Goal: Transaction & Acquisition: Obtain resource

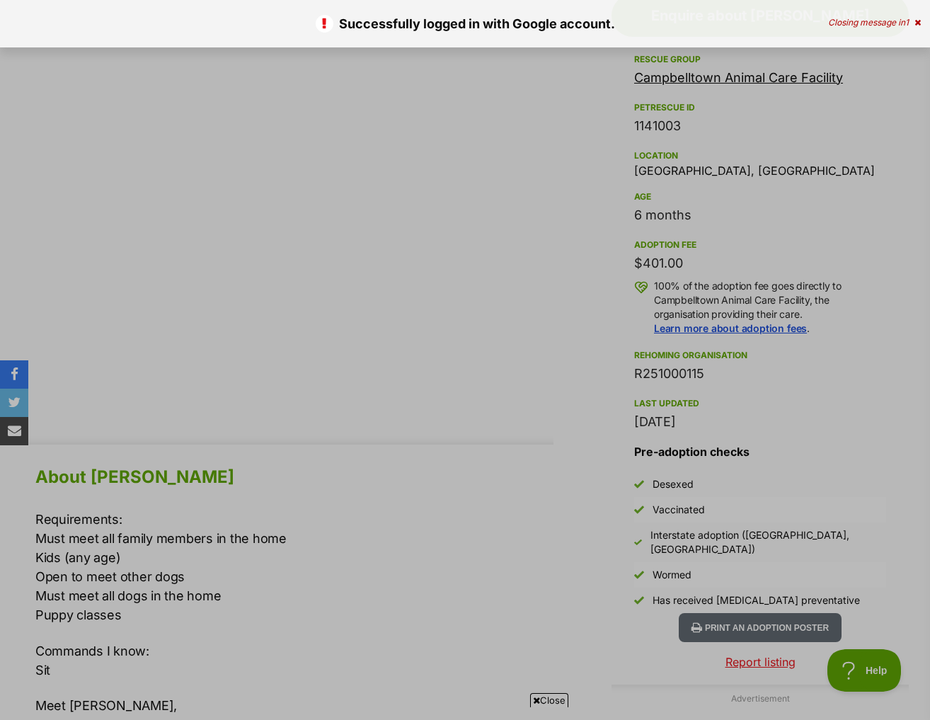
scroll to position [747, 0]
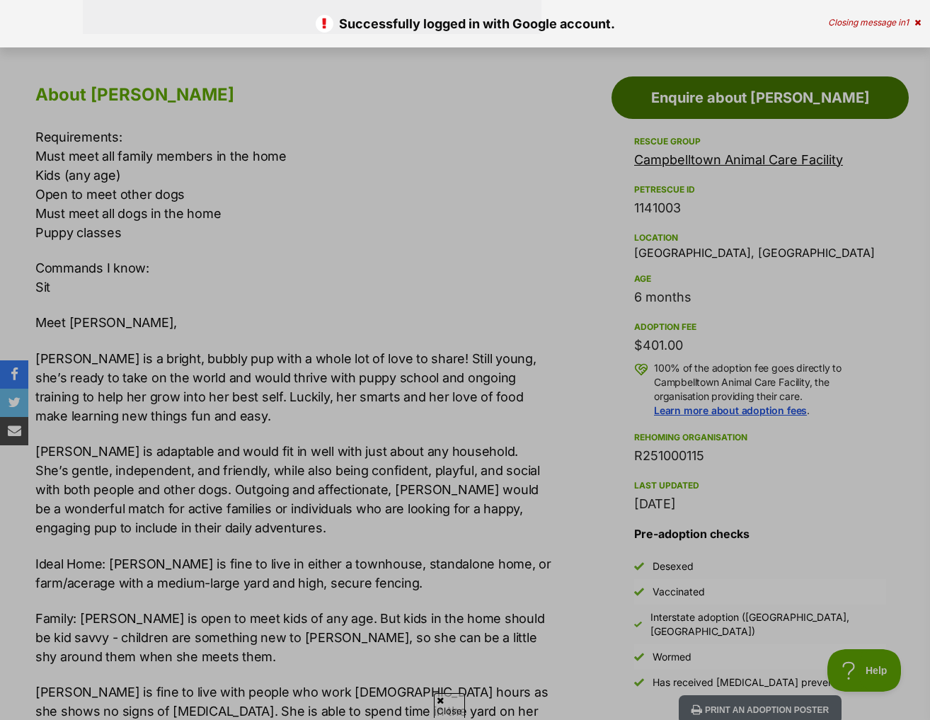
click at [715, 76] on link "Enquire about Eady" at bounding box center [759, 97] width 297 height 42
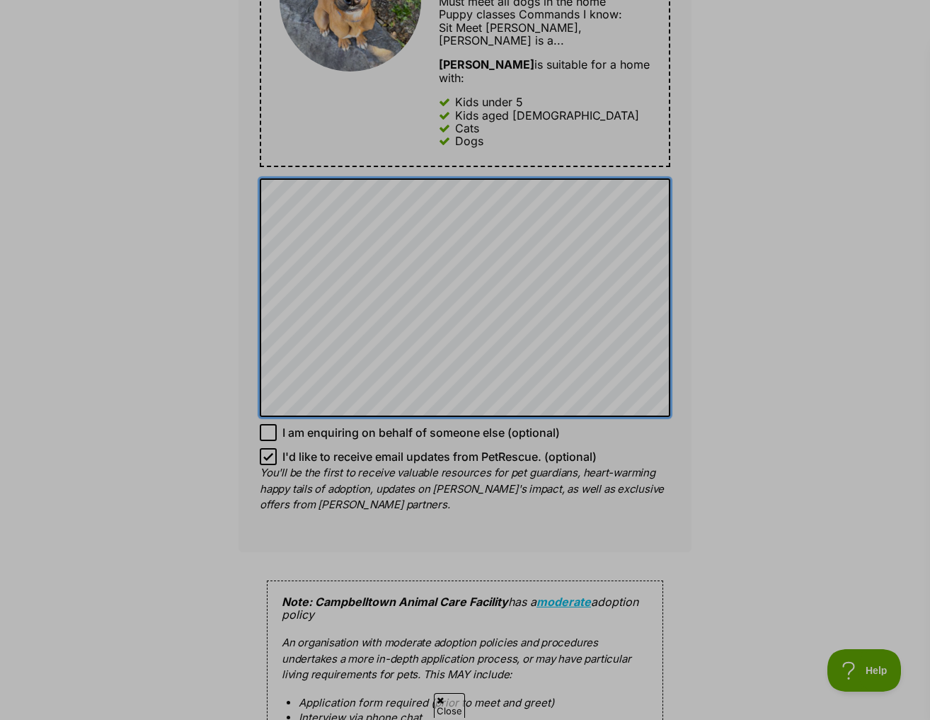
scroll to position [1061, 0]
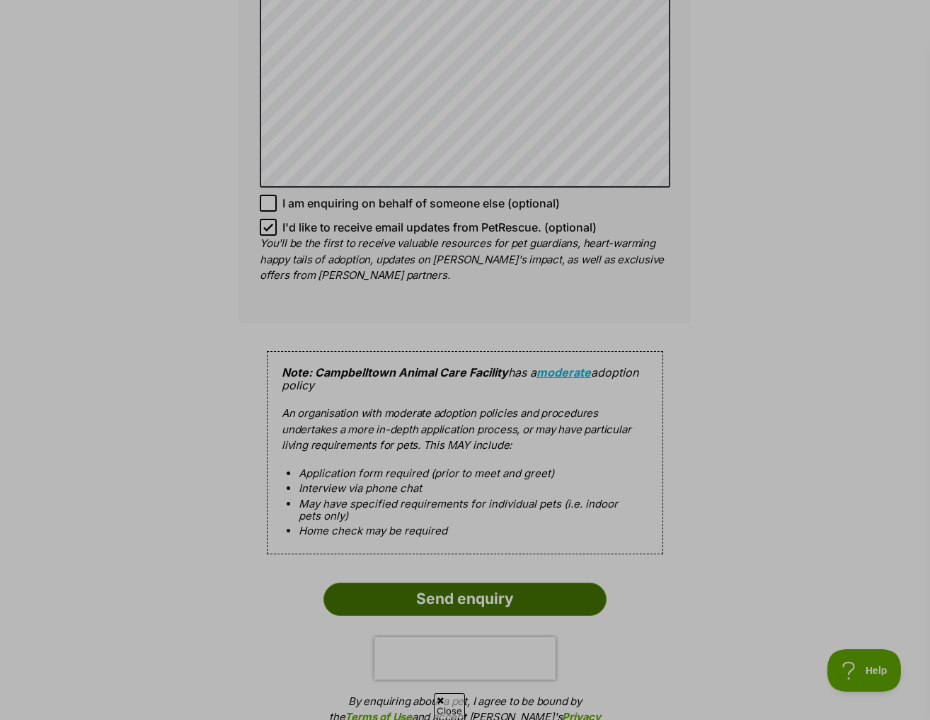
click at [466, 582] on input "Send enquiry" at bounding box center [464, 598] width 283 height 33
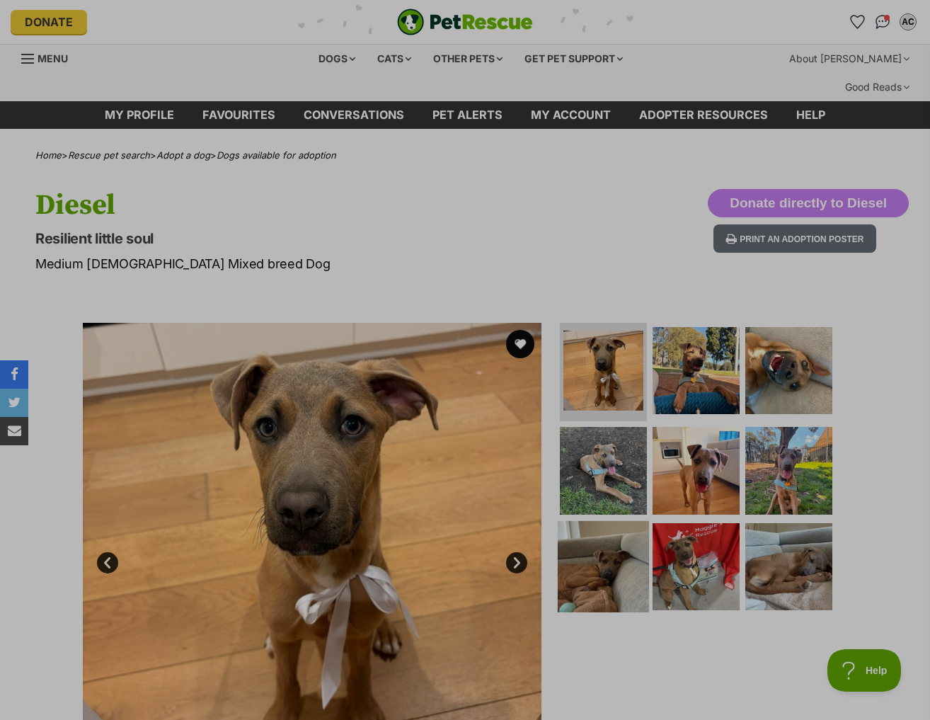
click at [623, 521] on img at bounding box center [603, 566] width 91 height 91
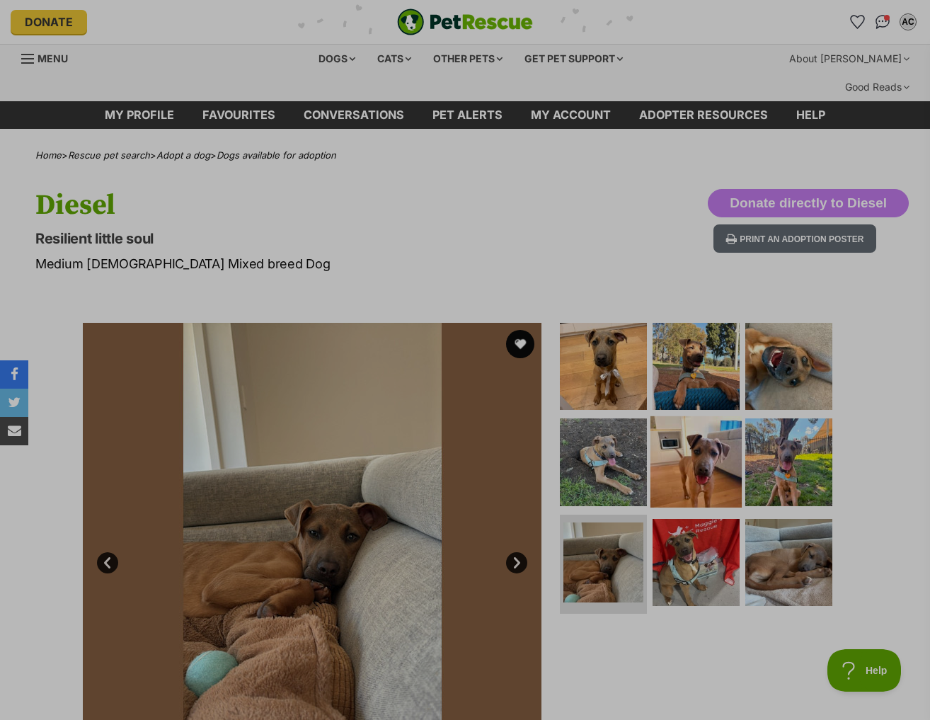
click at [653, 451] on img at bounding box center [695, 461] width 91 height 91
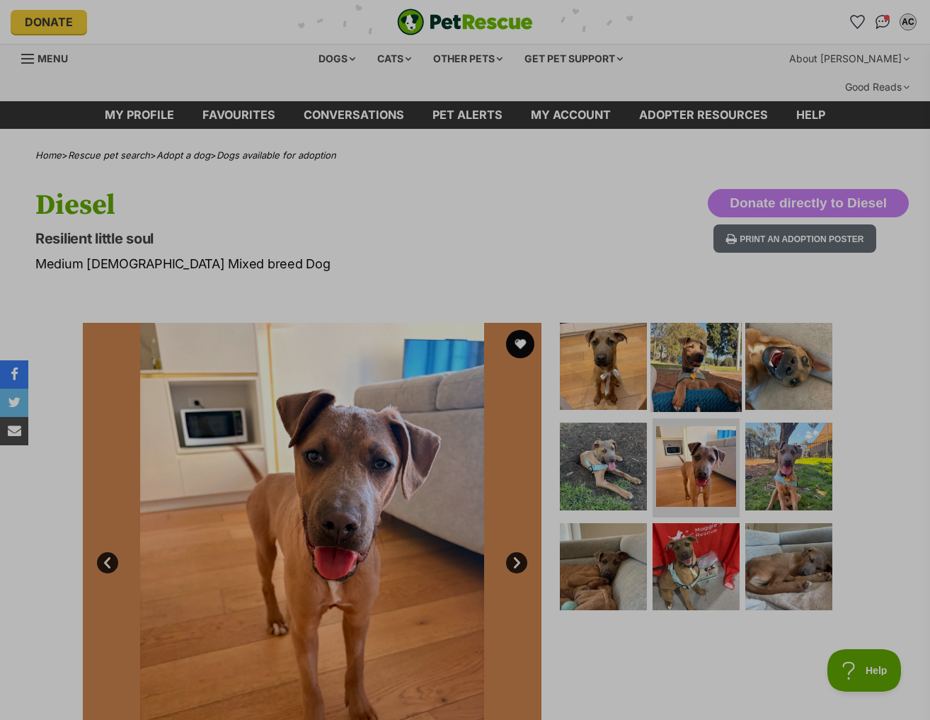
click at [692, 340] on img at bounding box center [695, 365] width 91 height 91
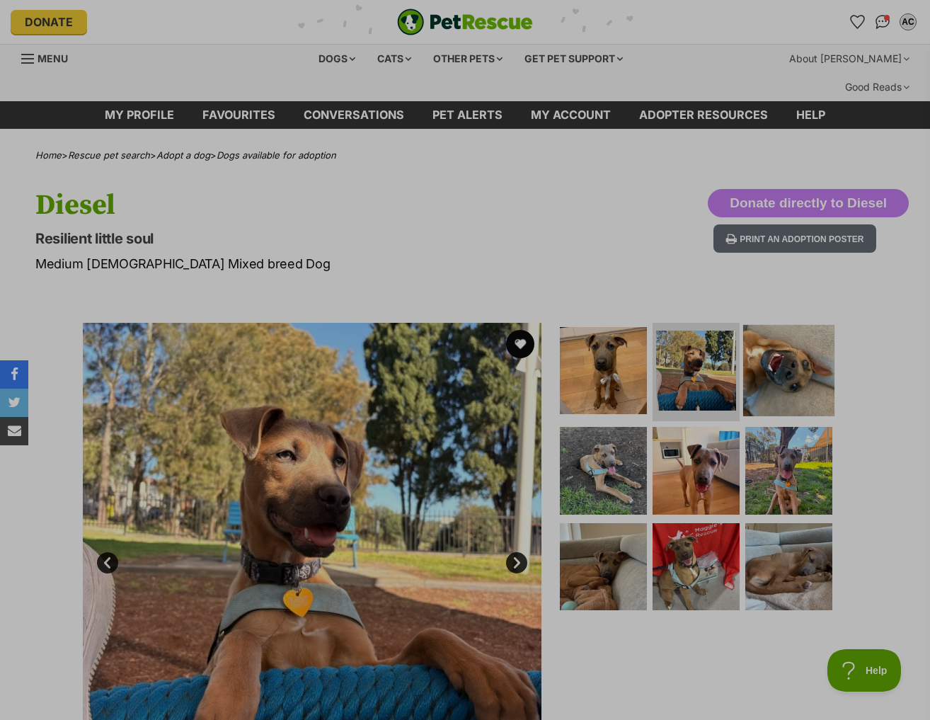
click at [793, 328] on img at bounding box center [788, 369] width 91 height 91
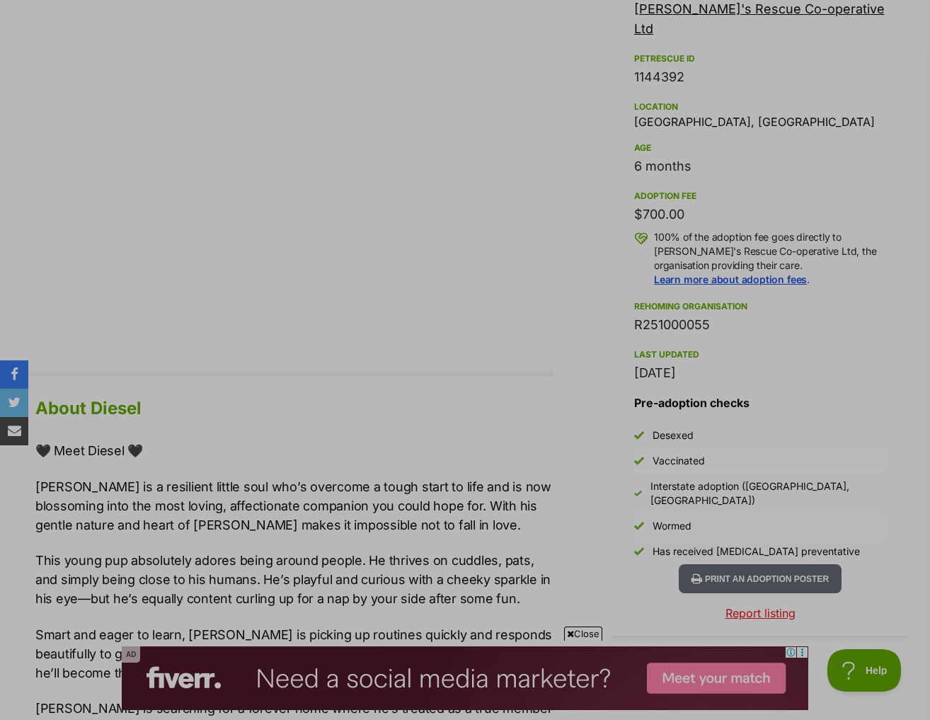
scroll to position [920, 0]
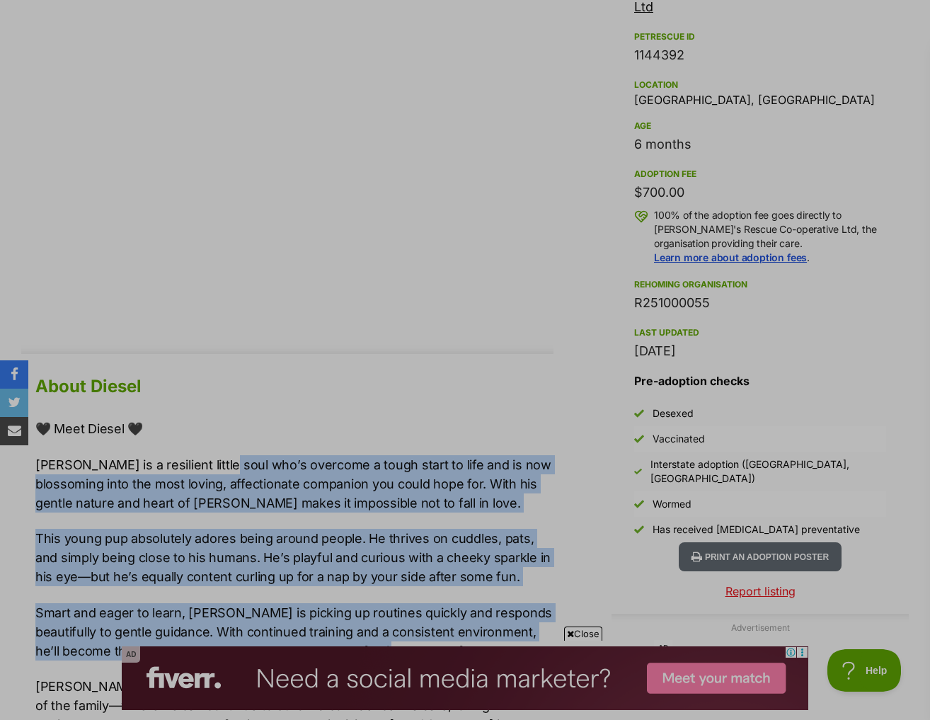
drag, startPoint x: 211, startPoint y: 410, endPoint x: 354, endPoint y: 614, distance: 248.4
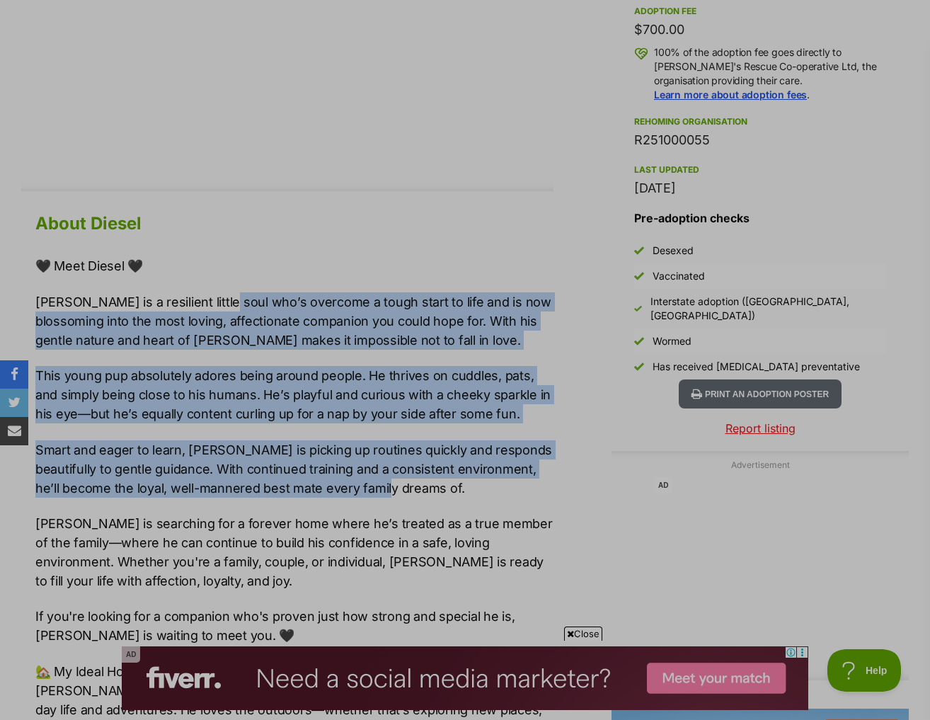
scroll to position [1132, 0]
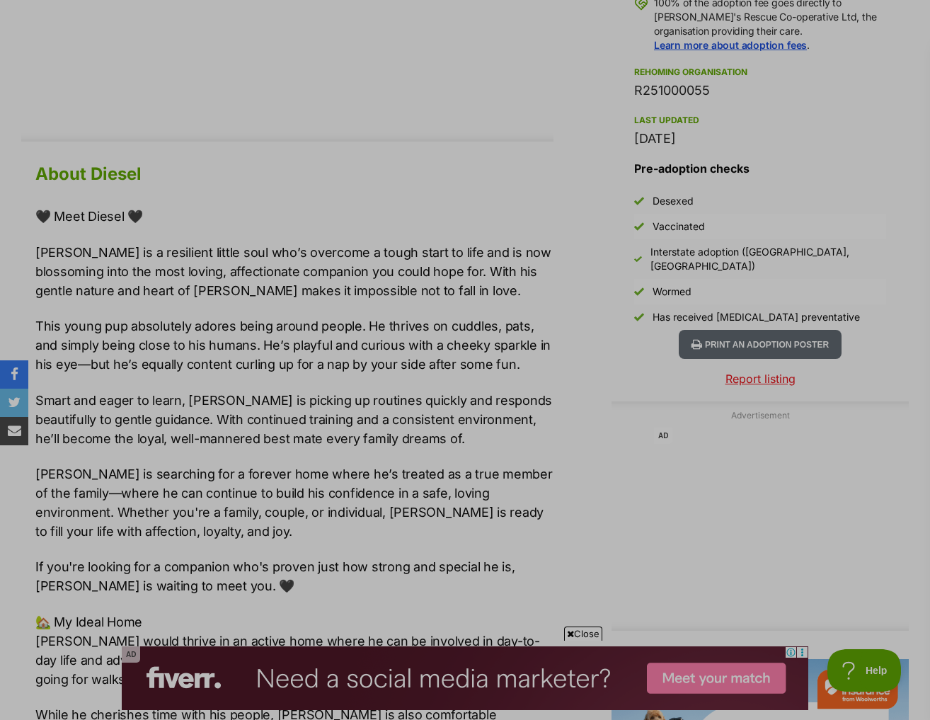
click at [122, 464] on p "Diesel is searching for a forever home where he’s treated as a true member of t…" at bounding box center [294, 502] width 518 height 76
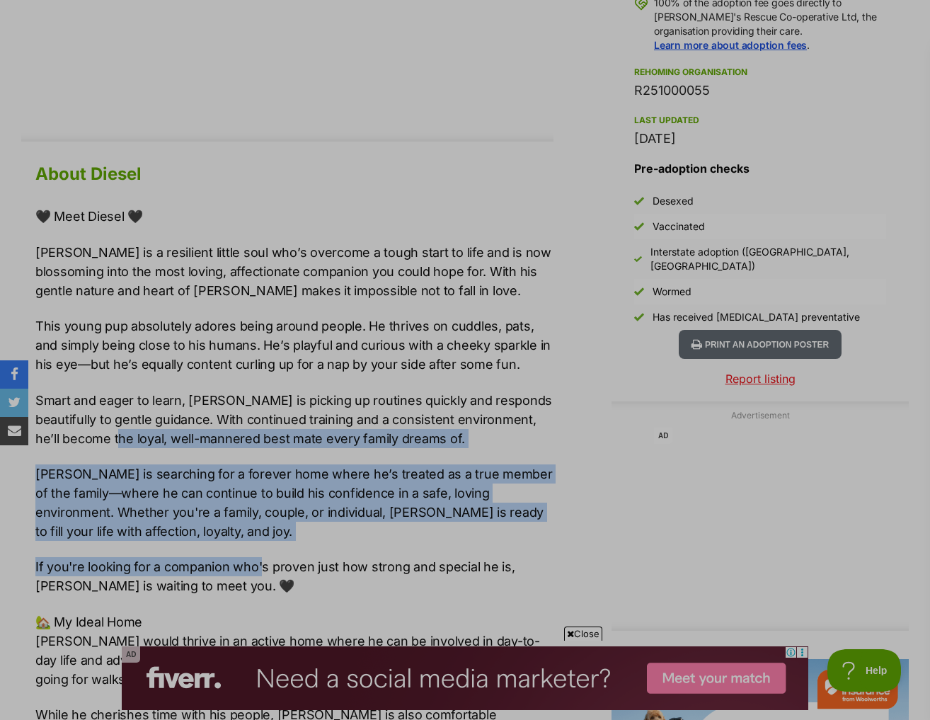
drag, startPoint x: 78, startPoint y: 418, endPoint x: 263, endPoint y: 516, distance: 209.9
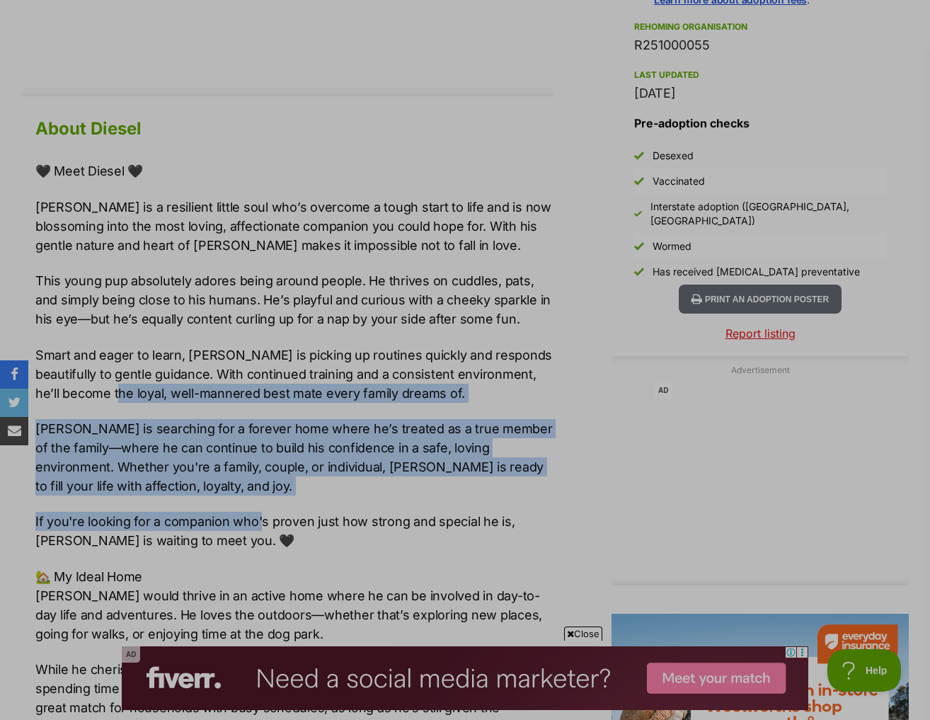
scroll to position [1203, 0]
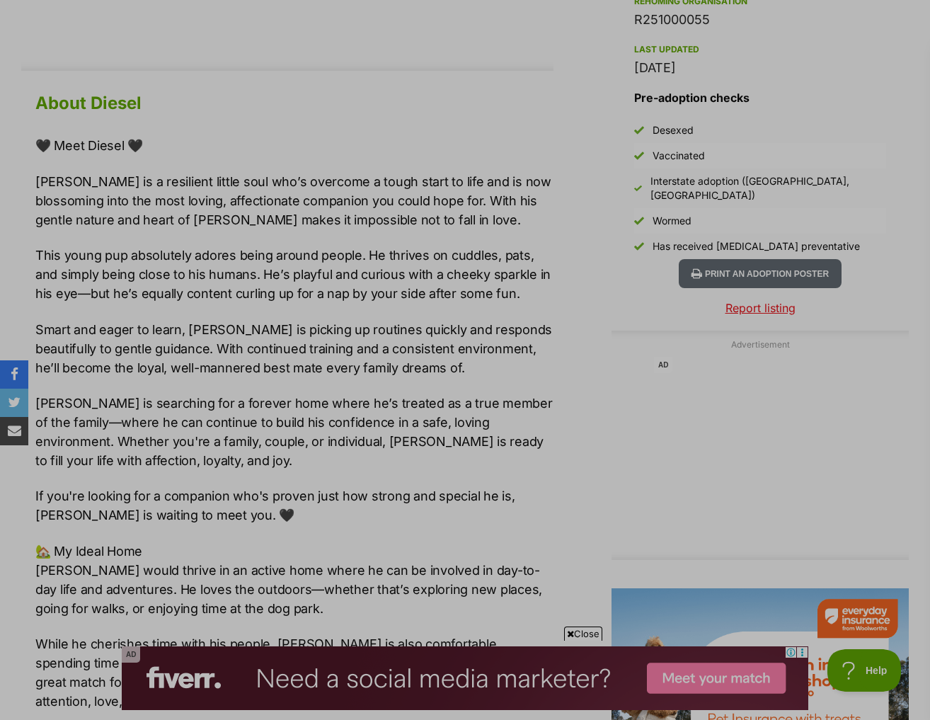
click at [263, 541] on p "🏡 My Ideal Home Diesel would thrive in an active home where he can be involved …" at bounding box center [294, 579] width 518 height 76
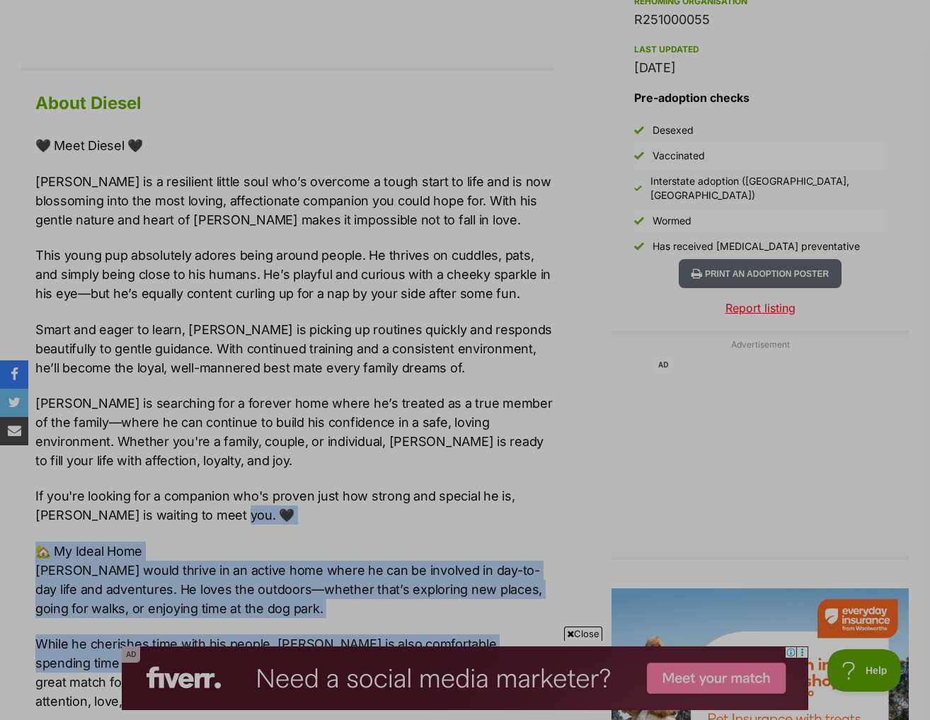
drag, startPoint x: 210, startPoint y: 496, endPoint x: 212, endPoint y: 626, distance: 129.5
click at [212, 626] on div "🖤 Meet Diesel 🖤 Diesel is a resilient little soul who’s overcome a tough start …" at bounding box center [294, 700] width 518 height 1129
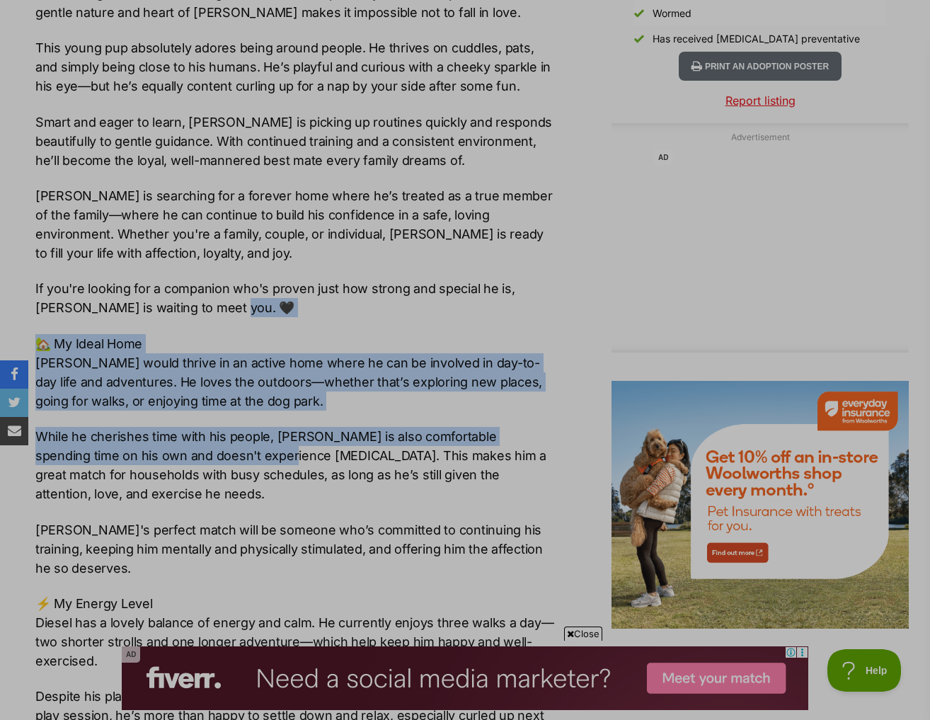
scroll to position [1415, 0]
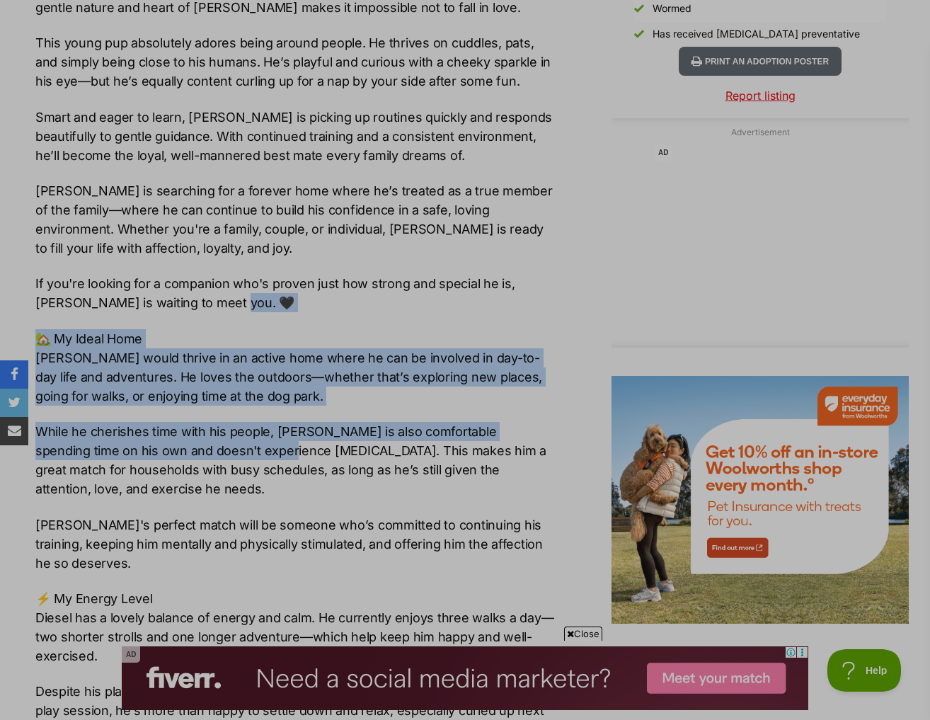
click at [168, 375] on p "🏡 My Ideal Home Diesel would thrive in an active home where he can be involved …" at bounding box center [294, 367] width 518 height 76
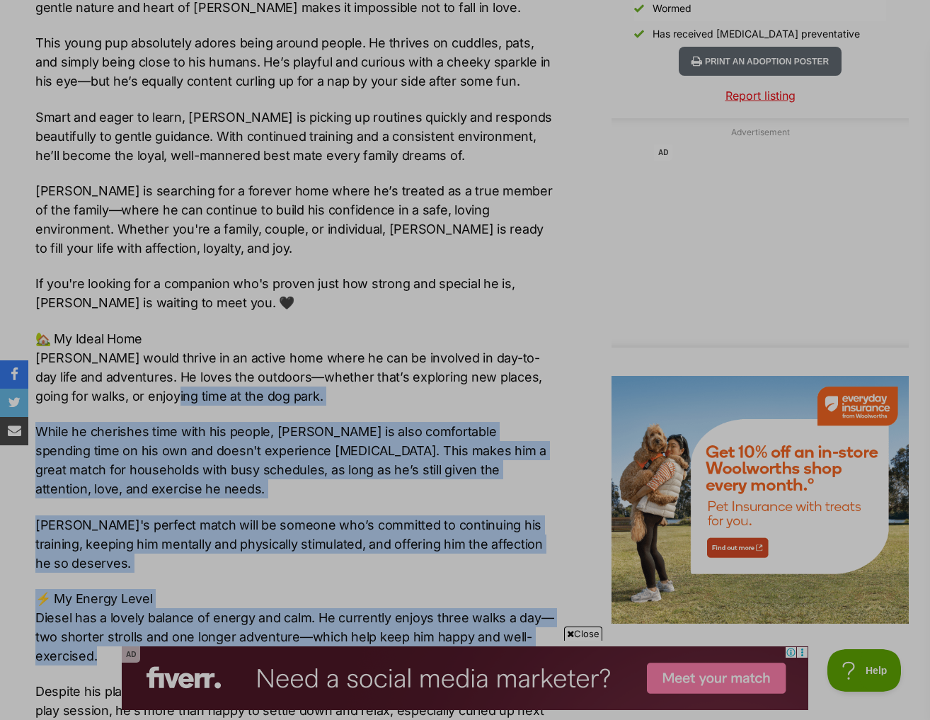
drag, startPoint x: 166, startPoint y: 374, endPoint x: 205, endPoint y: 626, distance: 254.9
click at [205, 626] on div "🖤 Meet Diesel 🖤 Diesel is a resilient little soul who’s overcome a tough start …" at bounding box center [294, 488] width 518 height 1129
click at [205, 626] on p "⚡ My Energy Level Diesel has a lovely balance of energy and calm. He currently …" at bounding box center [294, 627] width 518 height 76
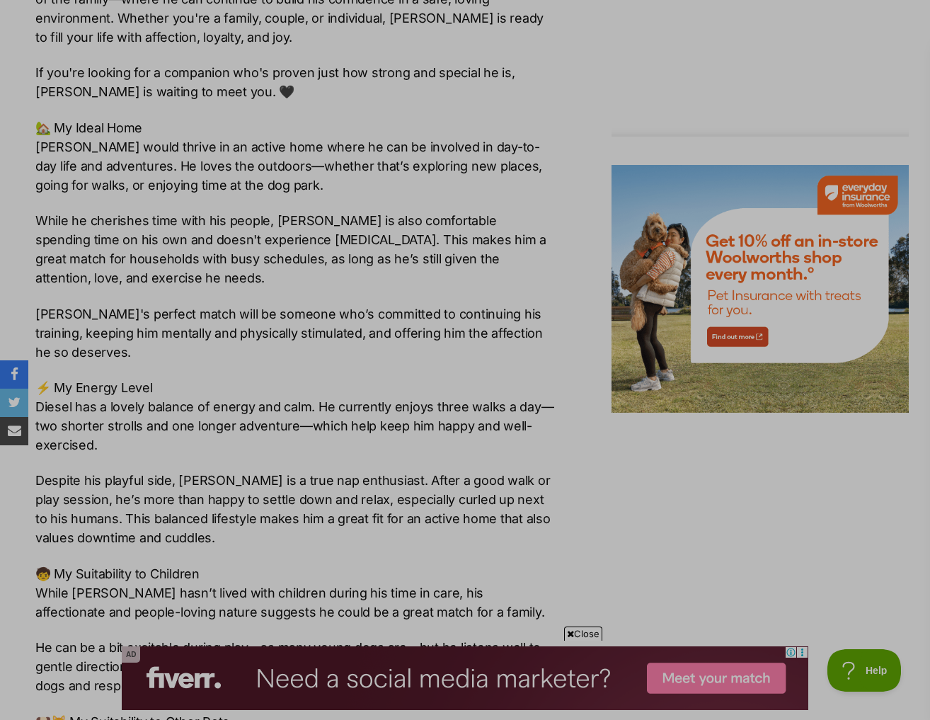
scroll to position [1628, 0]
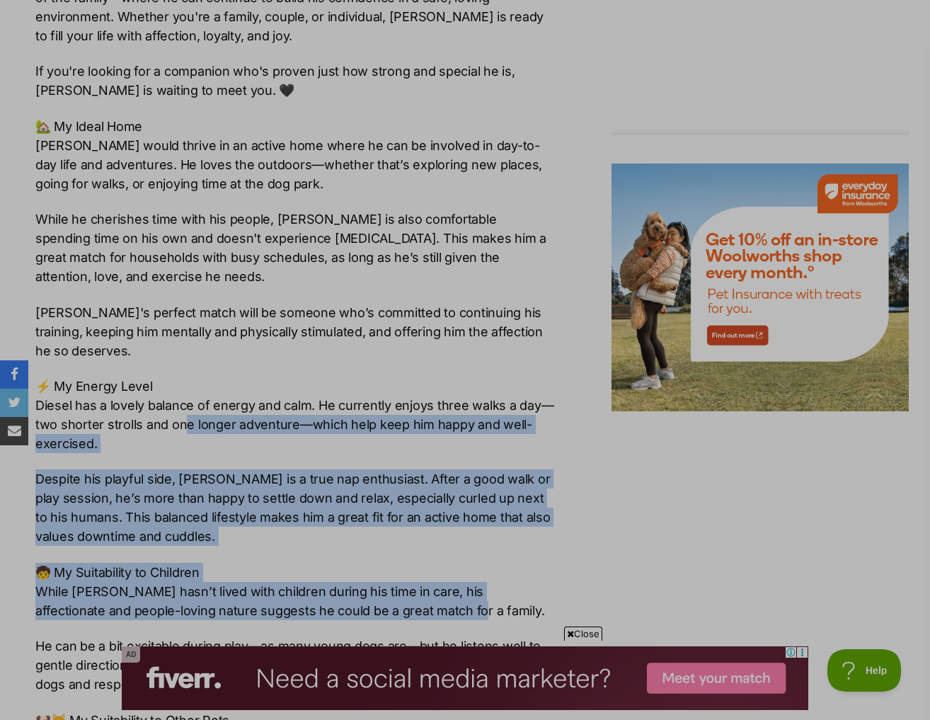
drag, startPoint x: 184, startPoint y: 388, endPoint x: 424, endPoint y: 591, distance: 314.3
click at [424, 591] on div "🖤 Meet Diesel 🖤 Diesel is a resilient little soul who’s overcome a tough start …" at bounding box center [294, 275] width 518 height 1129
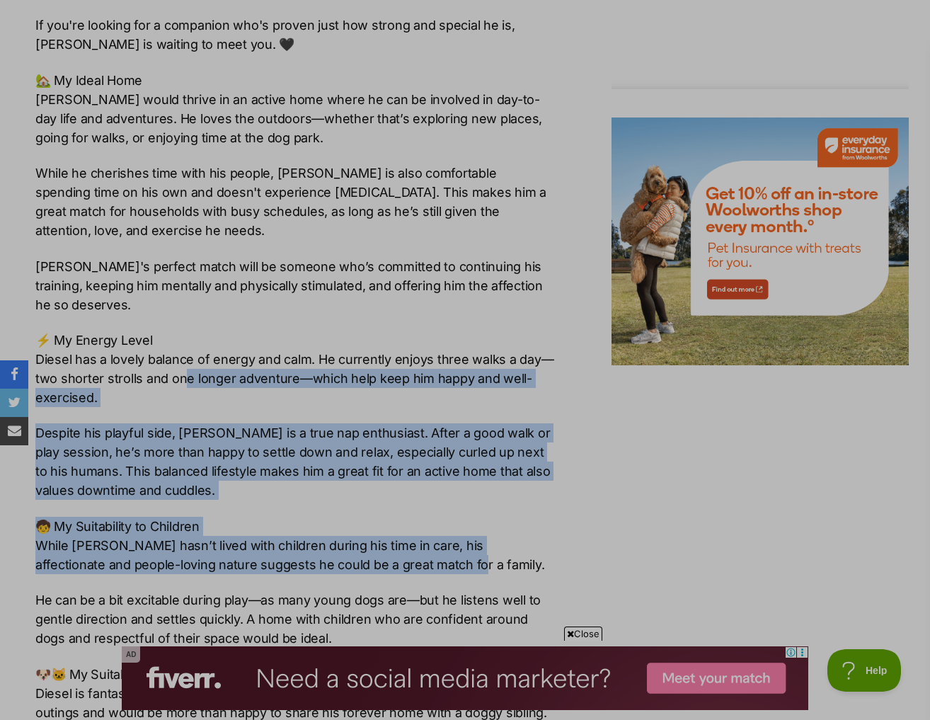
scroll to position [1698, 0]
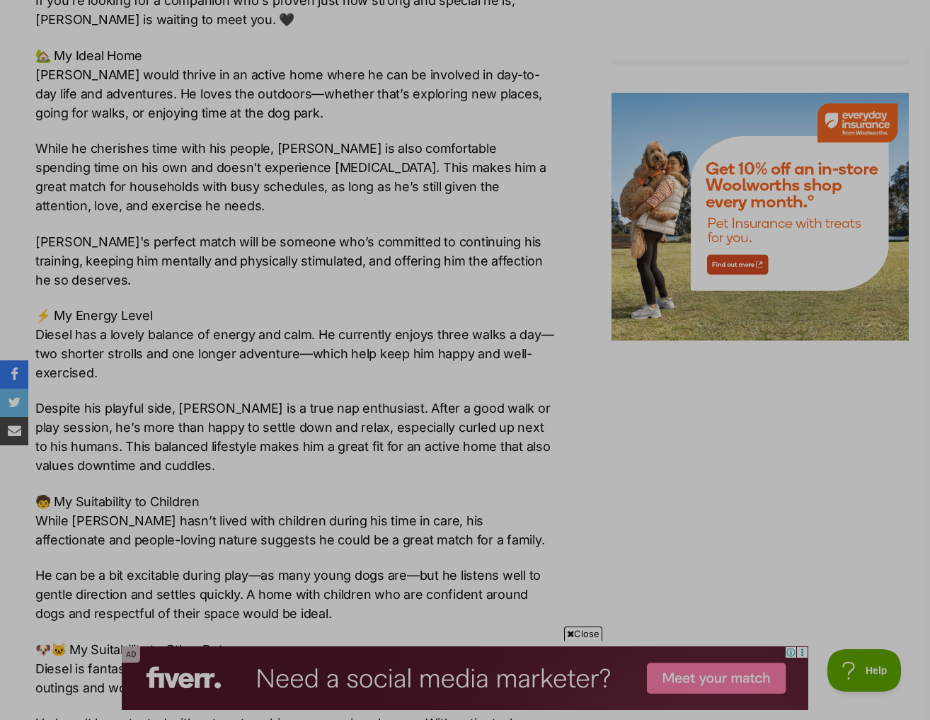
click at [364, 565] on p "He can be a bit excitable during play—as many young dogs are—but he listens wel…" at bounding box center [294, 593] width 518 height 57
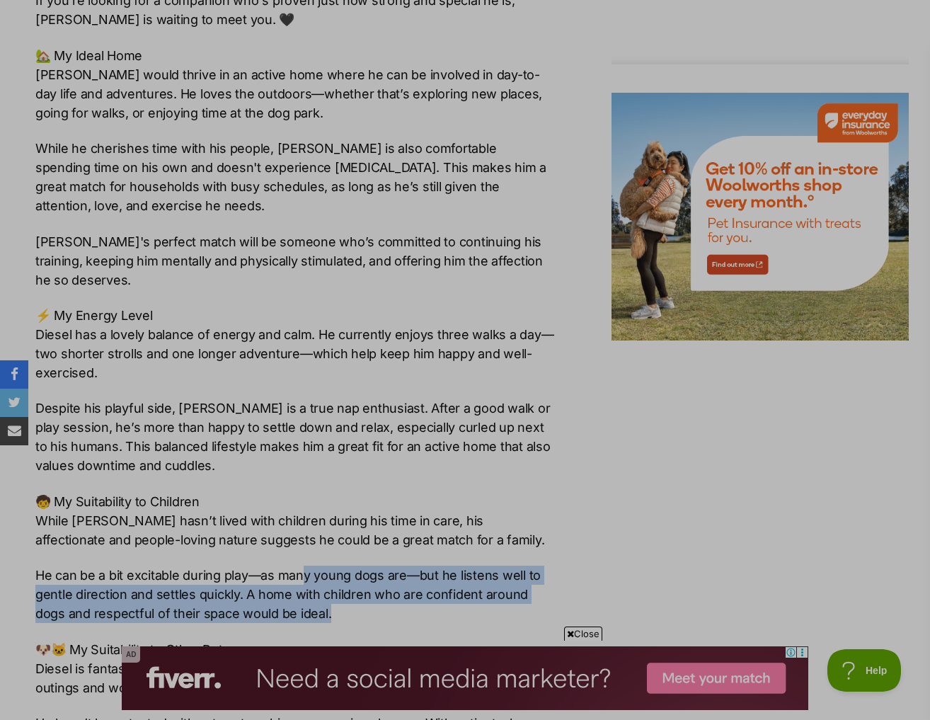
drag, startPoint x: 364, startPoint y: 582, endPoint x: 304, endPoint y: 537, distance: 75.4
click at [304, 565] on p "He can be a bit excitable during play—as many young dogs are—but he listens wel…" at bounding box center [294, 593] width 518 height 57
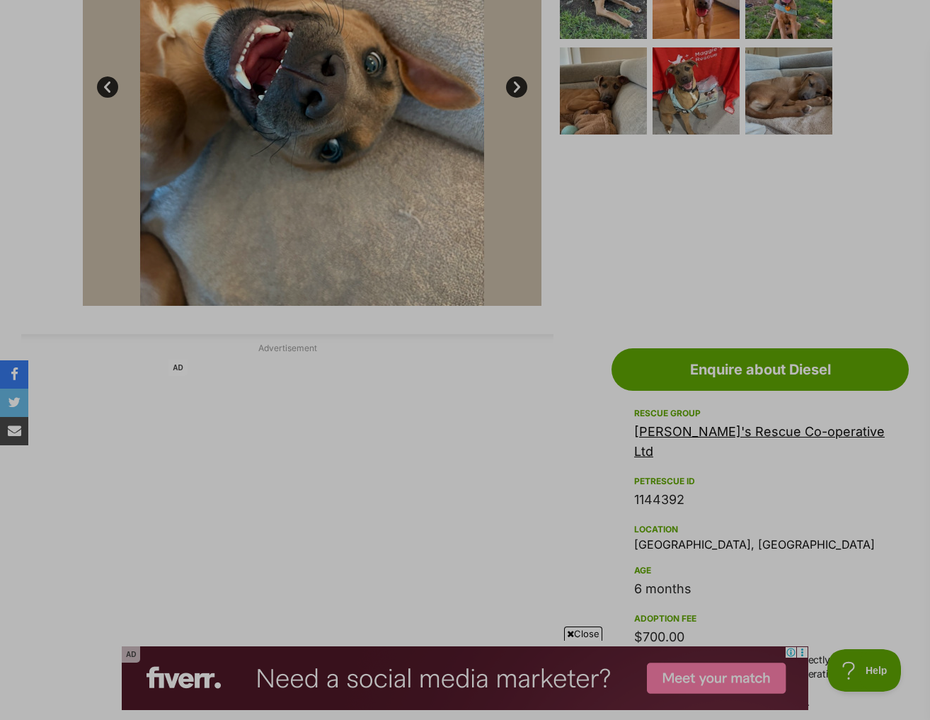
scroll to position [283, 0]
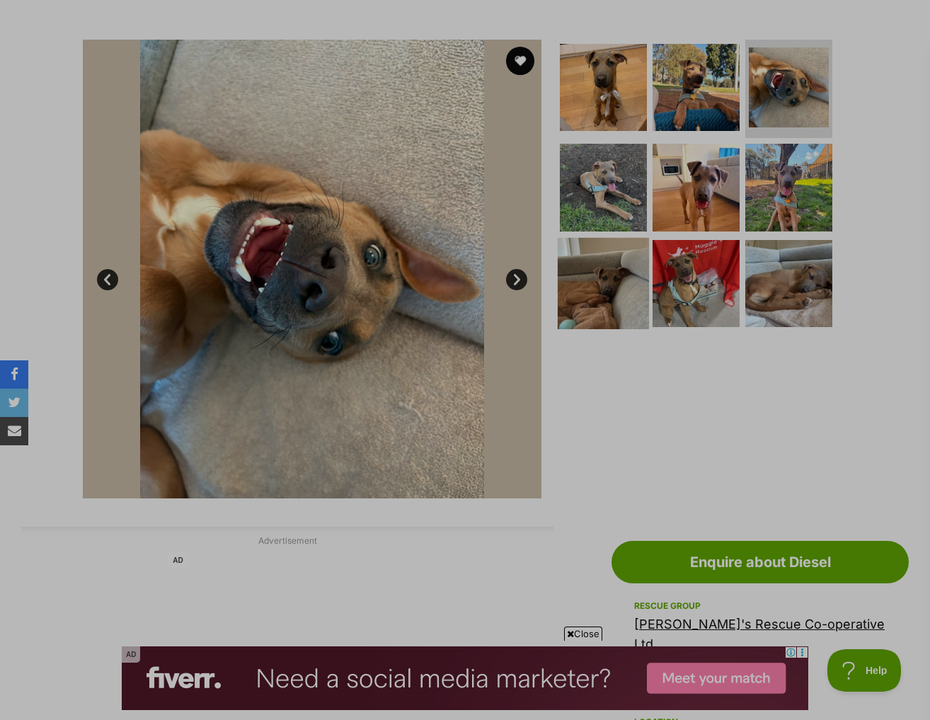
click at [642, 238] on img at bounding box center [603, 283] width 91 height 91
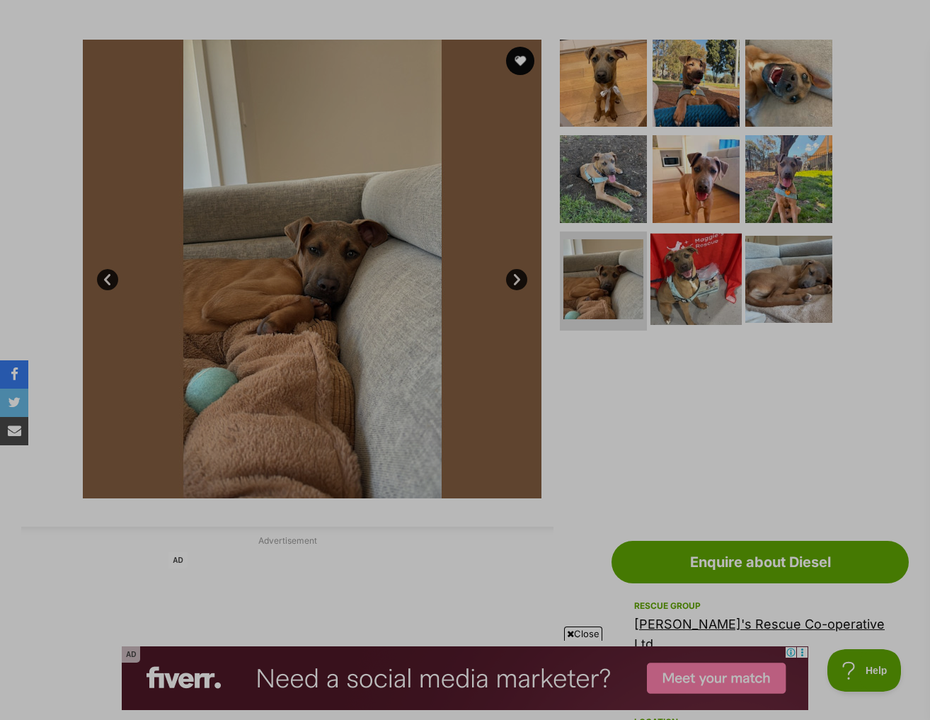
click at [699, 234] on img at bounding box center [695, 279] width 91 height 91
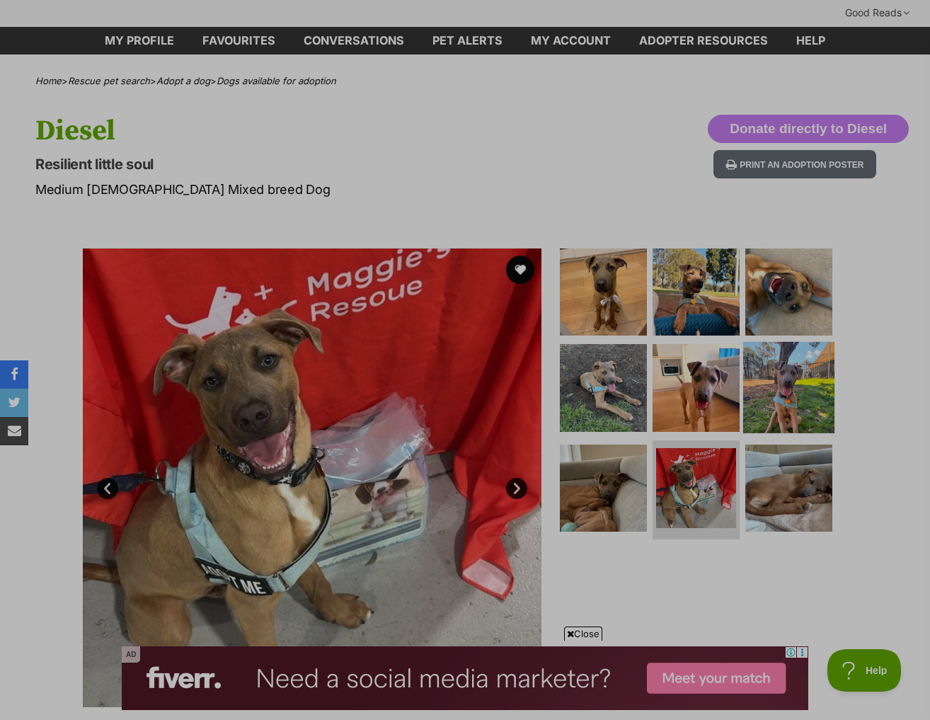
scroll to position [71, 0]
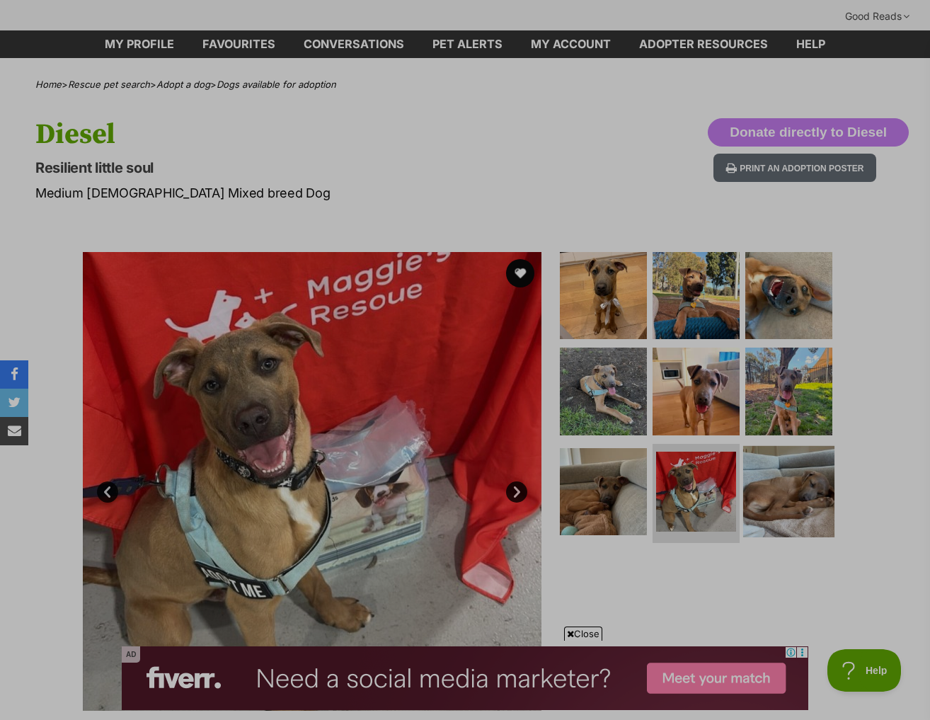
click at [787, 446] on img at bounding box center [788, 491] width 91 height 91
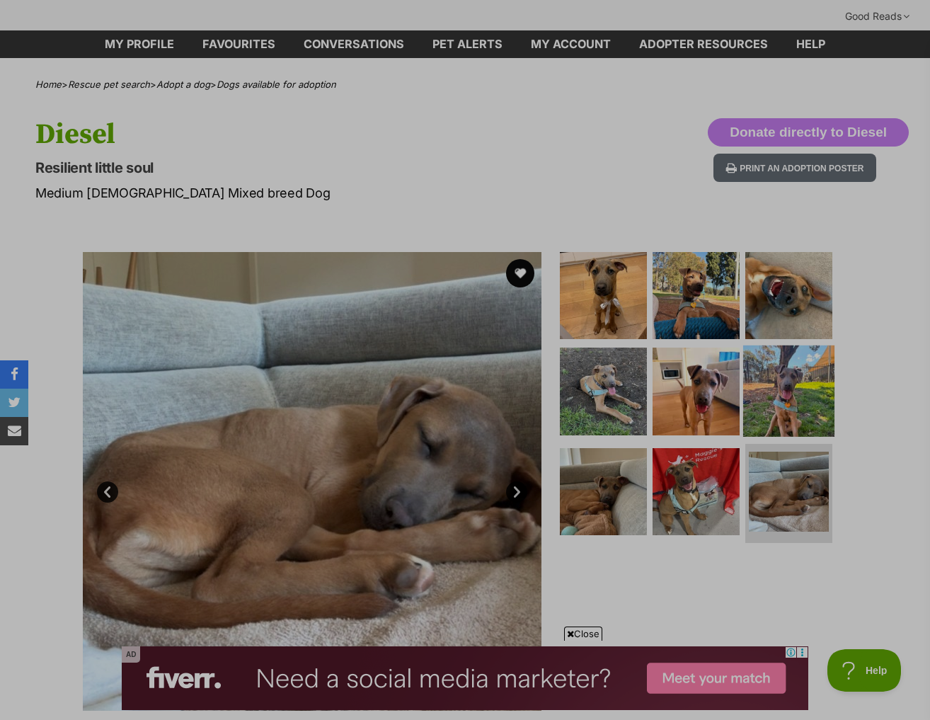
click at [778, 367] on img at bounding box center [788, 390] width 91 height 91
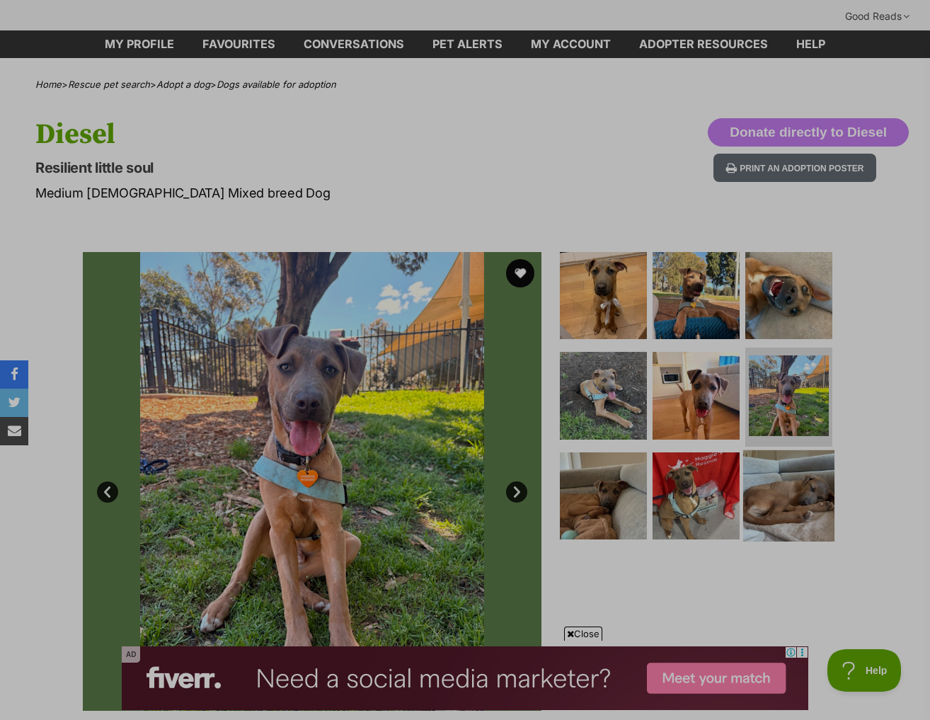
click at [773, 452] on img at bounding box center [788, 495] width 91 height 91
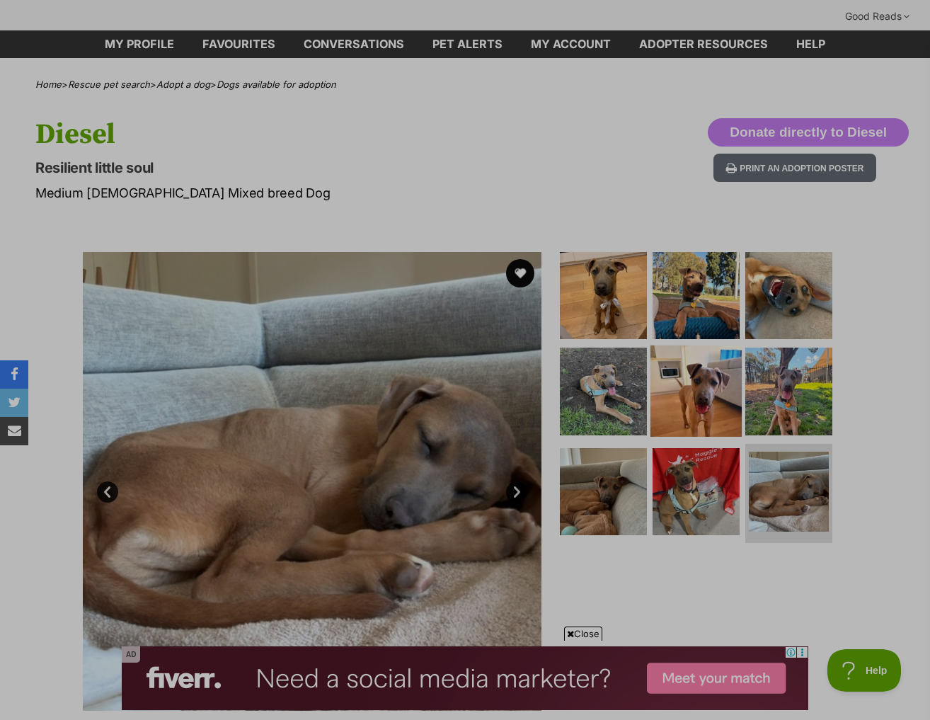
click at [708, 391] on img at bounding box center [695, 390] width 91 height 91
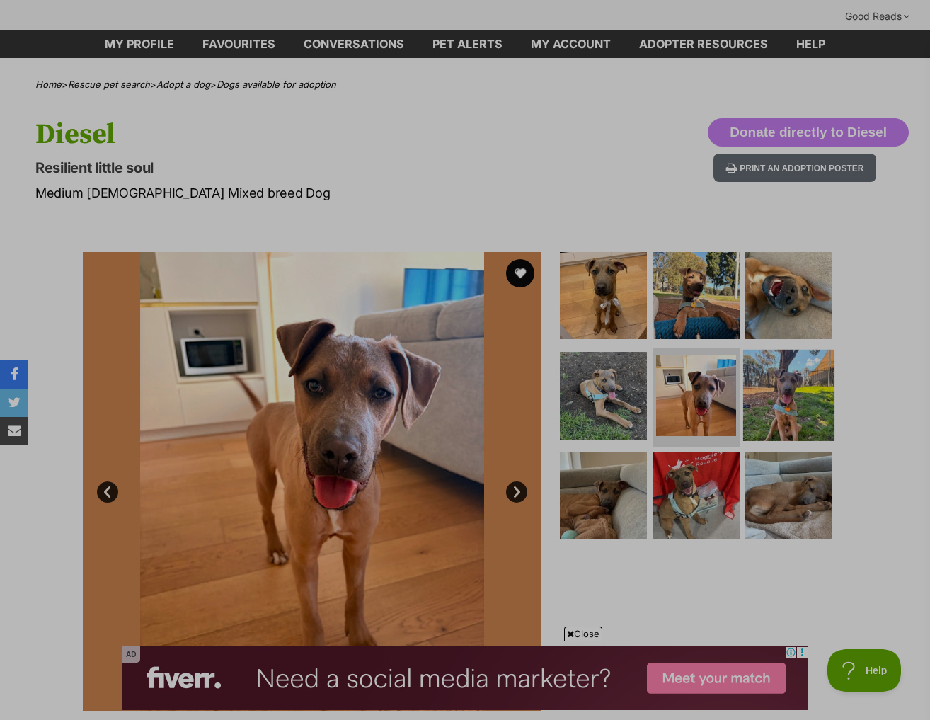
click at [789, 366] on img at bounding box center [788, 395] width 91 height 91
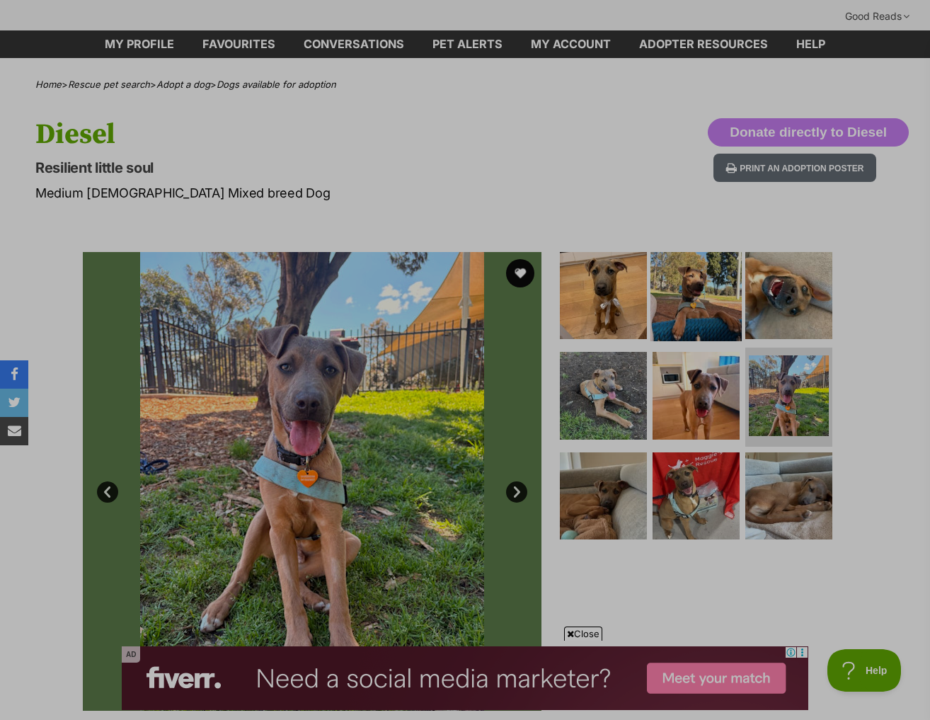
click at [684, 272] on img at bounding box center [695, 294] width 91 height 91
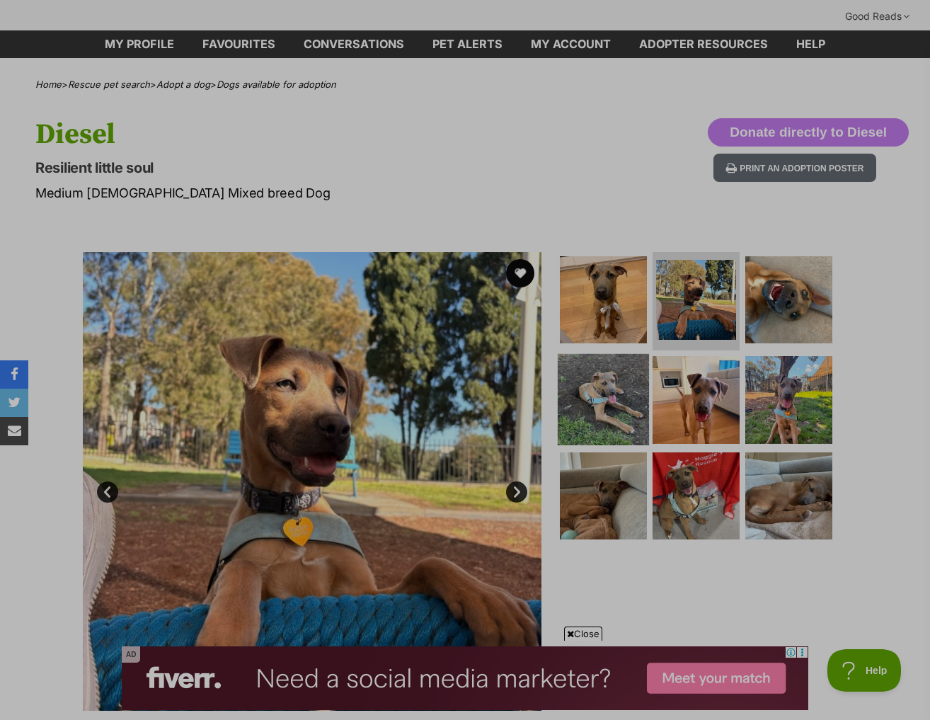
click at [628, 360] on img at bounding box center [603, 399] width 91 height 91
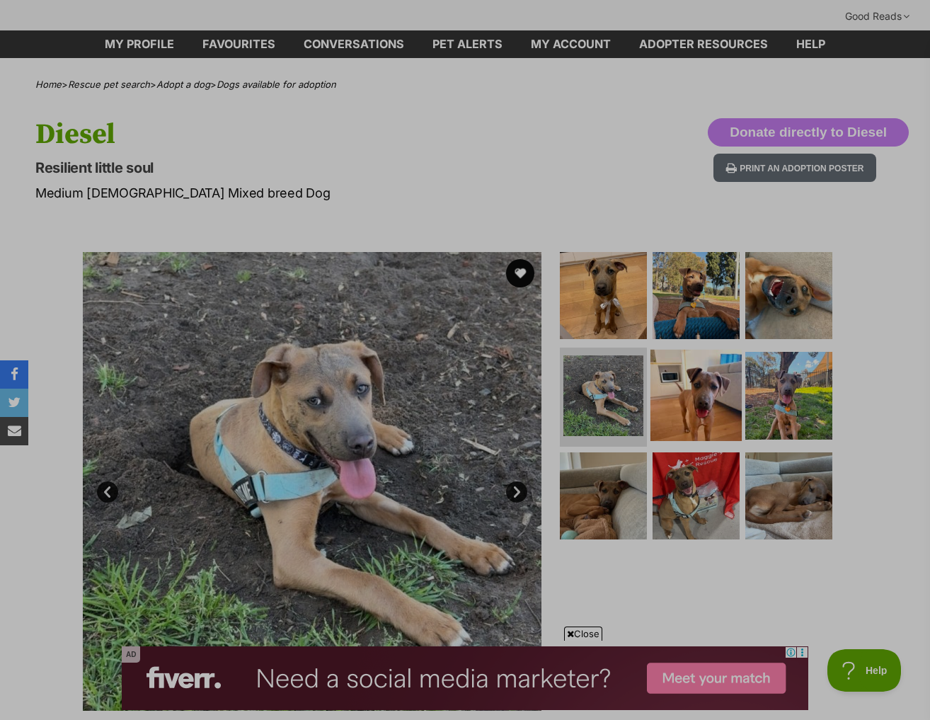
click at [696, 370] on img at bounding box center [695, 395] width 91 height 91
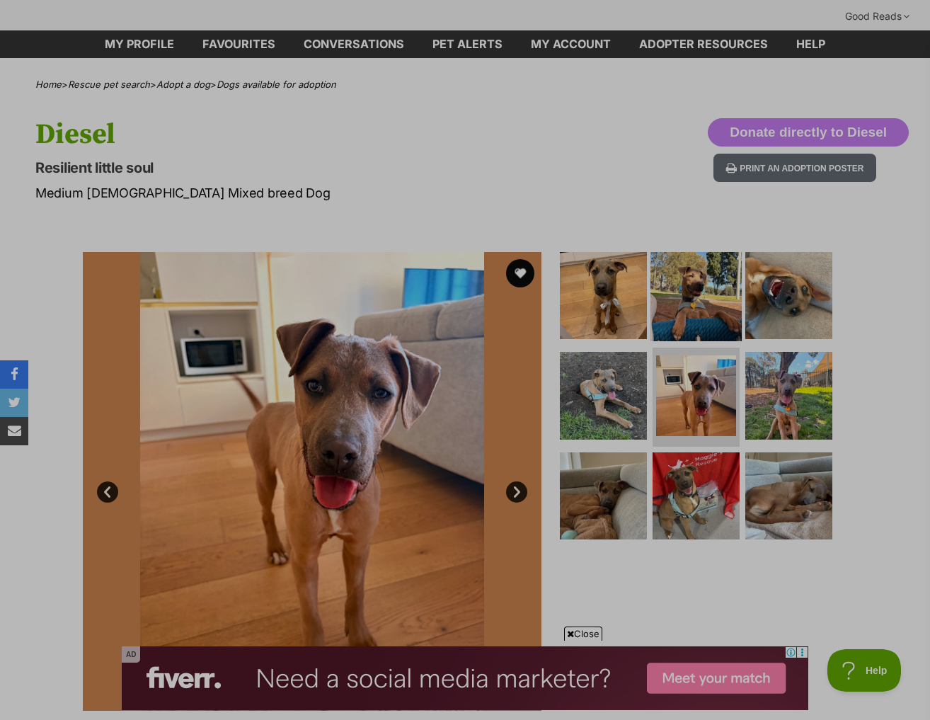
click at [687, 293] on img at bounding box center [695, 294] width 91 height 91
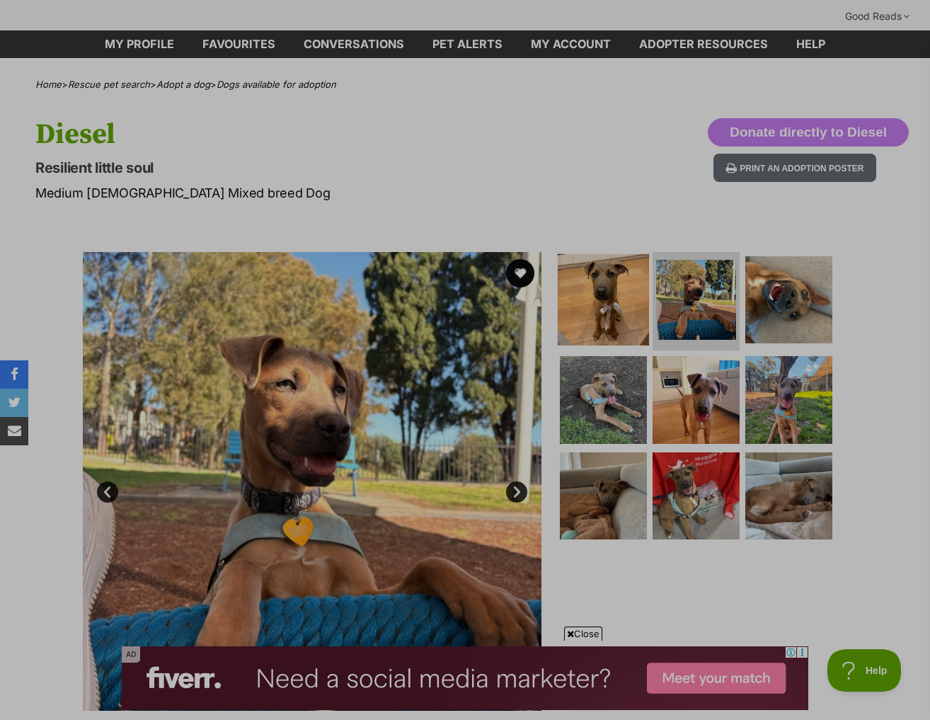
click at [633, 284] on img at bounding box center [603, 298] width 91 height 91
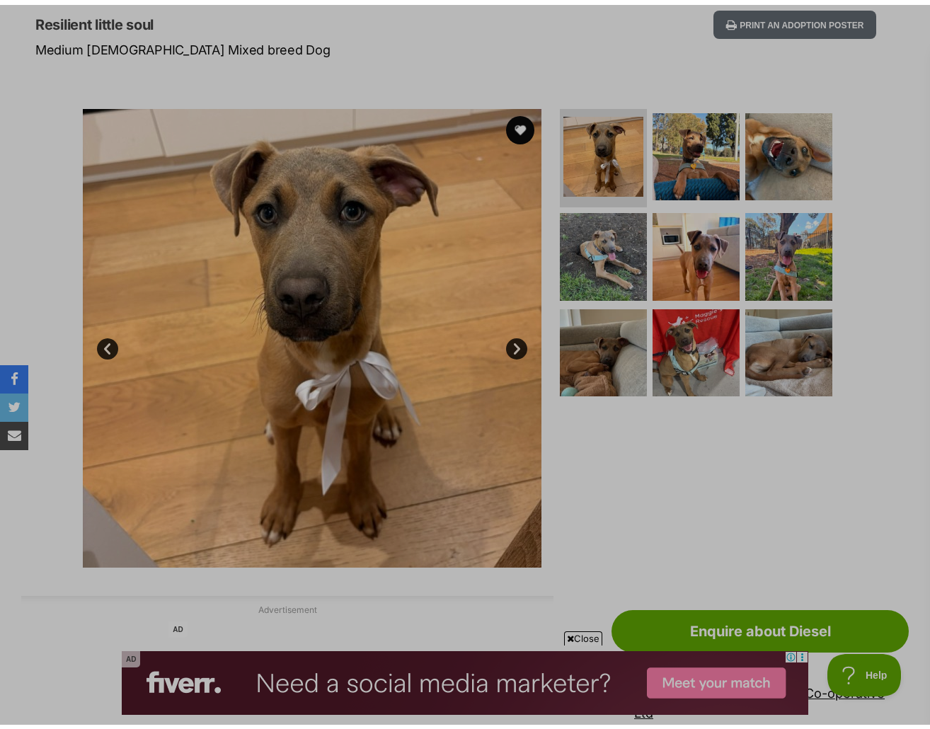
scroll to position [212, 0]
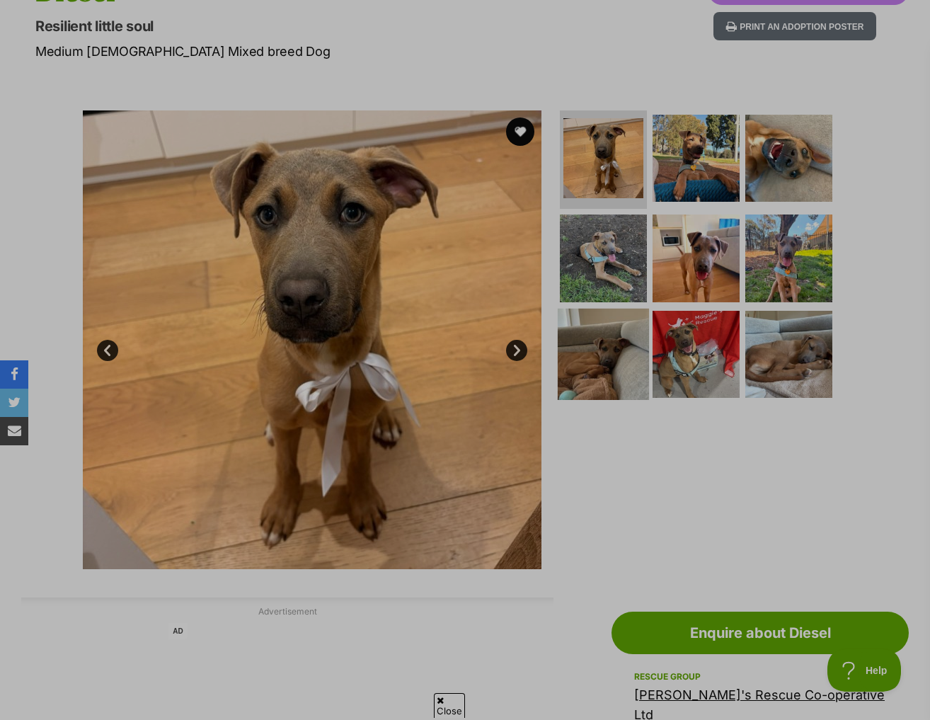
click at [633, 309] on img at bounding box center [603, 354] width 91 height 91
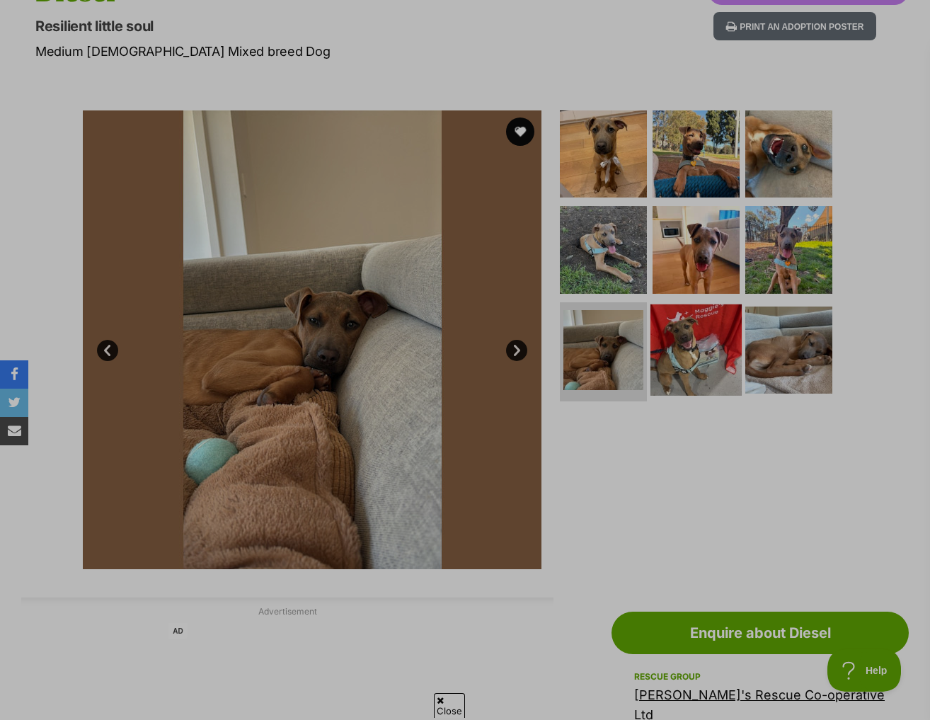
click at [686, 304] on img at bounding box center [695, 349] width 91 height 91
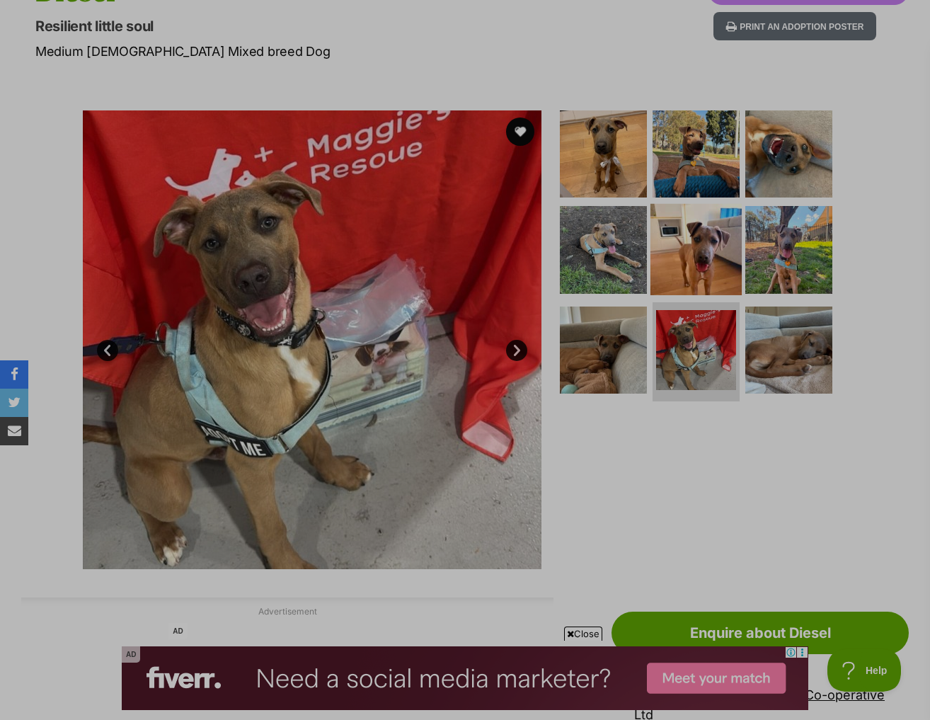
click at [685, 244] on img at bounding box center [695, 249] width 91 height 91
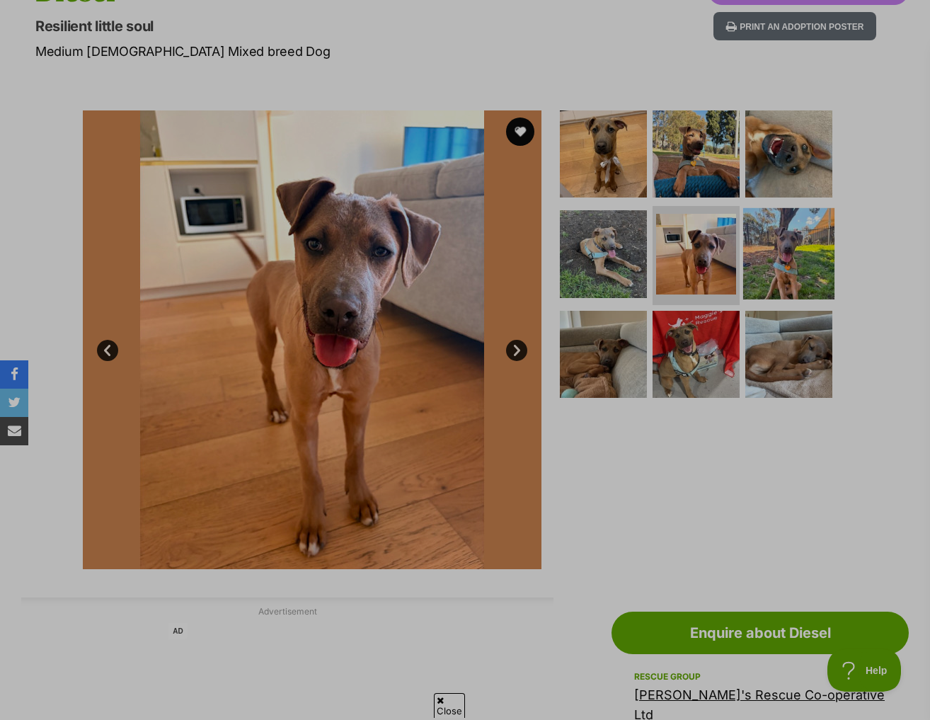
click at [785, 208] on img at bounding box center [788, 253] width 91 height 91
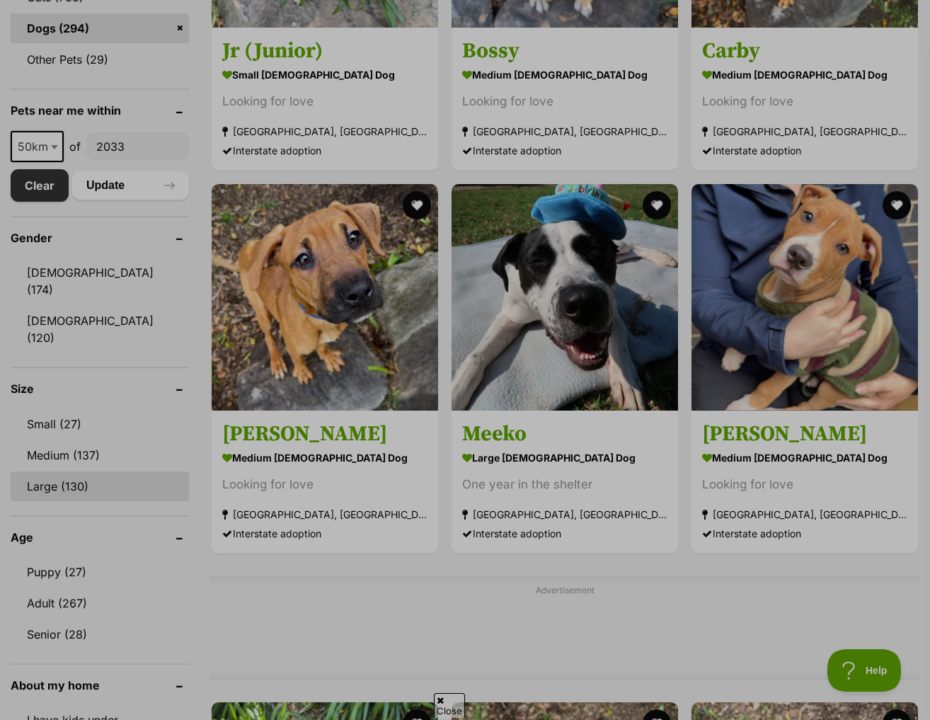
scroll to position [700, 0]
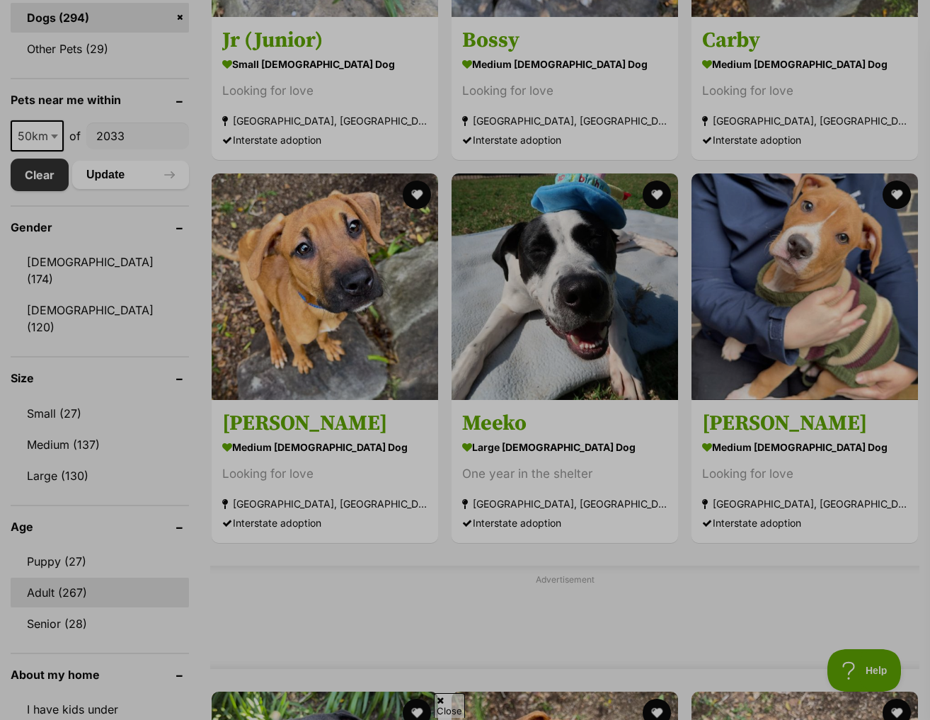
click at [77, 577] on link "Adult (267)" at bounding box center [100, 592] width 178 height 30
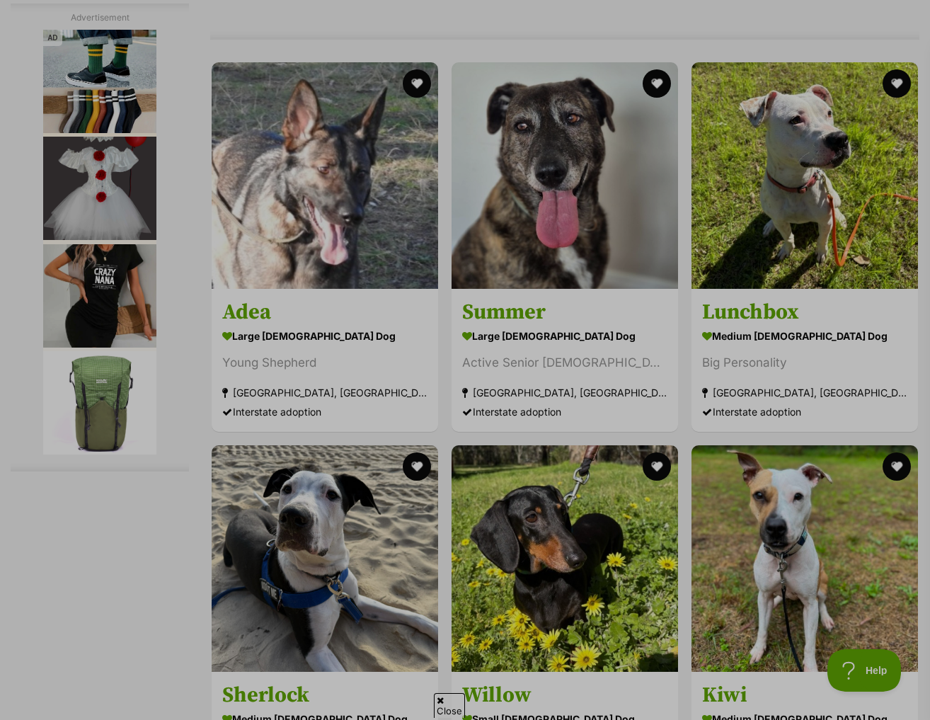
scroll to position [5378, 0]
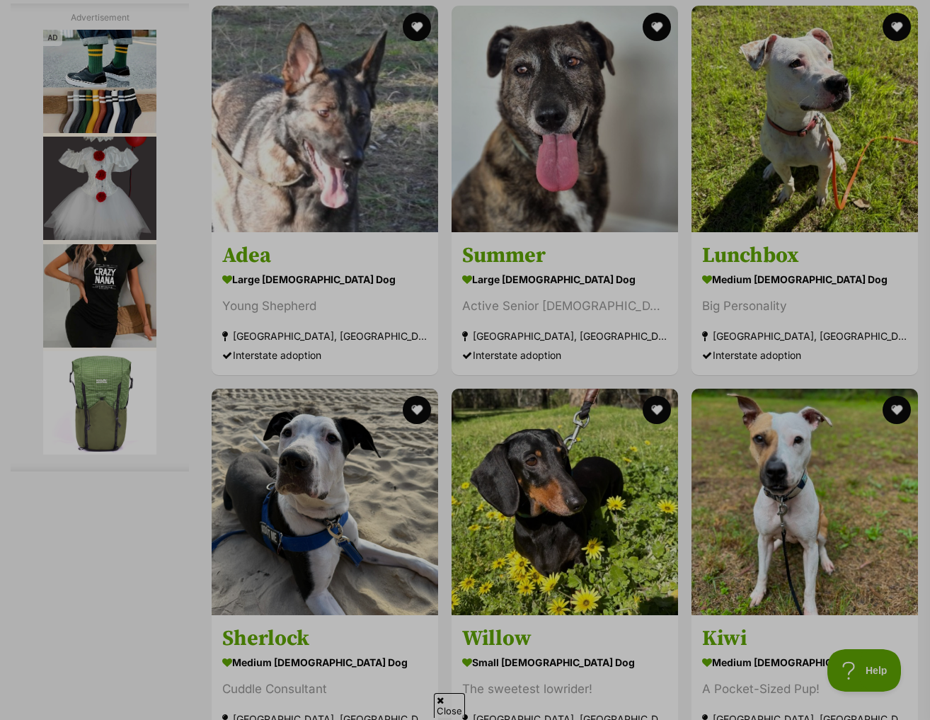
drag, startPoint x: 326, startPoint y: 201, endPoint x: 160, endPoint y: 527, distance: 365.8
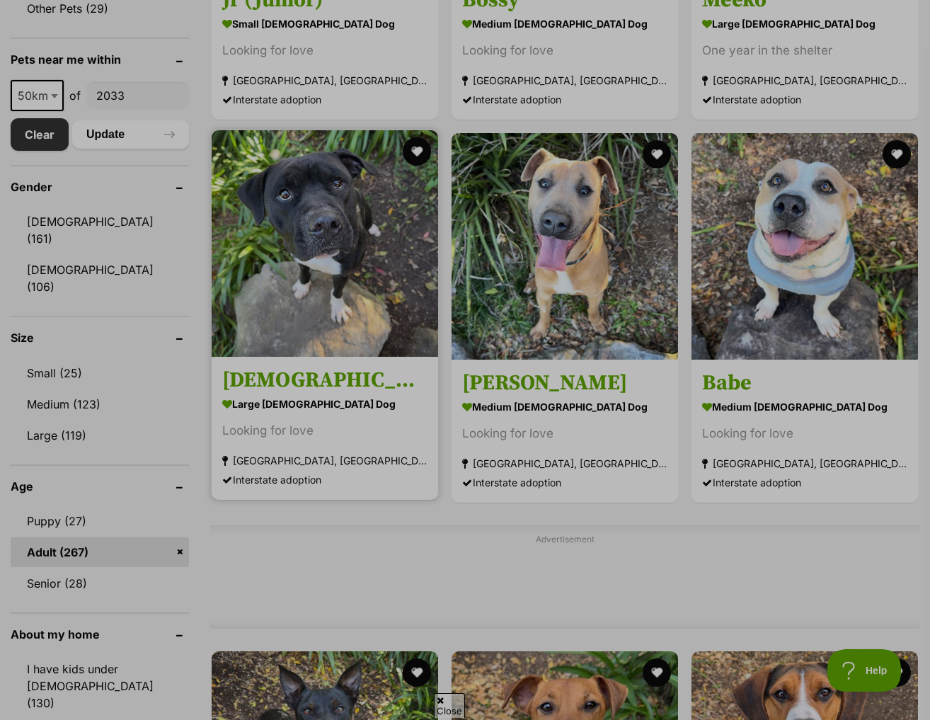
scroll to position [495, 0]
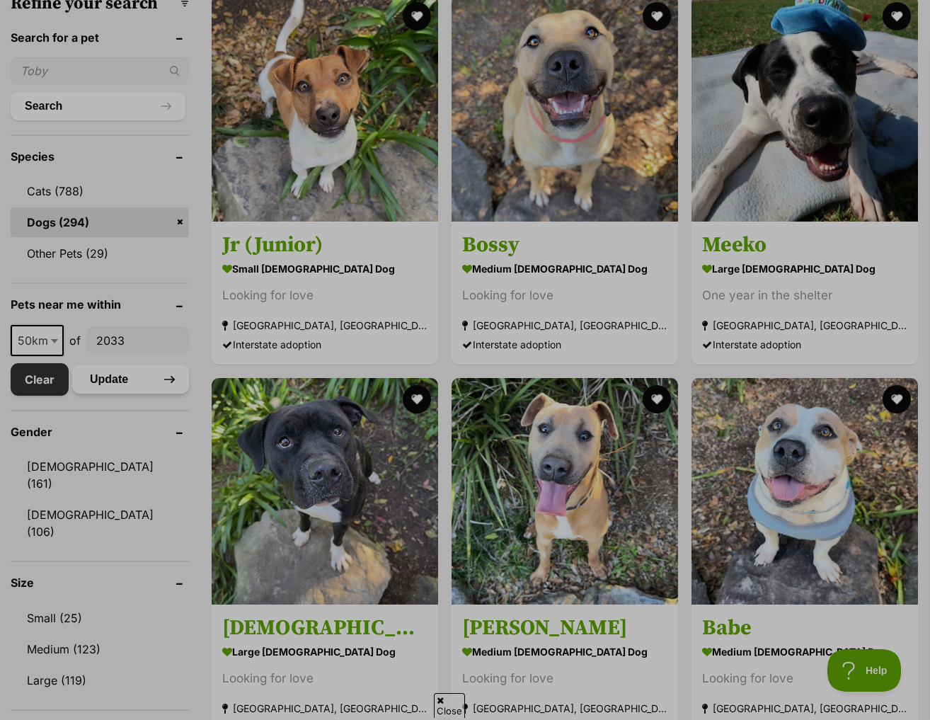
click at [97, 365] on button "Update" at bounding box center [130, 379] width 117 height 28
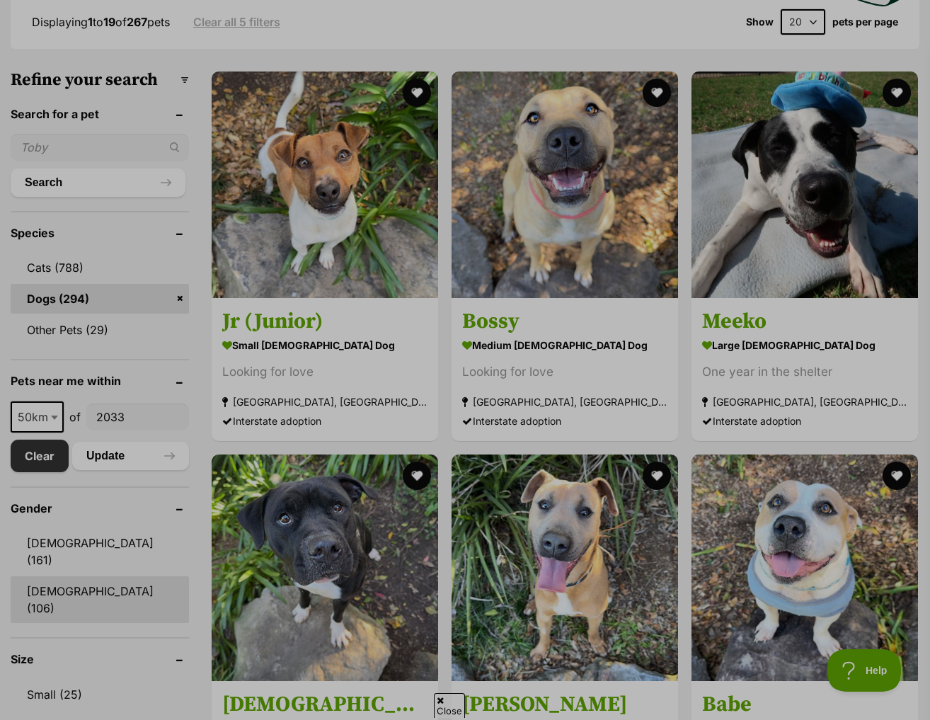
scroll to position [495, 0]
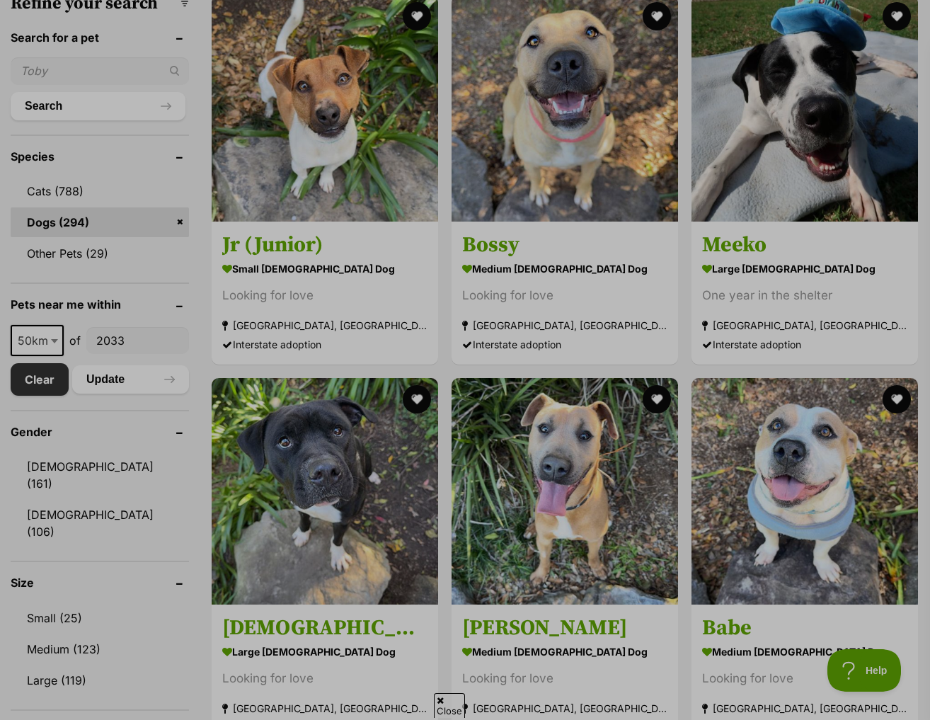
click at [47, 330] on span "50km" at bounding box center [37, 340] width 50 height 20
select select "25"
click at [102, 365] on button "Update" at bounding box center [130, 379] width 117 height 28
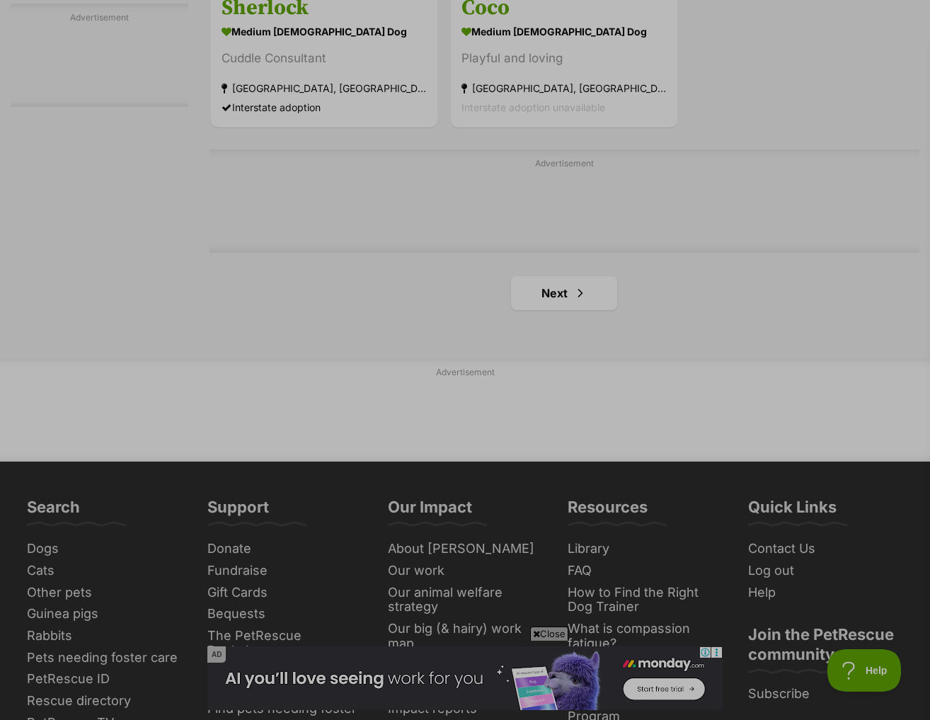
scroll to position [3467, 0]
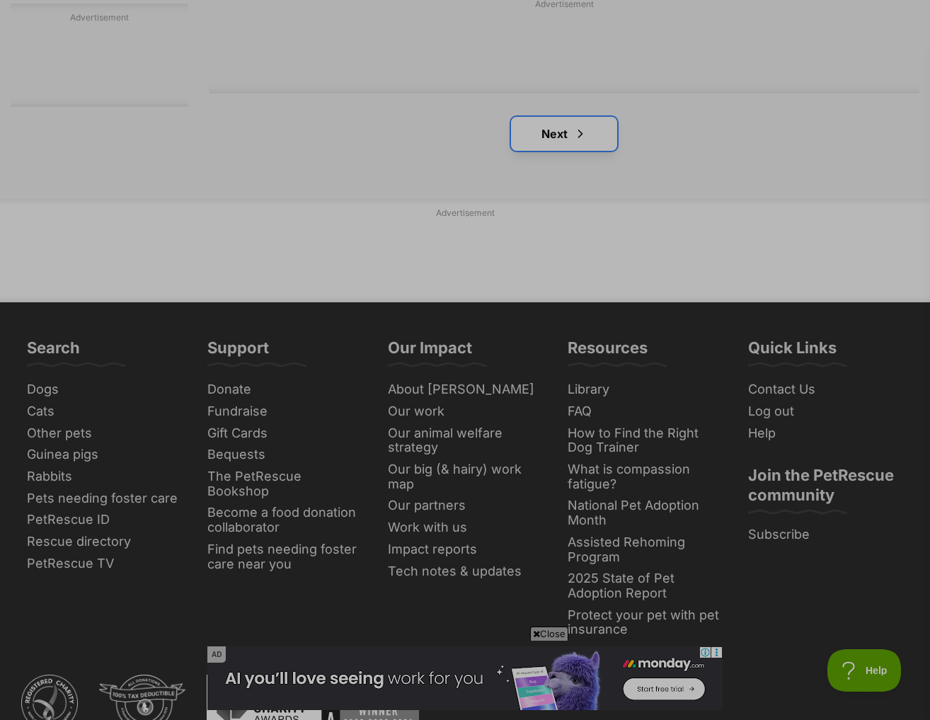
click at [550, 117] on link "Next" at bounding box center [564, 134] width 106 height 34
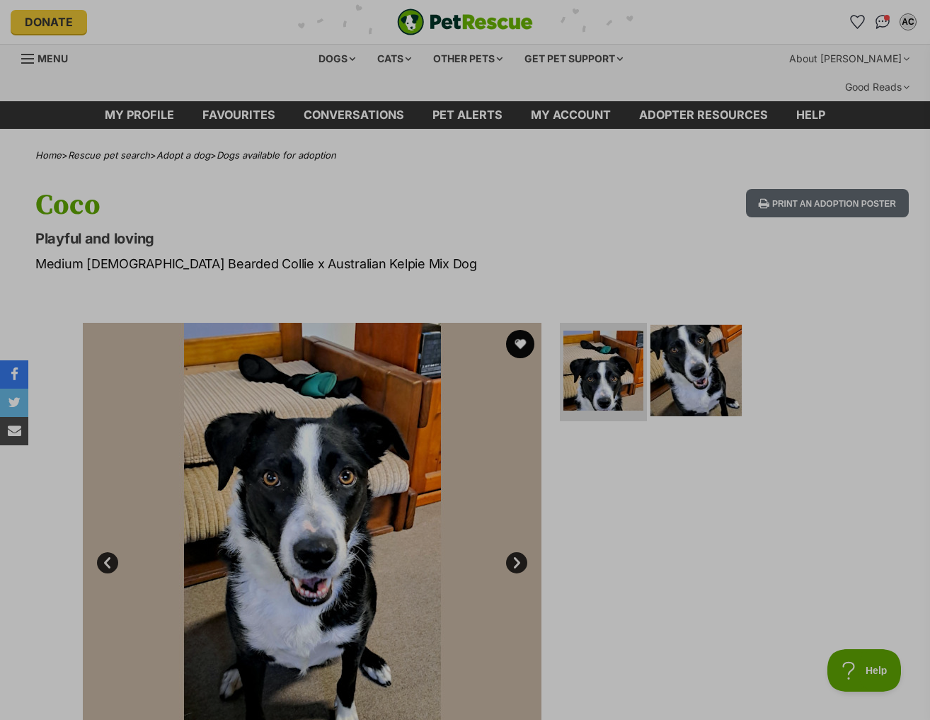
click at [664, 334] on img at bounding box center [695, 369] width 91 height 91
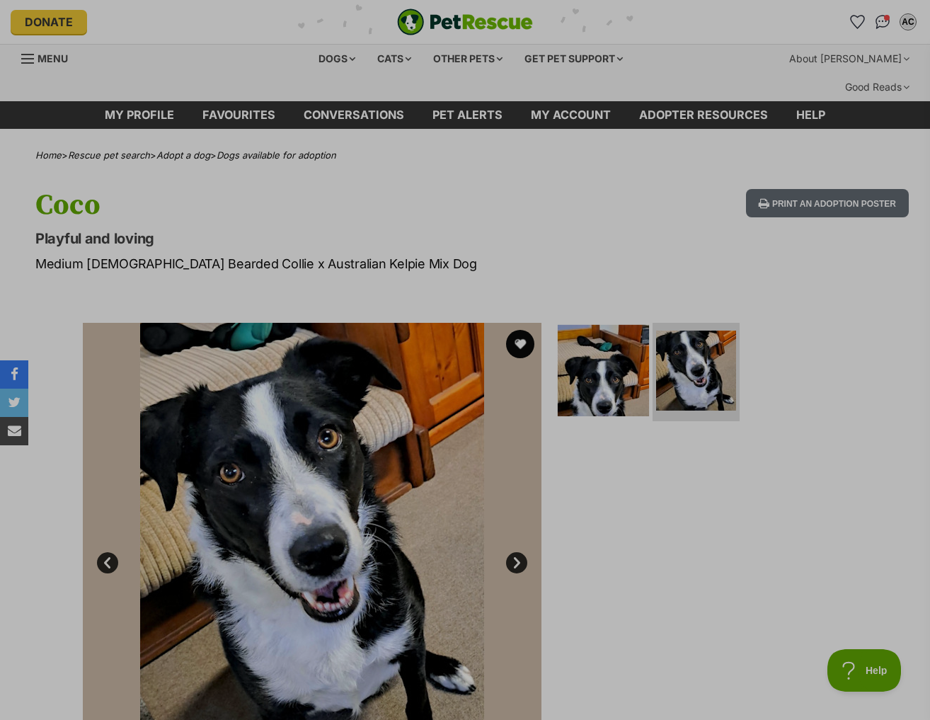
click at [577, 343] on img at bounding box center [603, 369] width 91 height 91
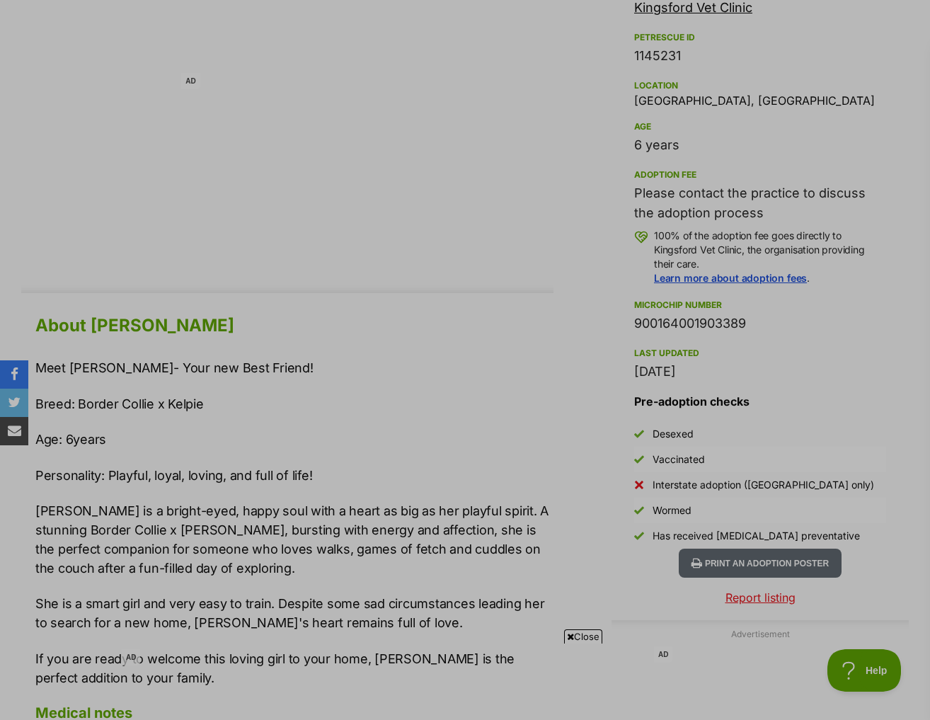
scroll to position [991, 0]
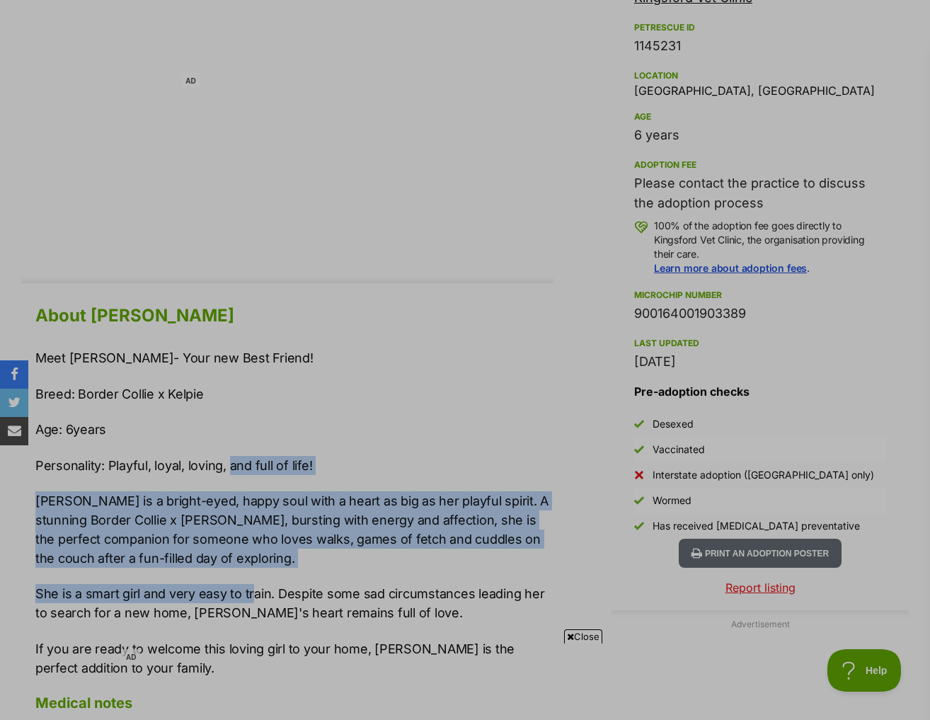
drag, startPoint x: 230, startPoint y: 438, endPoint x: 253, endPoint y: 558, distance: 121.7
click at [251, 561] on div "Meet Coco- Your new Best Friend! Breed: Border Collie x Kelpie Age: 6years Pers…" at bounding box center [294, 512] width 518 height 328
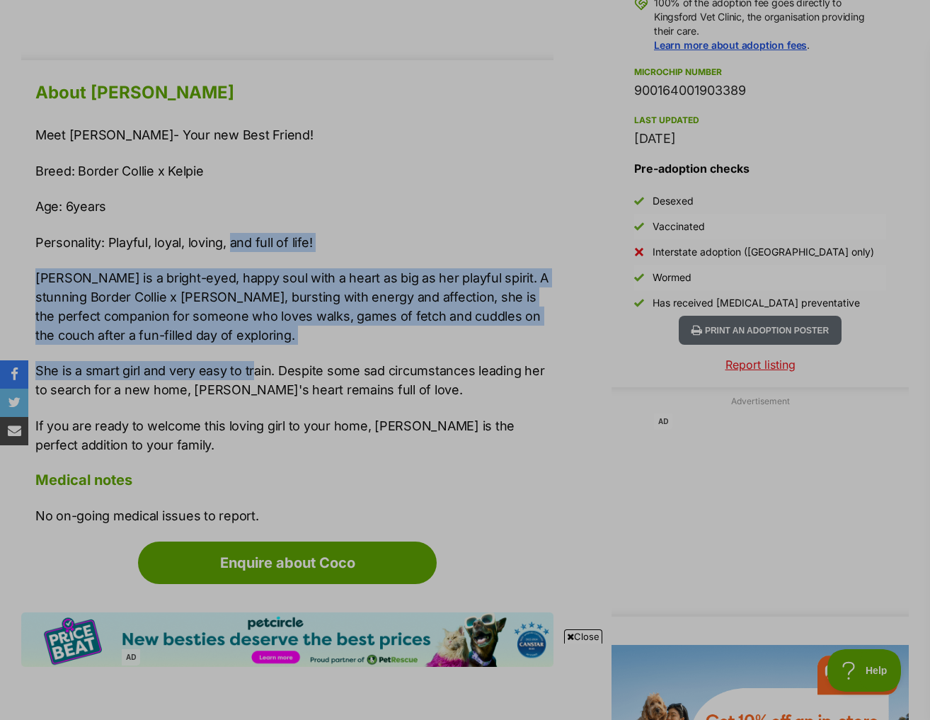
scroll to position [1345, 0]
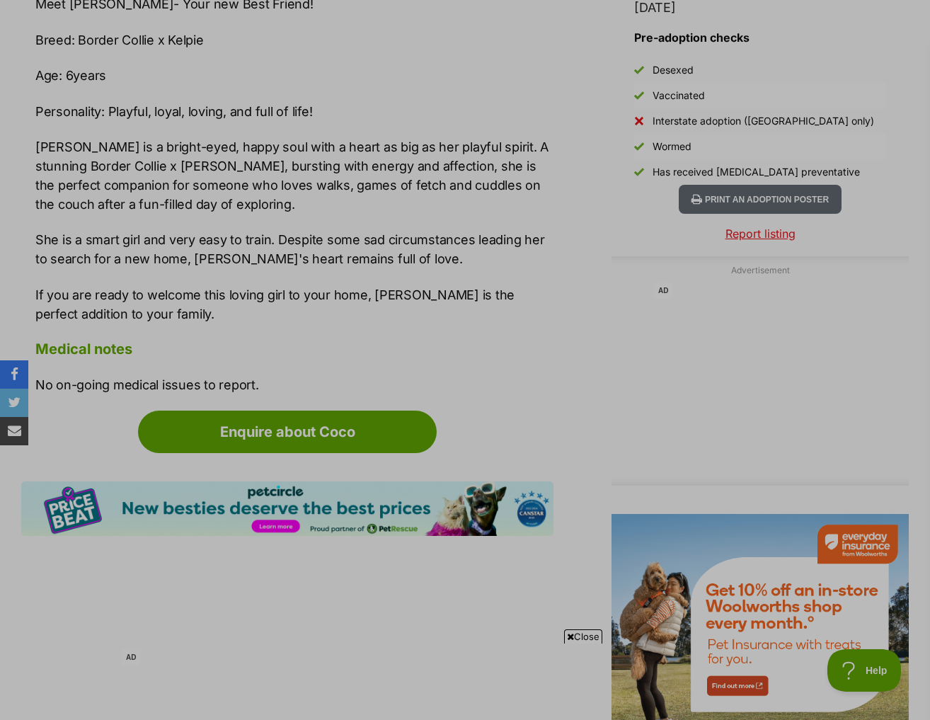
click at [226, 286] on p "If you are ready to welcome this loving girl to your home, Coco is the perfect …" at bounding box center [294, 304] width 518 height 38
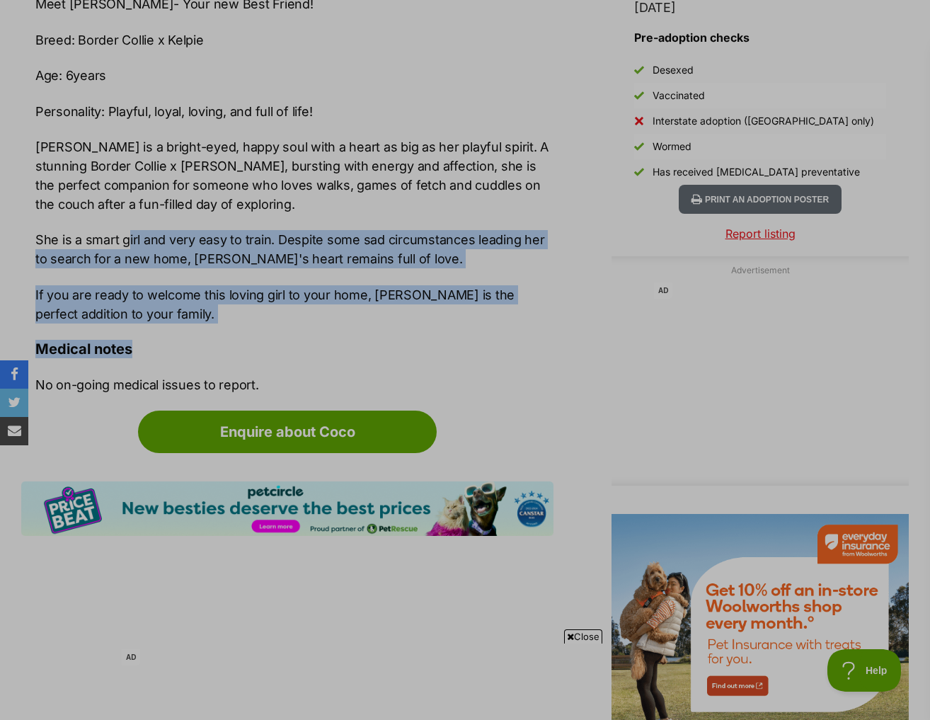
drag, startPoint x: 236, startPoint y: 305, endPoint x: 129, endPoint y: 203, distance: 147.7
click at [129, 203] on div "About Coco Meet Coco- Your new Best Friend! Breed: Border Collie x Kelpie Age: …" at bounding box center [294, 169] width 518 height 447
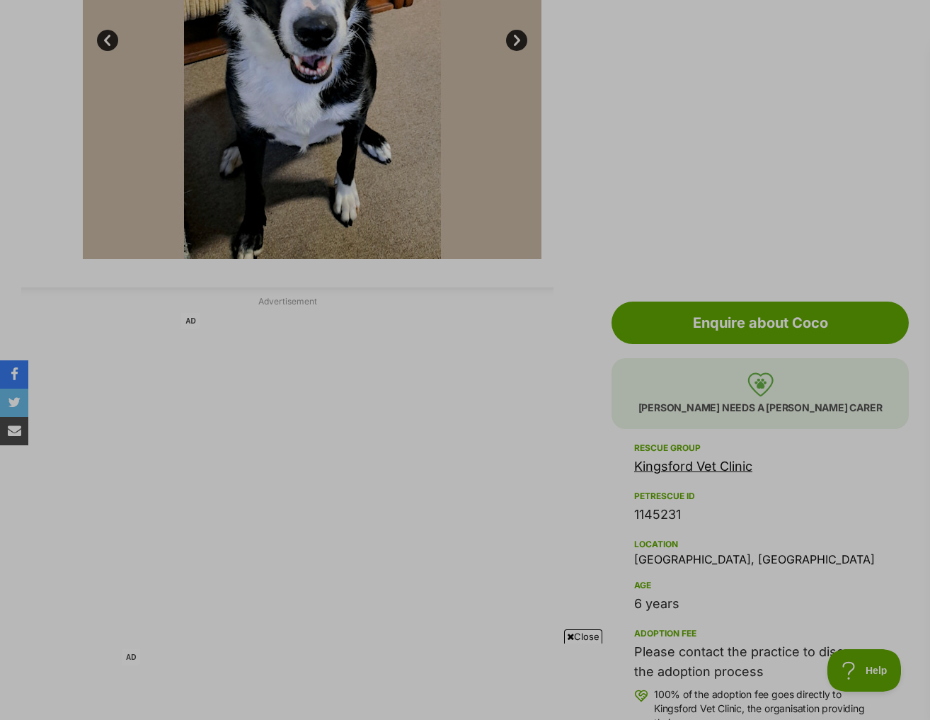
scroll to position [283, 0]
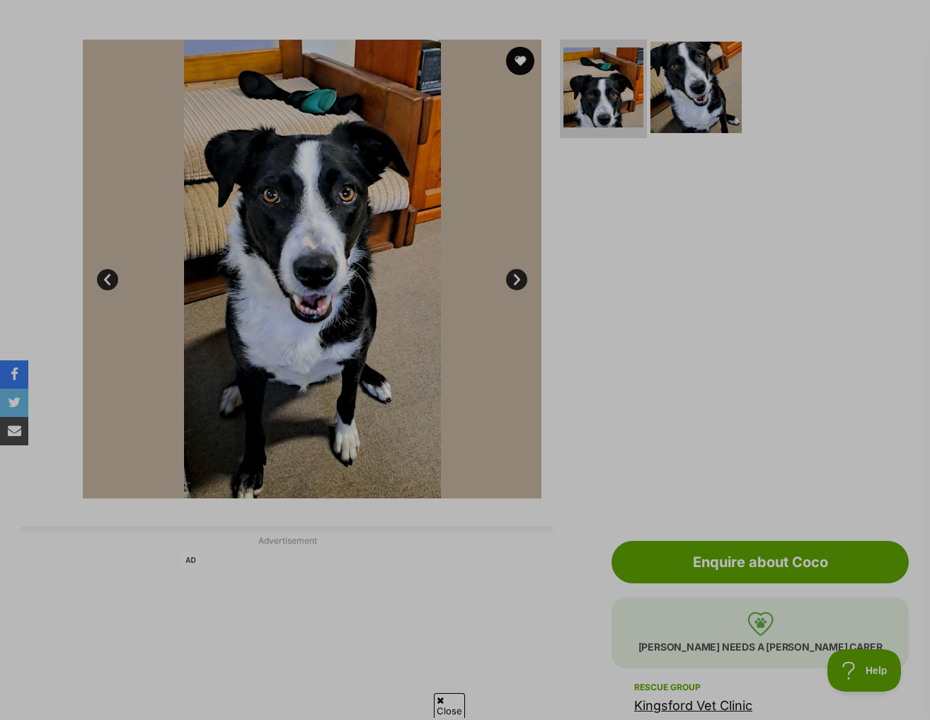
click at [692, 53] on img at bounding box center [695, 86] width 91 height 91
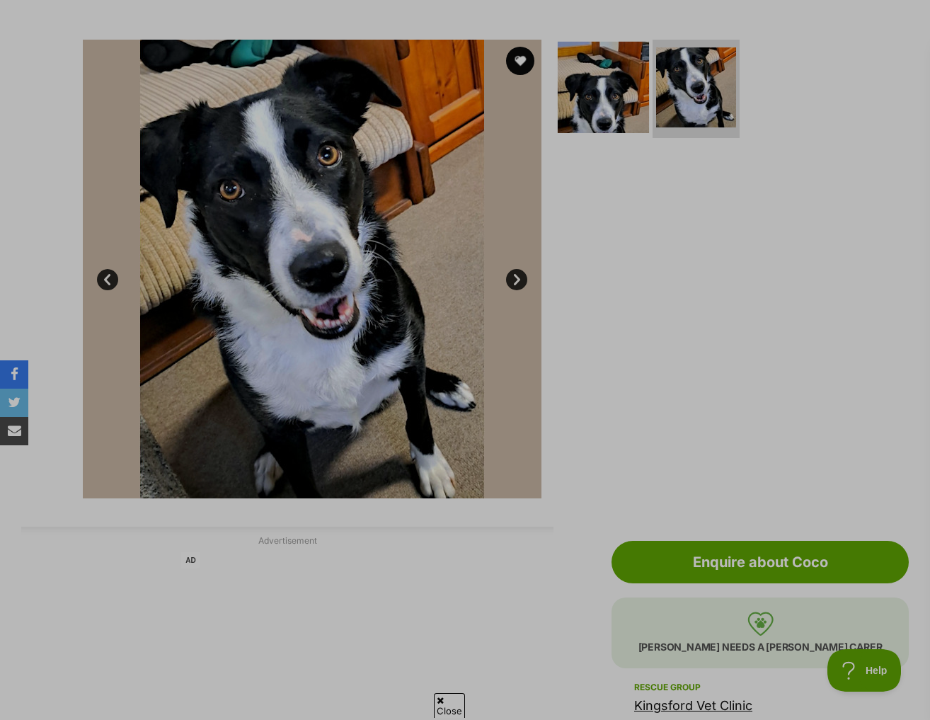
click at [600, 64] on img at bounding box center [603, 86] width 91 height 91
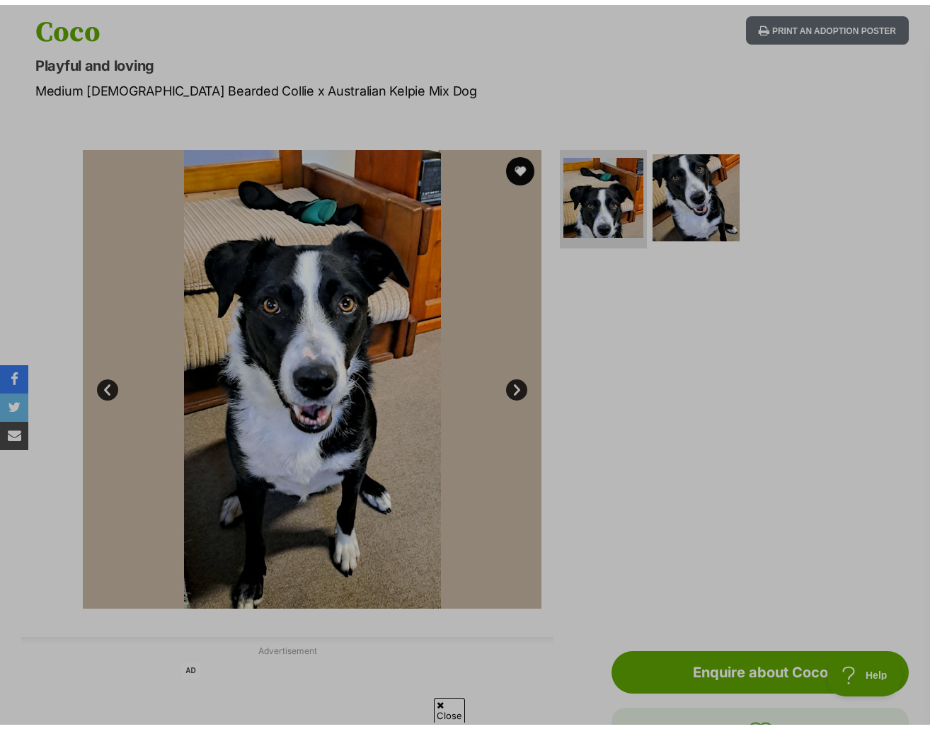
scroll to position [71, 0]
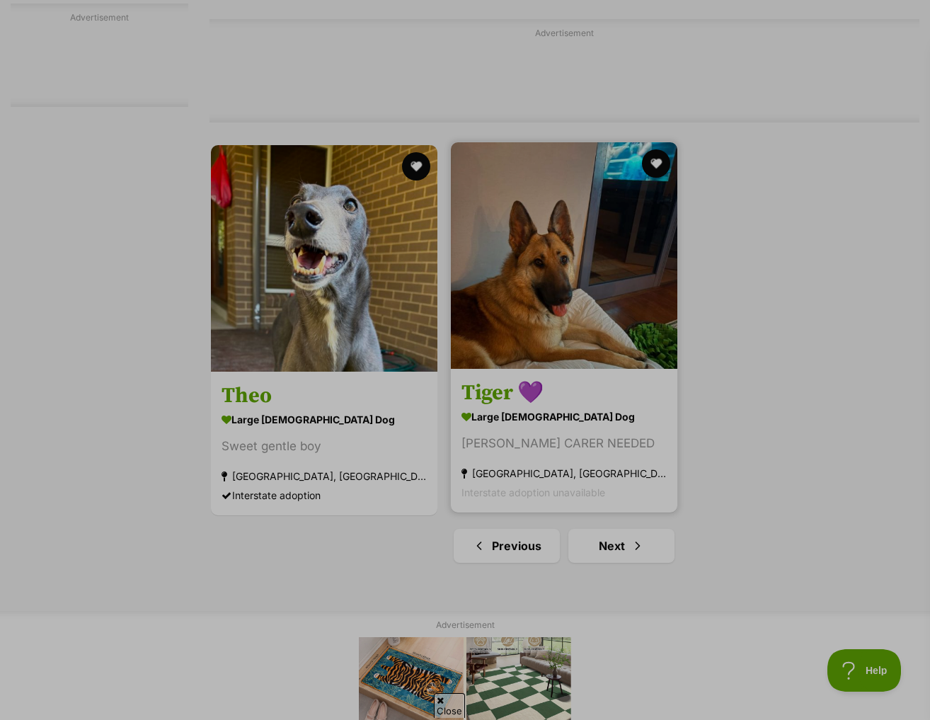
scroll to position [3114, 0]
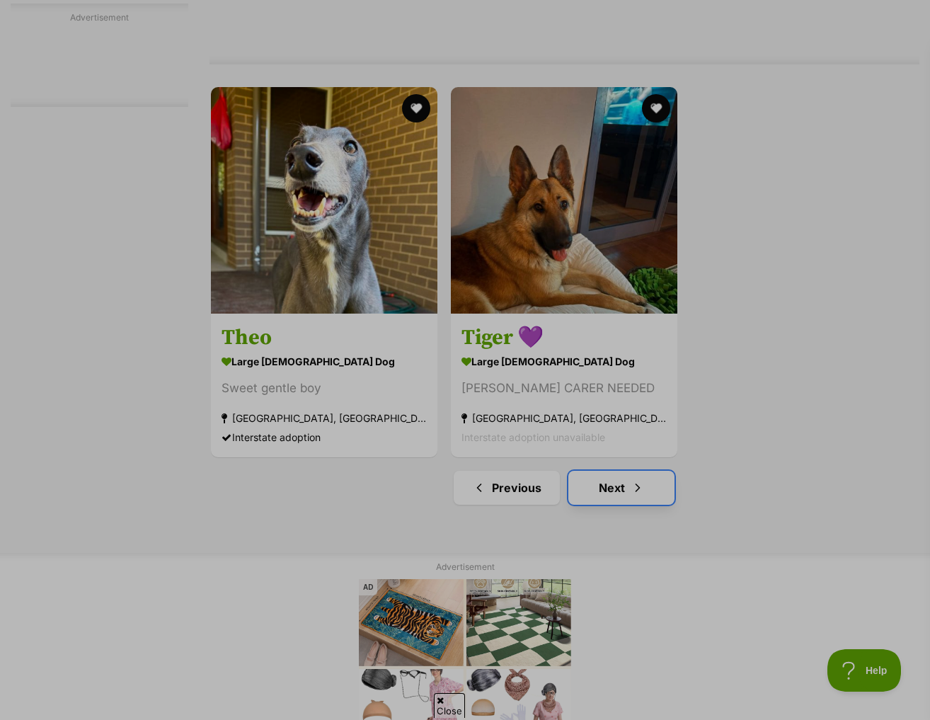
click at [601, 471] on link "Next" at bounding box center [621, 488] width 106 height 34
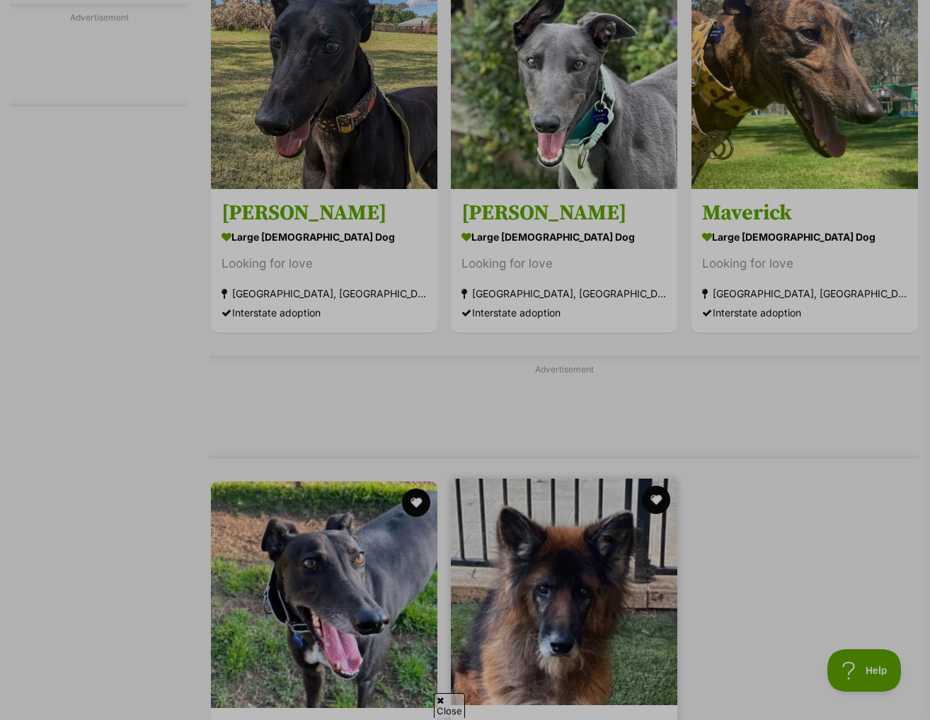
scroll to position [2901, 0]
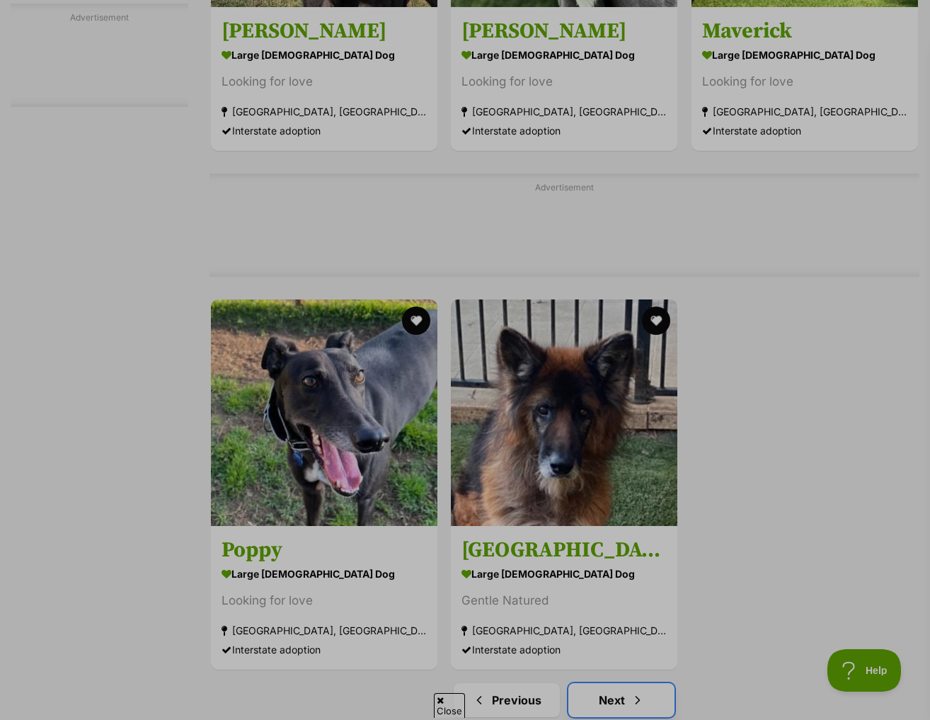
click at [653, 683] on link "Next" at bounding box center [621, 700] width 106 height 34
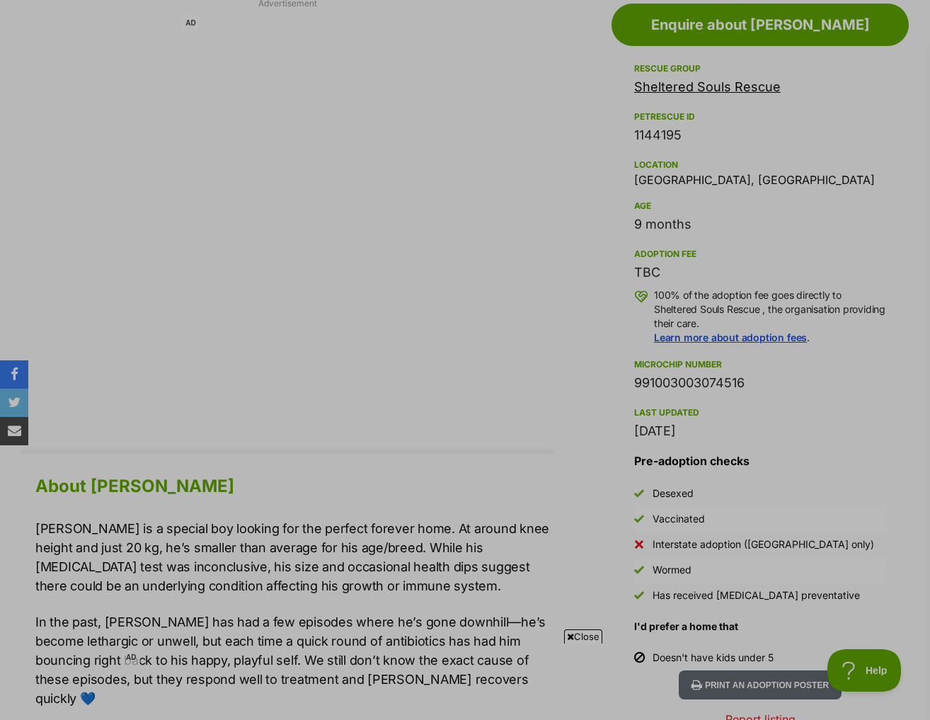
scroll to position [920, 0]
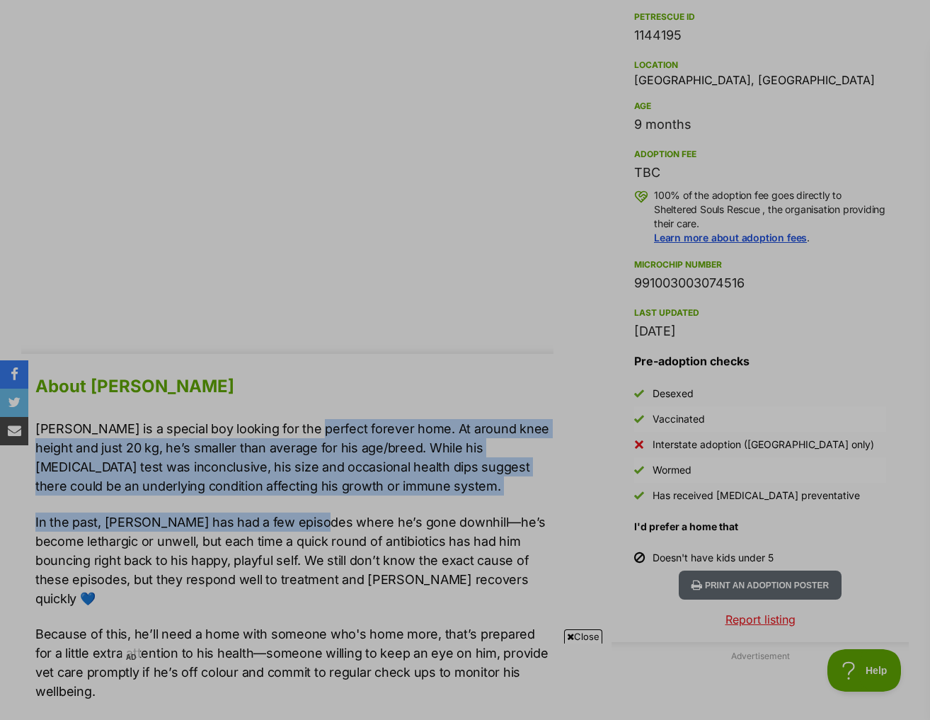
drag, startPoint x: 304, startPoint y: 389, endPoint x: 316, endPoint y: 472, distance: 83.7
drag, startPoint x: 318, startPoint y: 403, endPoint x: 314, endPoint y: 468, distance: 65.2
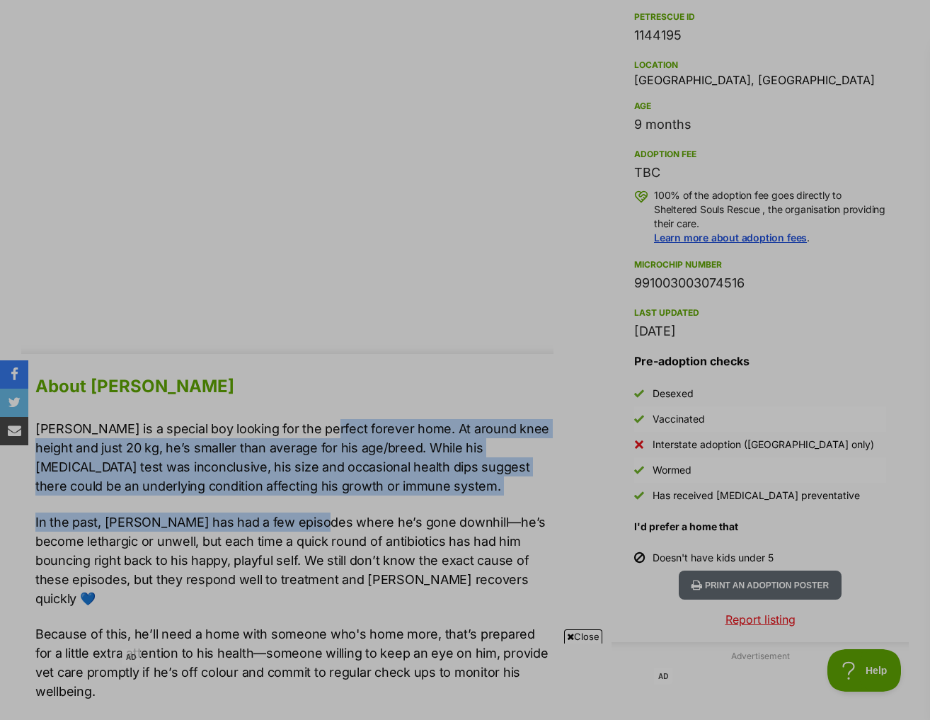
scroll to position [991, 0]
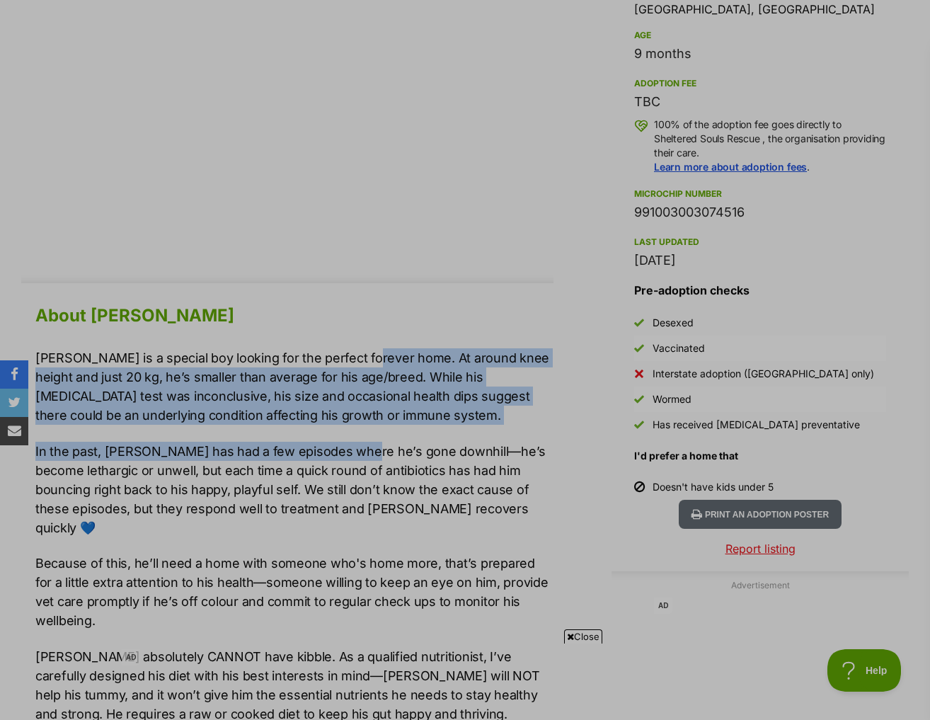
drag, startPoint x: 358, startPoint y: 338, endPoint x: 352, endPoint y: 430, distance: 92.9
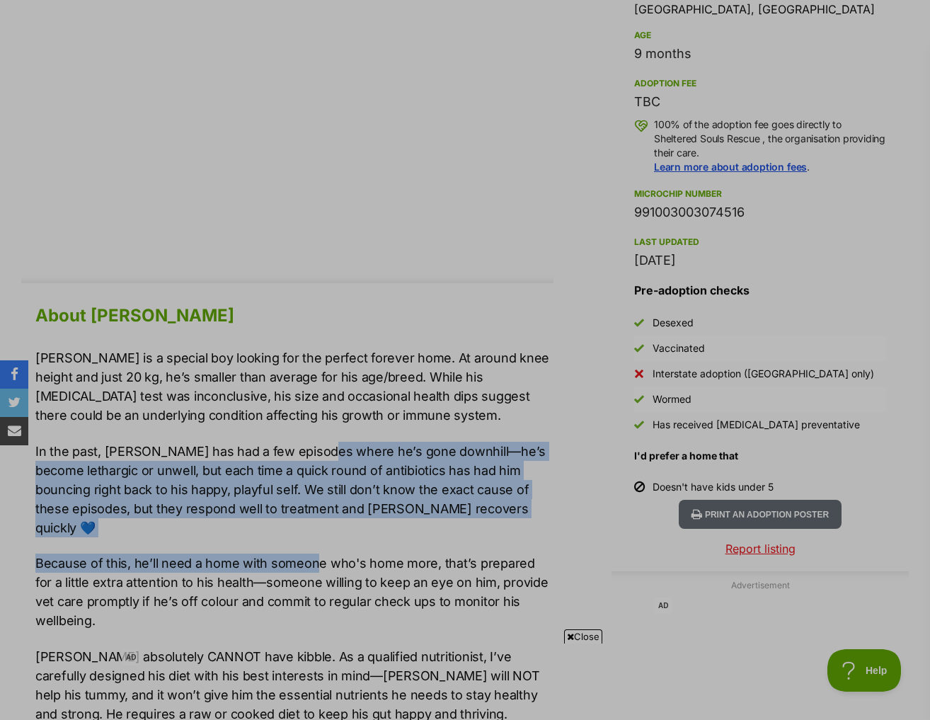
drag, startPoint x: 320, startPoint y: 397, endPoint x: 313, endPoint y: 500, distance: 102.9
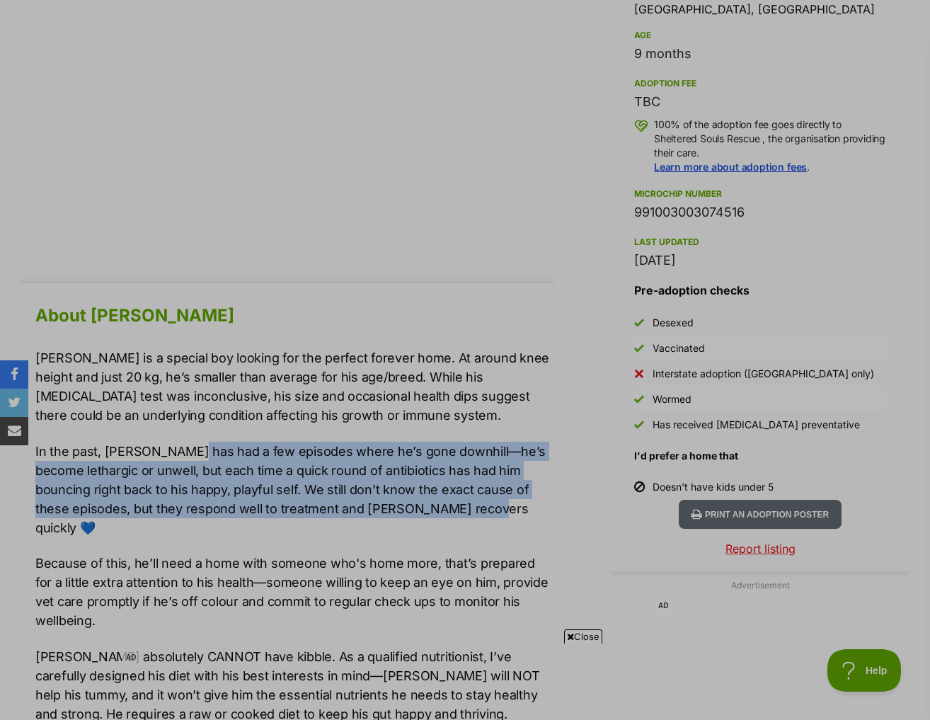
drag, startPoint x: 190, startPoint y: 426, endPoint x: 454, endPoint y: 483, distance: 269.4
click at [454, 483] on p "In the past, Lennox has had a few episodes where he’s gone downhill—he’s become…" at bounding box center [294, 490] width 518 height 96
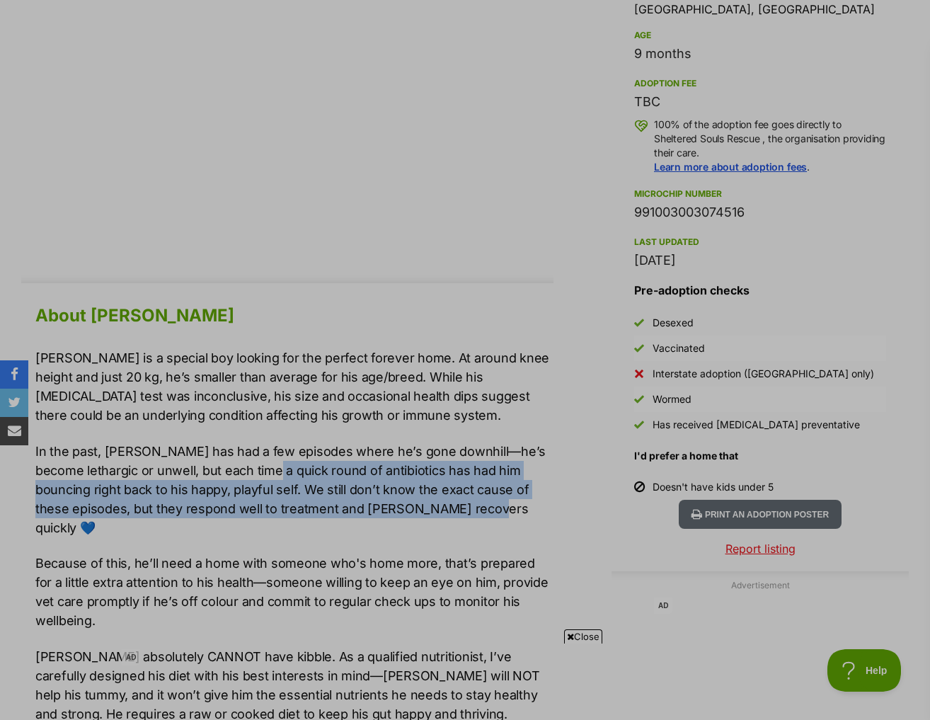
drag, startPoint x: 421, startPoint y: 488, endPoint x: 271, endPoint y: 434, distance: 159.6
click at [271, 442] on p "In the past, Lennox has had a few episodes where he’s gone downhill—he’s become…" at bounding box center [294, 490] width 518 height 96
click at [200, 482] on p "In the past, Lennox has had a few episodes where he’s gone downhill—he’s become…" at bounding box center [294, 490] width 518 height 96
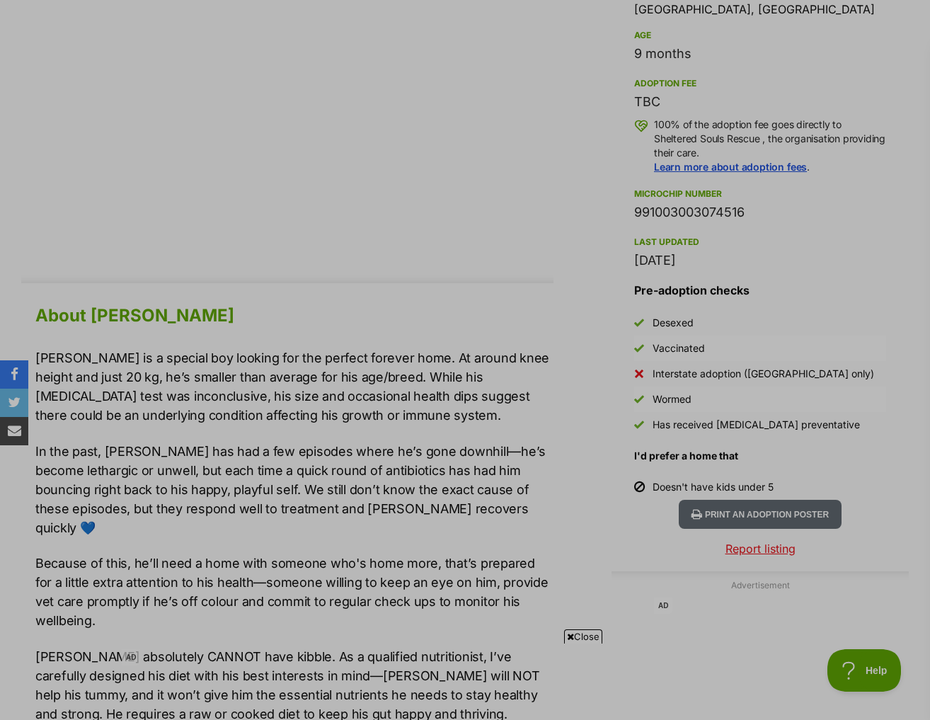
click at [153, 553] on p "Because of this, he’ll need a home with someone who's home more, that’s prepare…" at bounding box center [294, 591] width 518 height 76
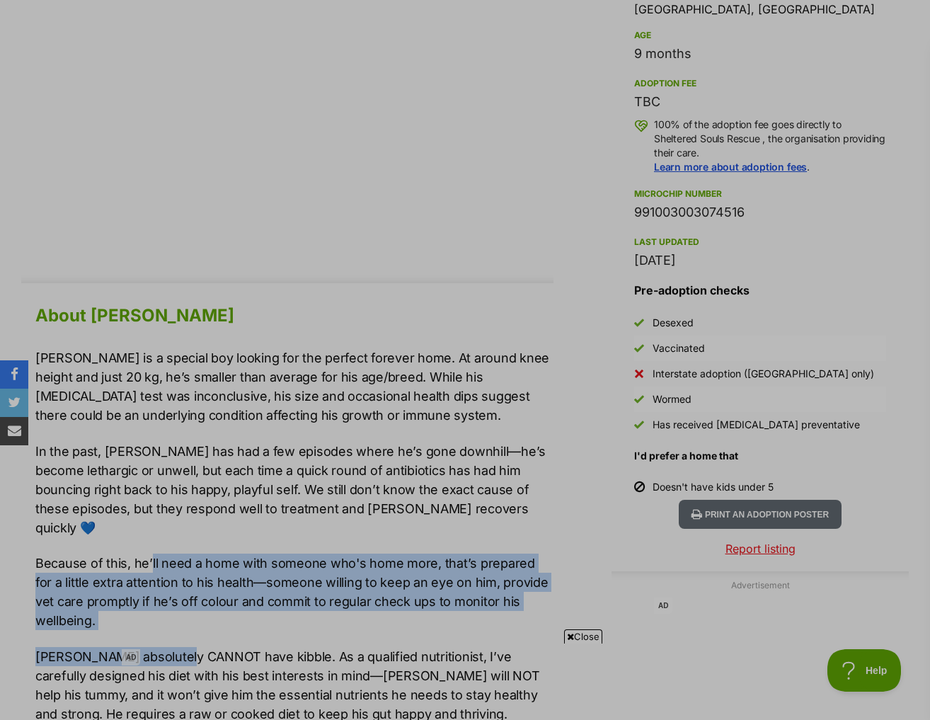
drag, startPoint x: 151, startPoint y: 492, endPoint x: 195, endPoint y: 599, distance: 116.4
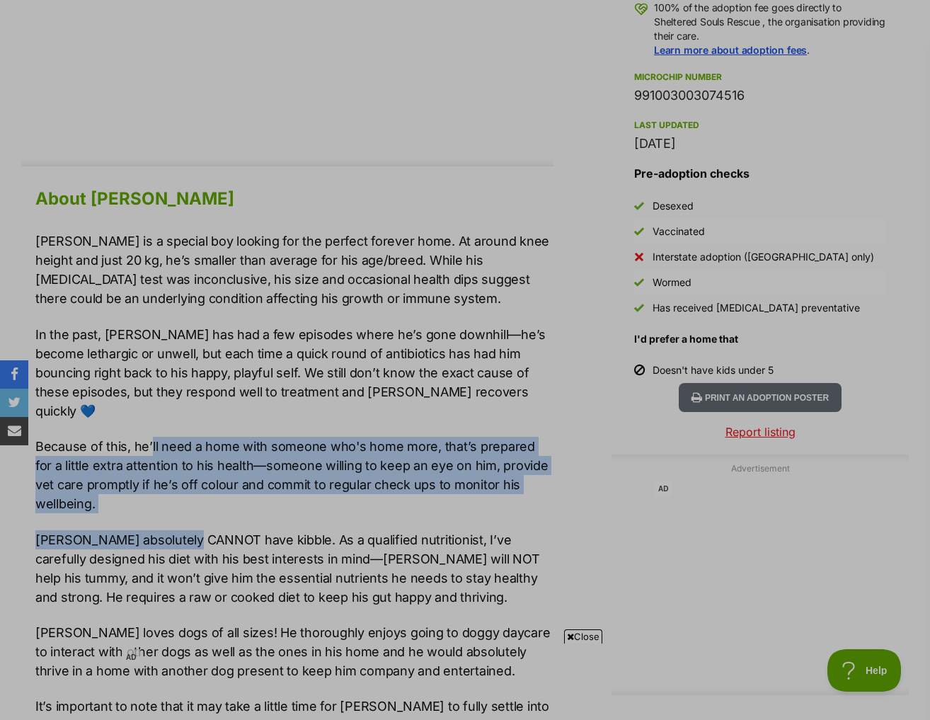
scroll to position [1132, 0]
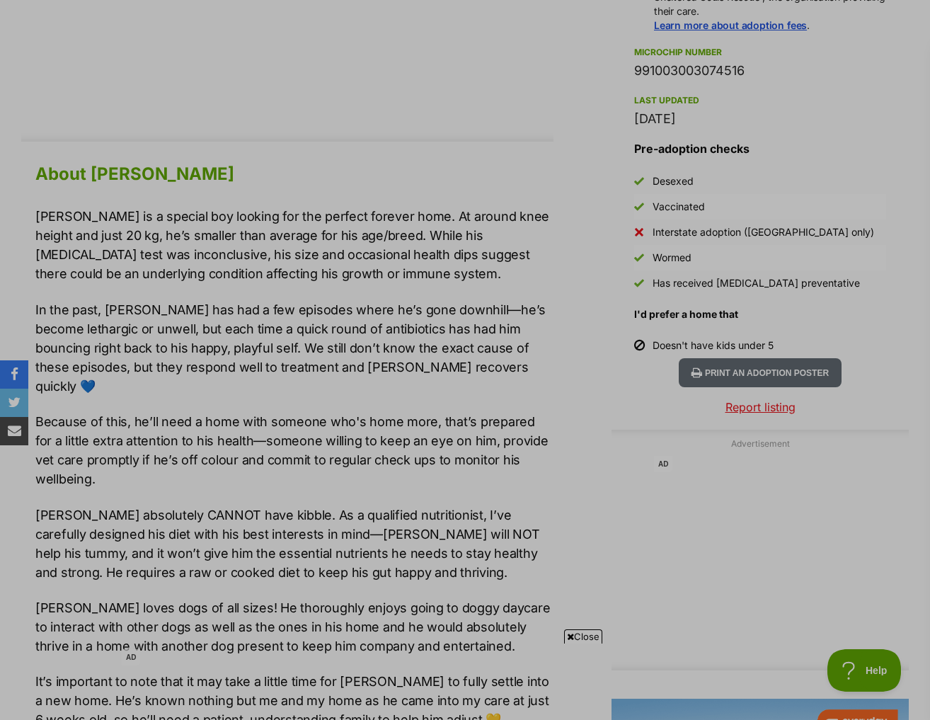
click at [219, 505] on p "Lennox absolutely CANNOT have kibble. As a qualified nutritionist, I’ve careful…" at bounding box center [294, 543] width 518 height 76
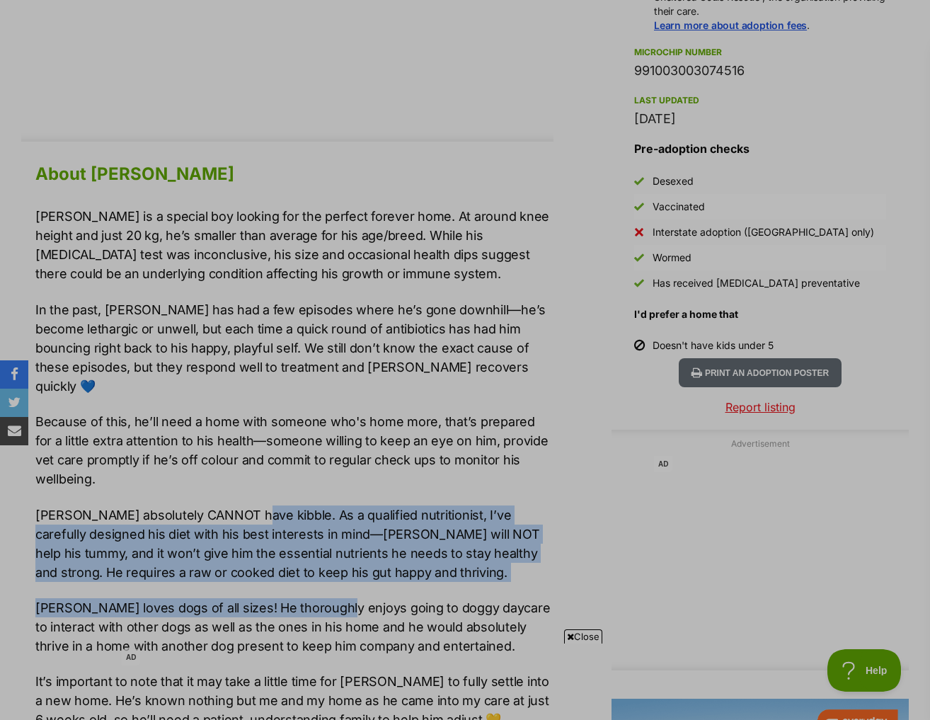
drag, startPoint x: 250, startPoint y: 444, endPoint x: 339, endPoint y: 542, distance: 132.2
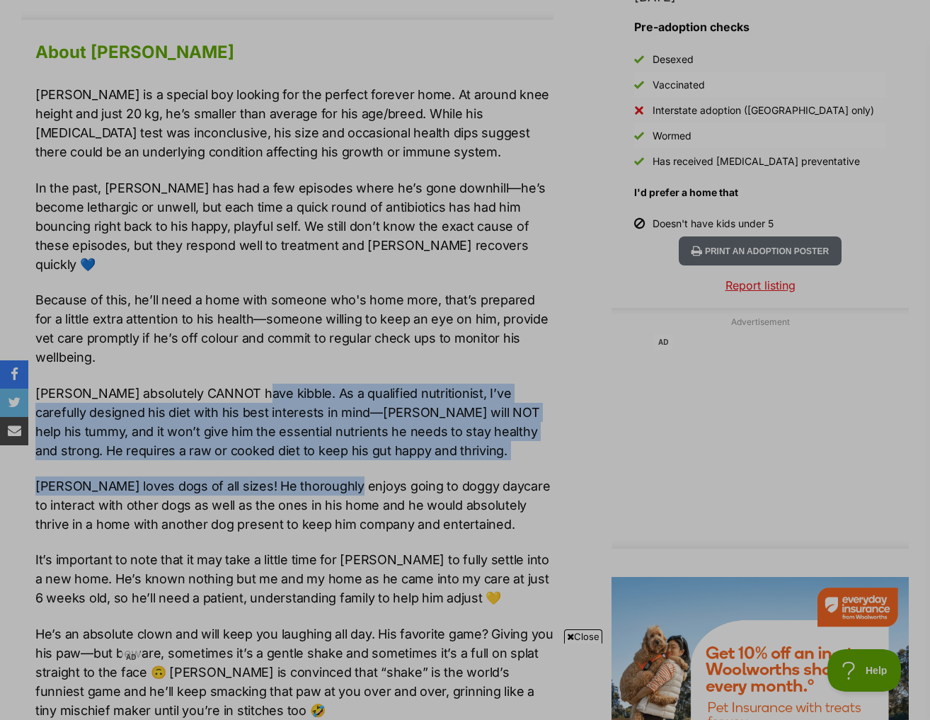
scroll to position [1274, 0]
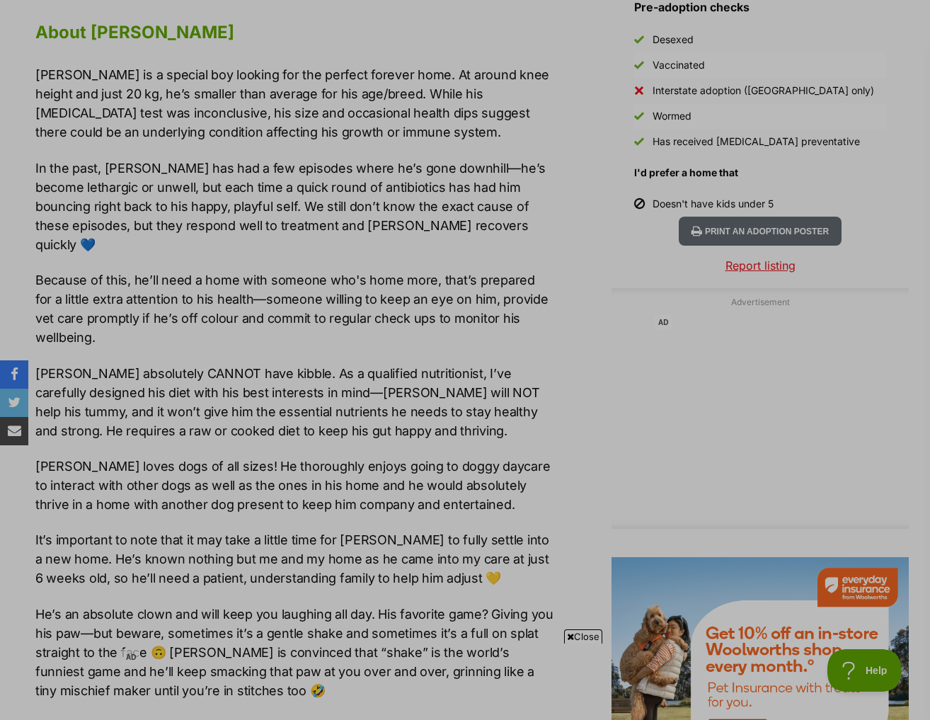
click at [196, 530] on p "It’s important to note that it may take a little time for Lennox to fully settl…" at bounding box center [294, 558] width 518 height 57
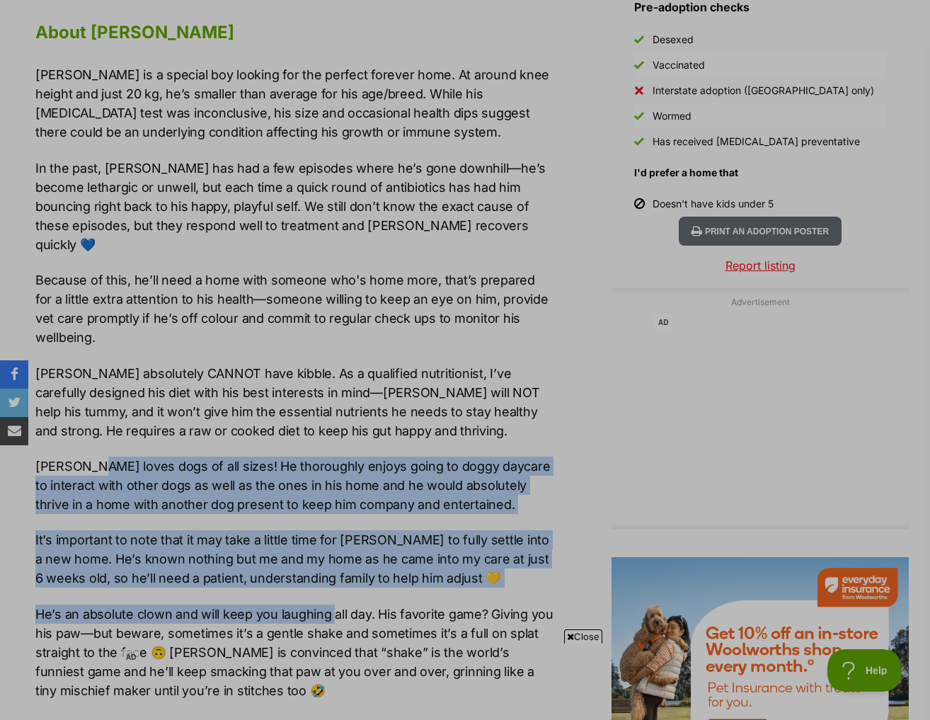
drag, startPoint x: 91, startPoint y: 412, endPoint x: 332, endPoint y: 568, distance: 287.2
click at [332, 568] on div "Lennox is a special boy looking for the perfect forever home. At around knee he…" at bounding box center [294, 717] width 518 height 1304
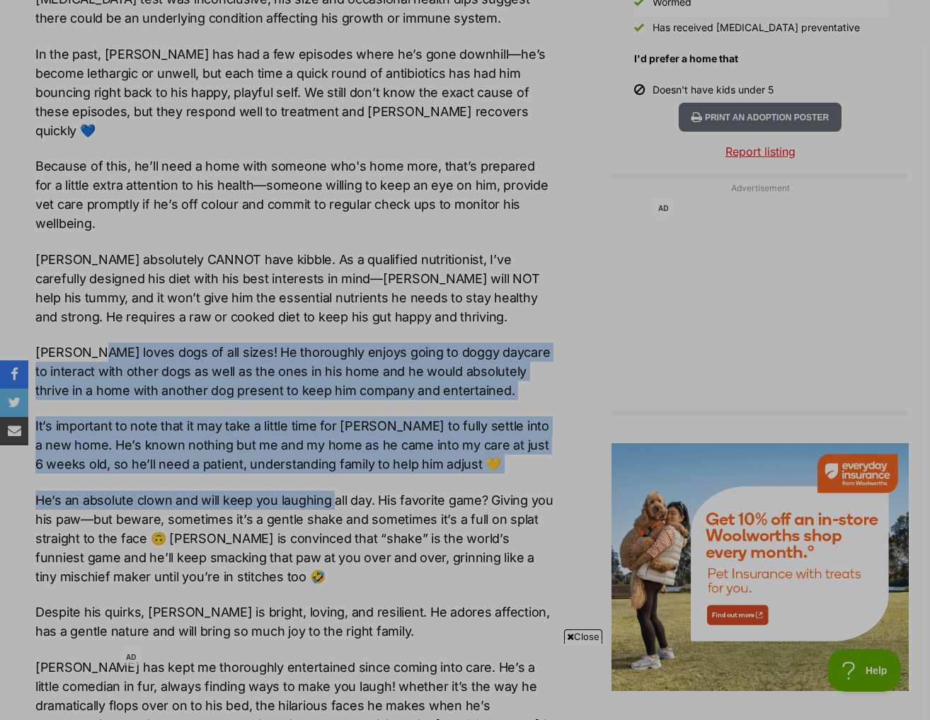
scroll to position [1415, 0]
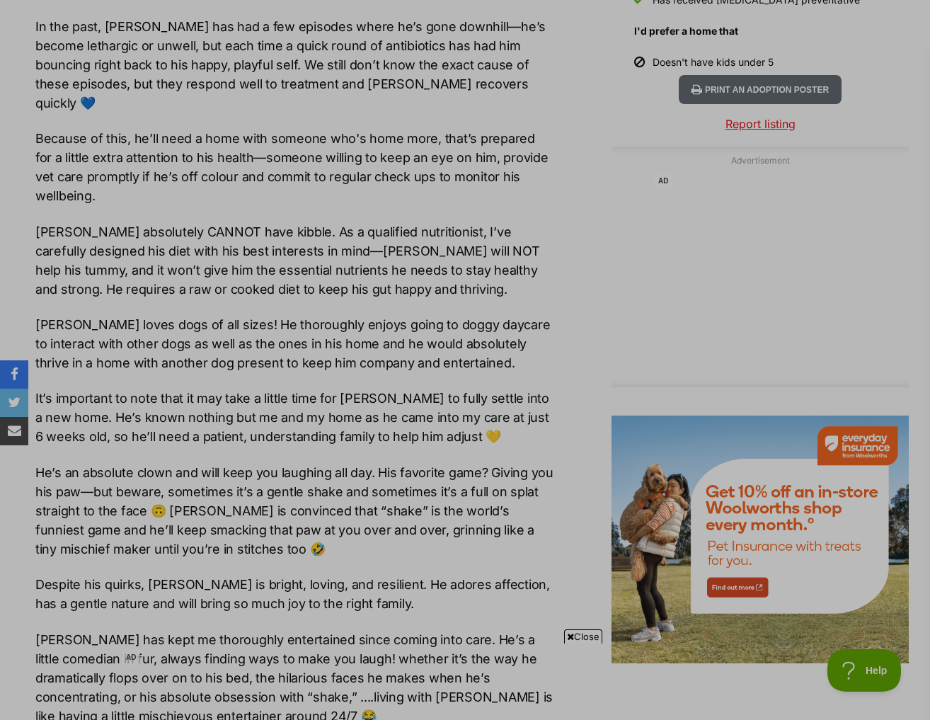
click at [222, 480] on p "He’s an absolute clown and will keep you laughing all day. His favorite game? G…" at bounding box center [294, 511] width 518 height 96
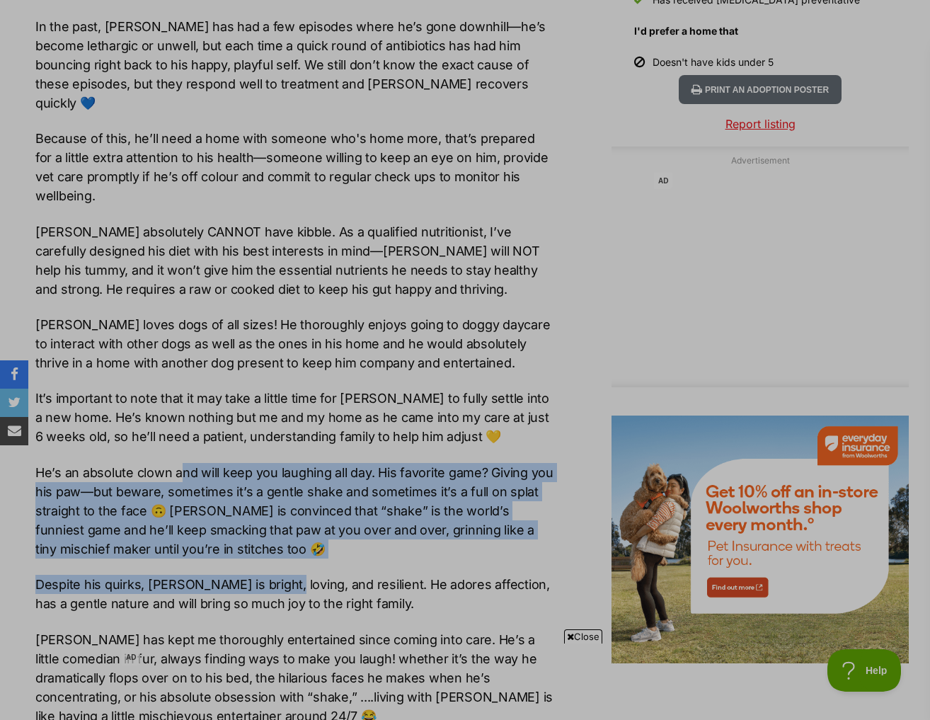
drag, startPoint x: 179, startPoint y: 414, endPoint x: 281, endPoint y: 531, distance: 155.0
click at [281, 531] on div "Lennox is a special boy looking for the perfect forever home. At around knee he…" at bounding box center [294, 576] width 518 height 1304
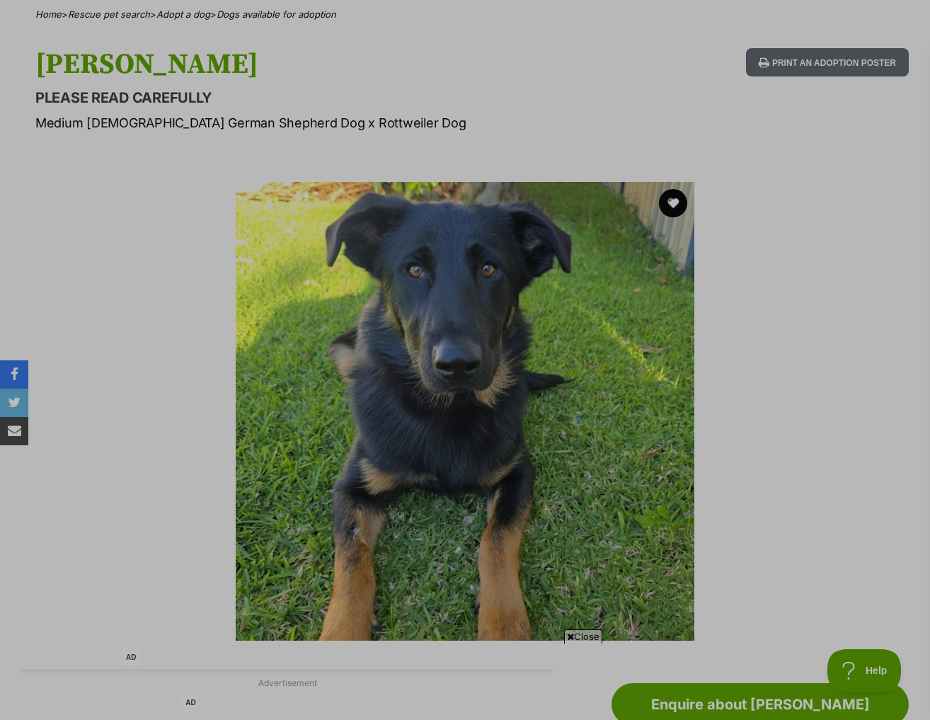
scroll to position [142, 0]
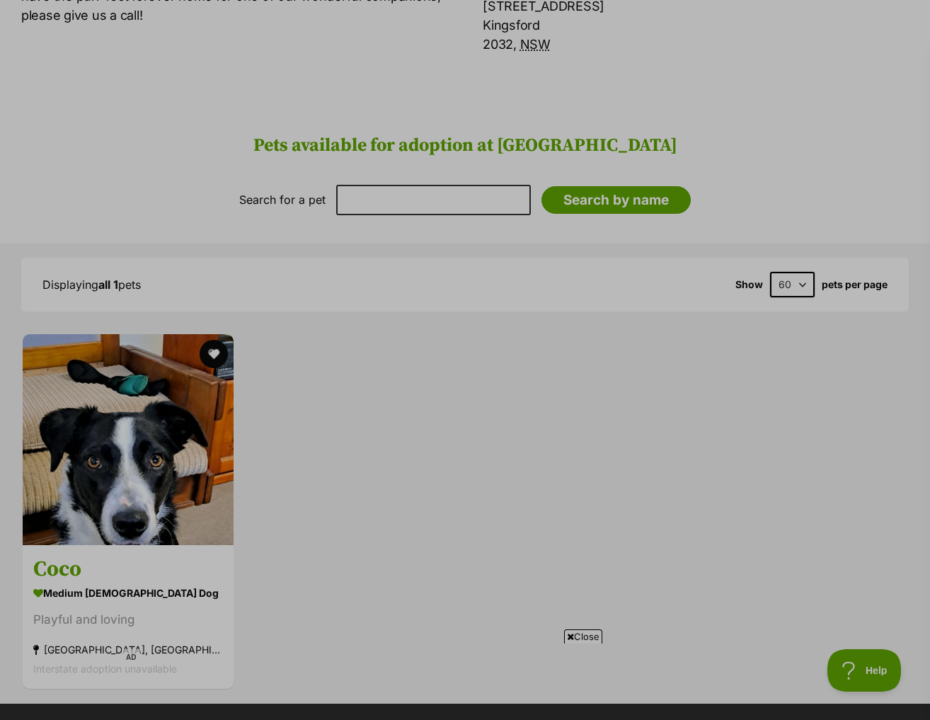
scroll to position [708, 0]
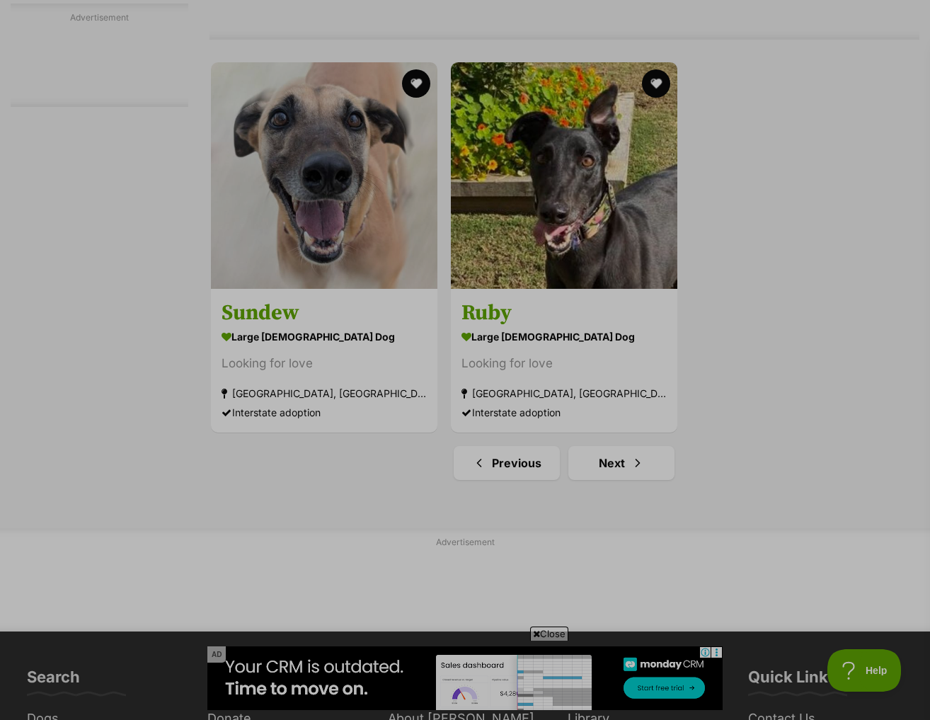
scroll to position [3184, 0]
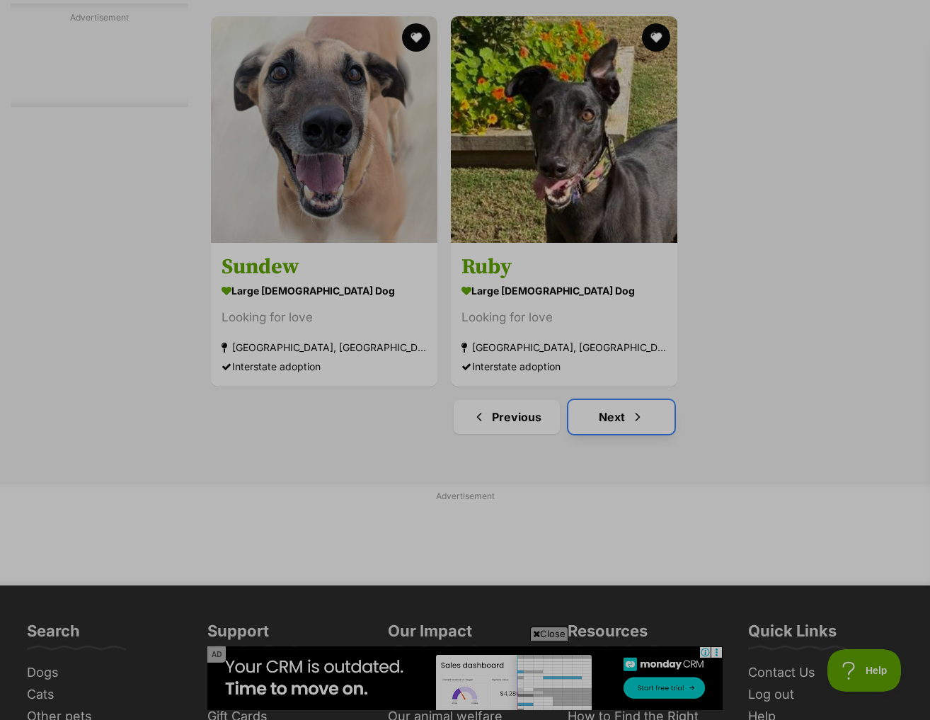
click at [645, 400] on link "Next" at bounding box center [621, 417] width 106 height 34
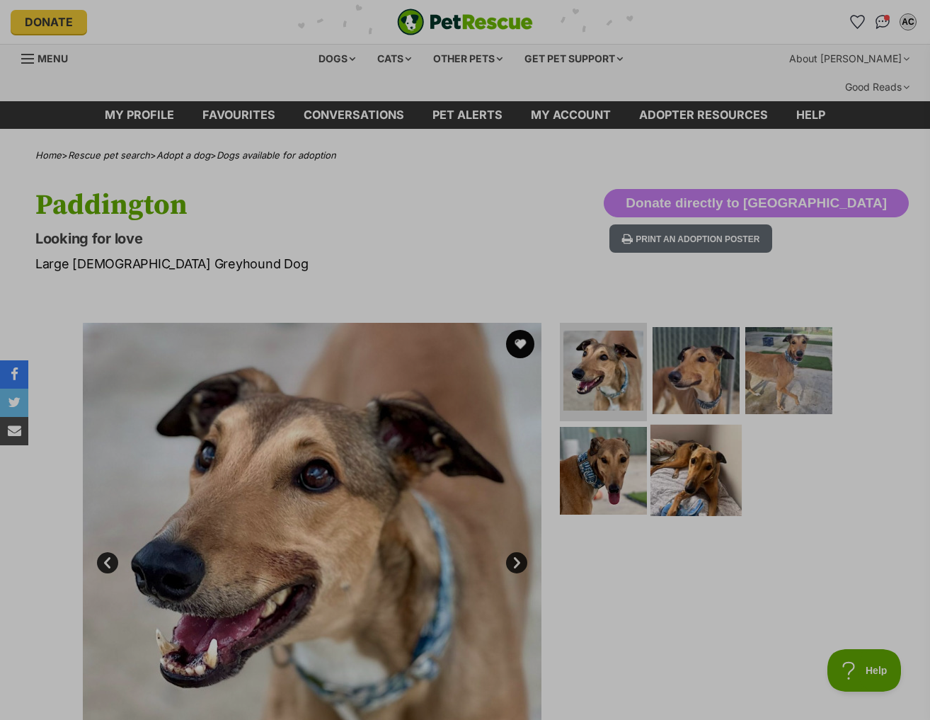
click at [707, 436] on img at bounding box center [695, 470] width 91 height 91
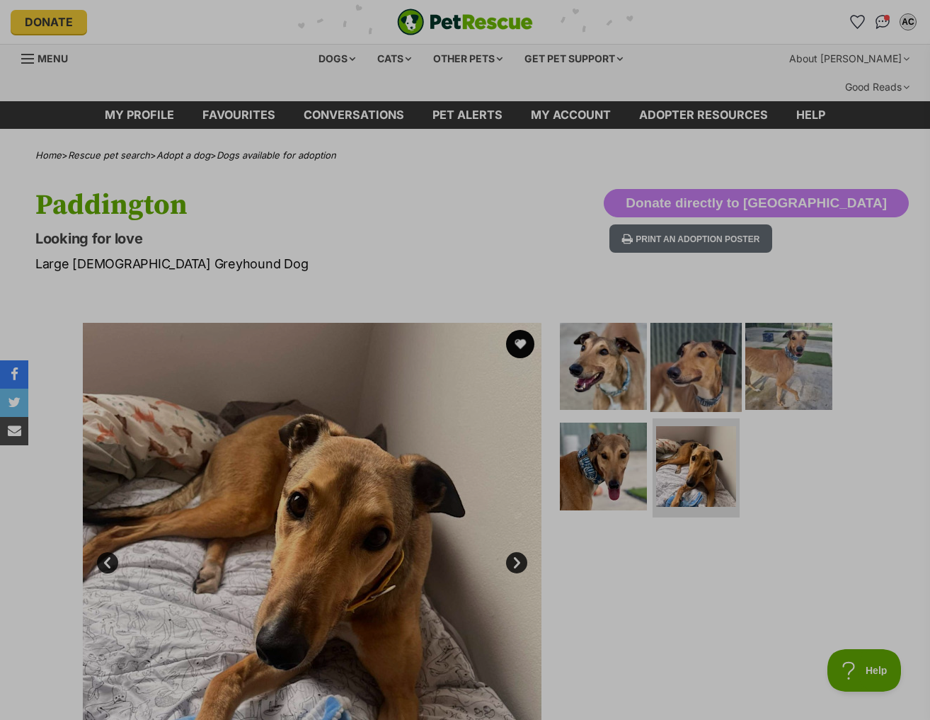
click at [716, 343] on img at bounding box center [695, 365] width 91 height 91
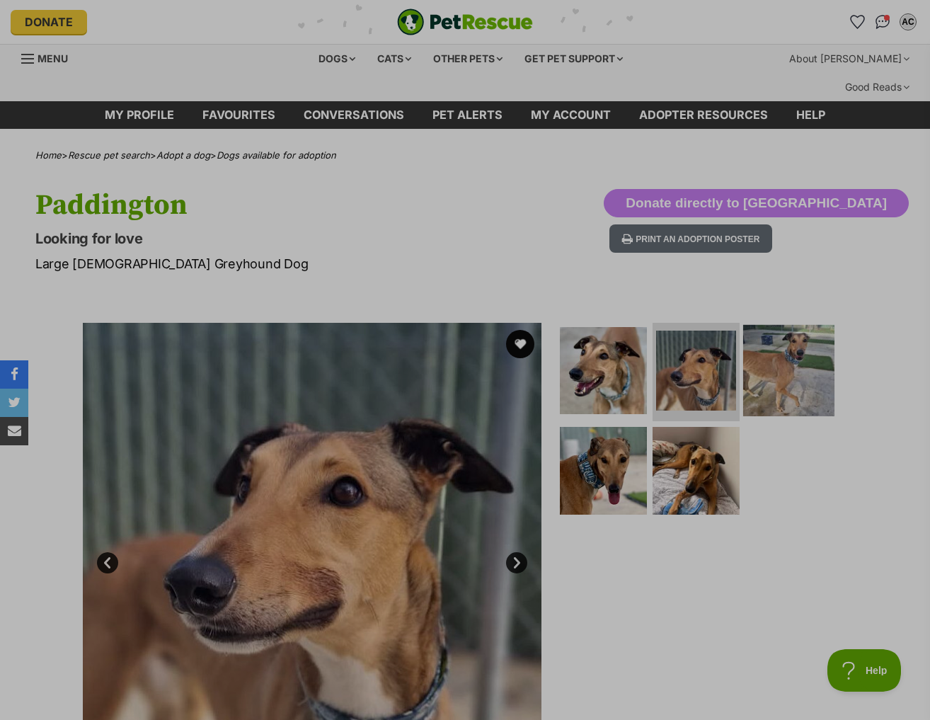
click at [795, 347] on img at bounding box center [788, 369] width 91 height 91
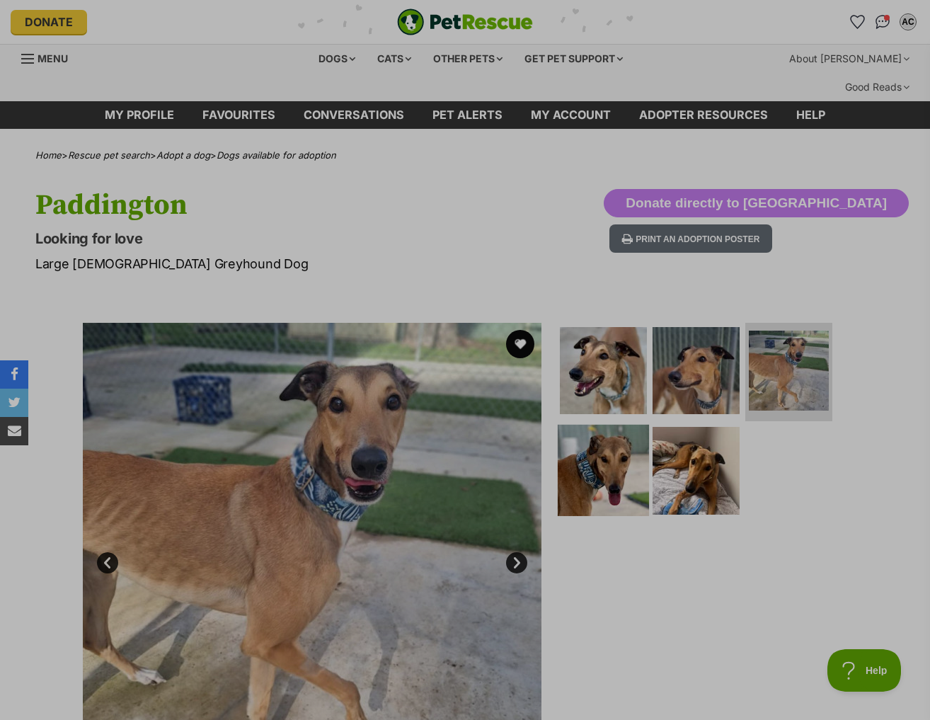
click at [563, 472] on img at bounding box center [603, 470] width 91 height 91
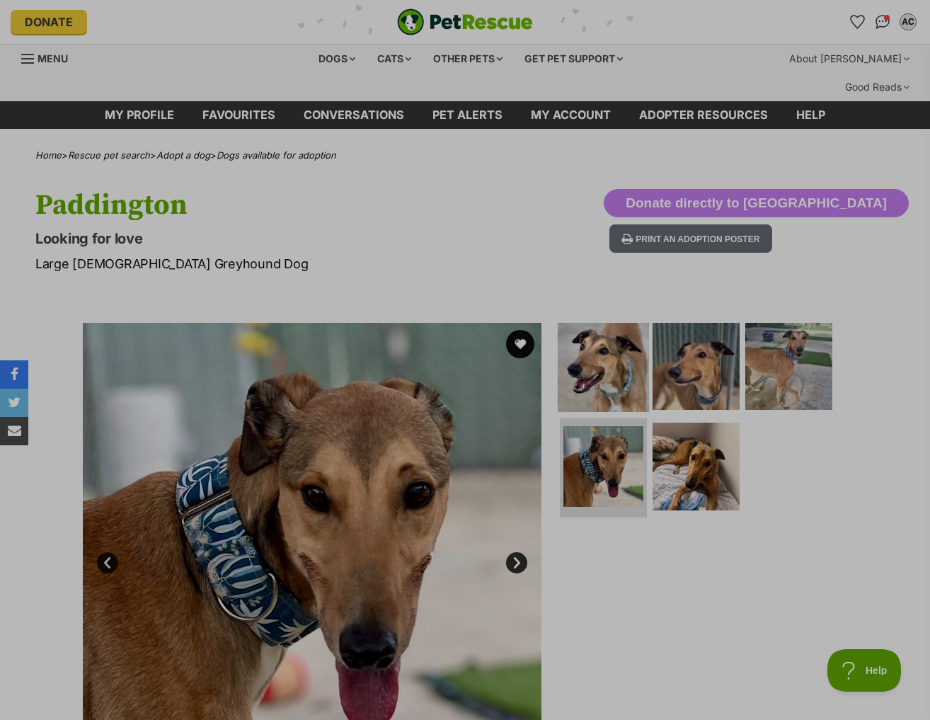
click at [577, 347] on img at bounding box center [603, 365] width 91 height 91
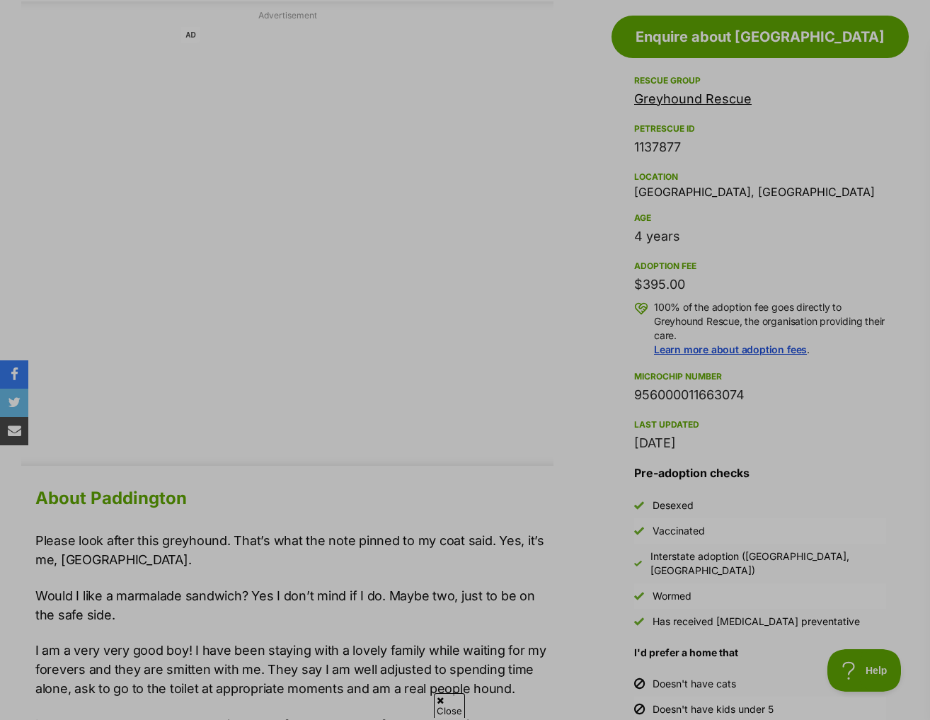
scroll to position [849, 0]
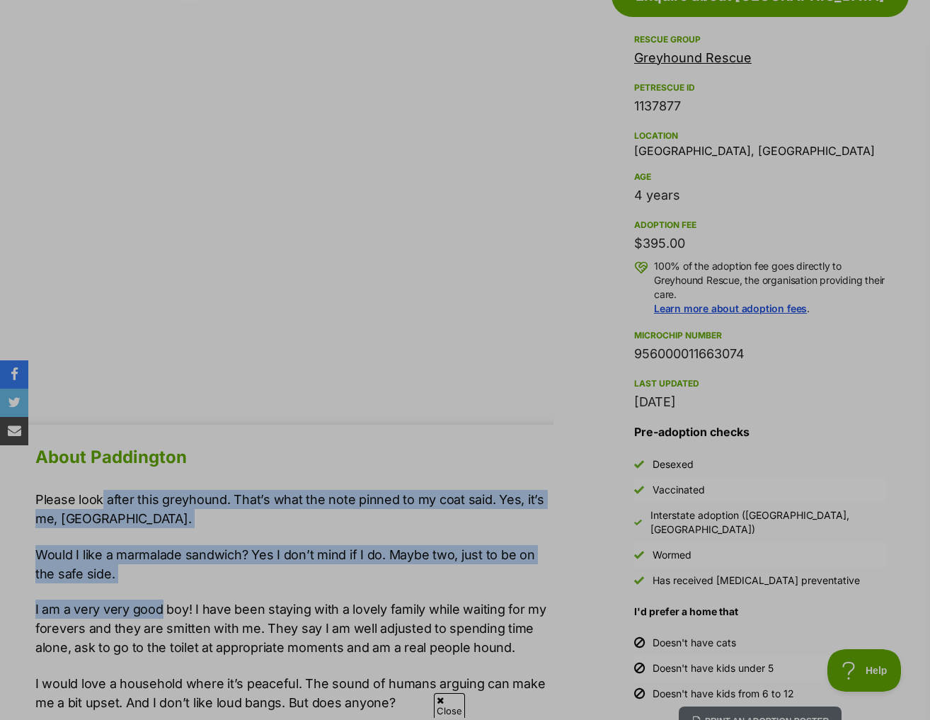
drag, startPoint x: 102, startPoint y: 461, endPoint x: 159, endPoint y: 578, distance: 130.4
click at [159, 599] on p "I am a very very good boy! I have been staying with a lovely family while waiti…" at bounding box center [294, 627] width 518 height 57
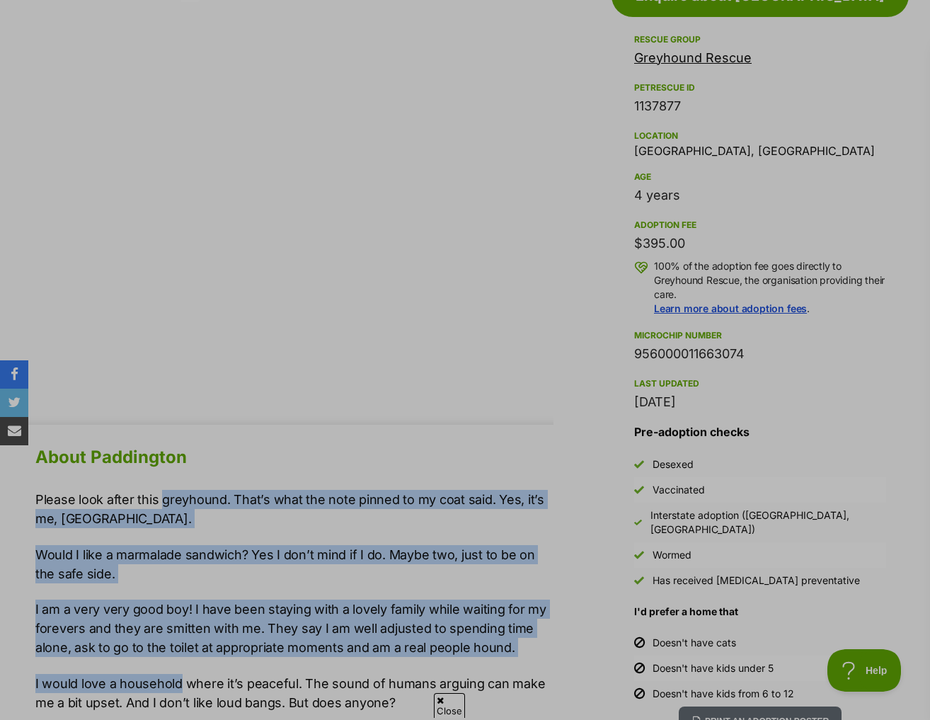
drag, startPoint x: 161, startPoint y: 478, endPoint x: 177, endPoint y: 633, distance: 155.8
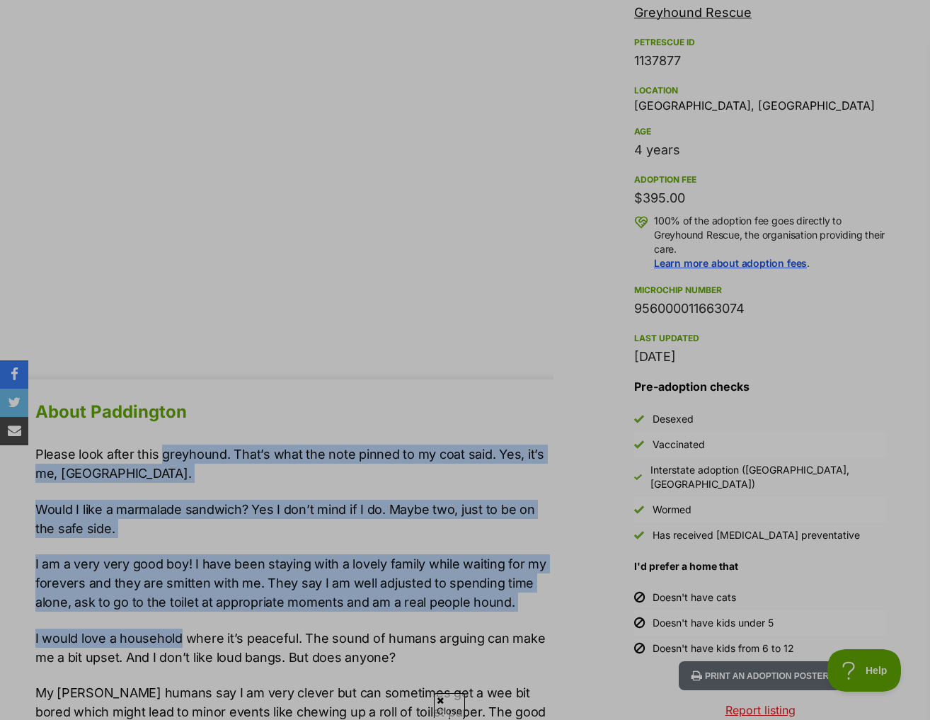
scroll to position [920, 0]
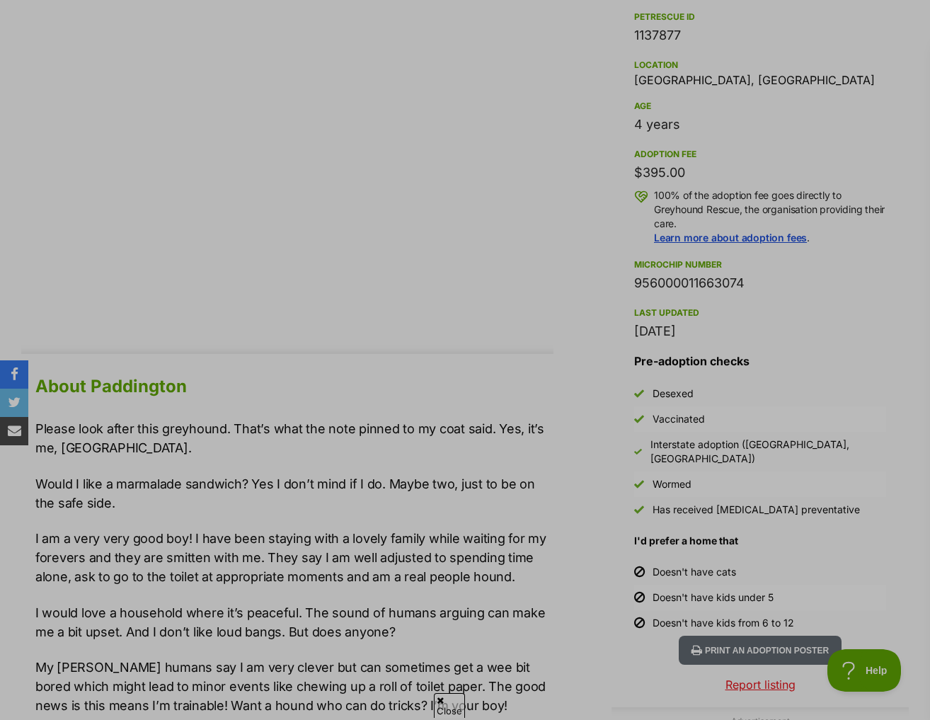
click at [214, 603] on p "I would love a household where it’s peaceful. The sound of humans arguing can m…" at bounding box center [294, 622] width 518 height 38
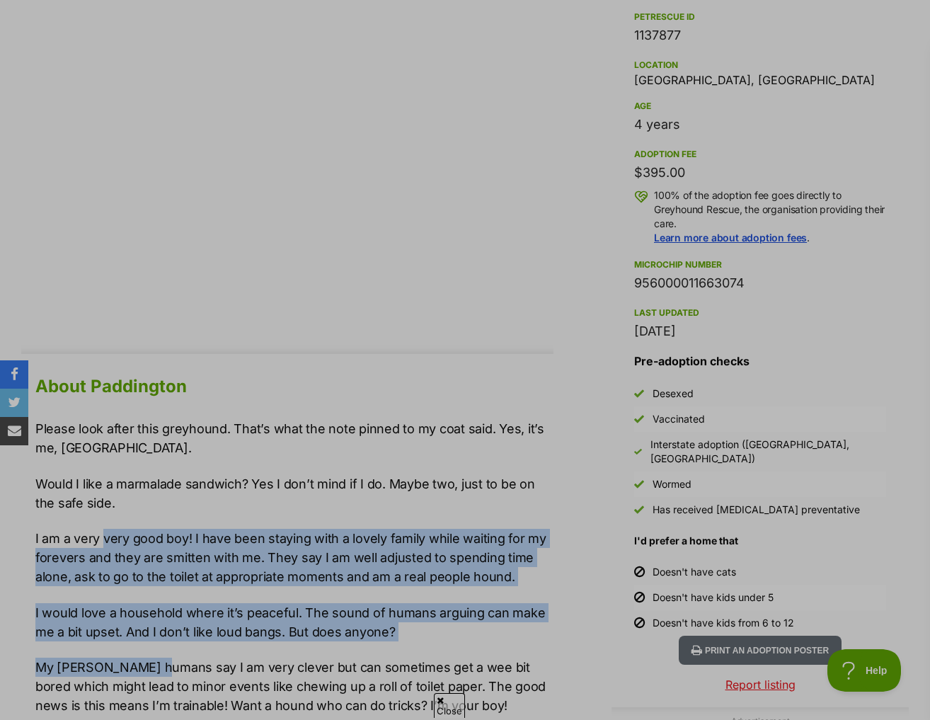
drag, startPoint x: 110, startPoint y: 523, endPoint x: 150, endPoint y: 630, distance: 114.9
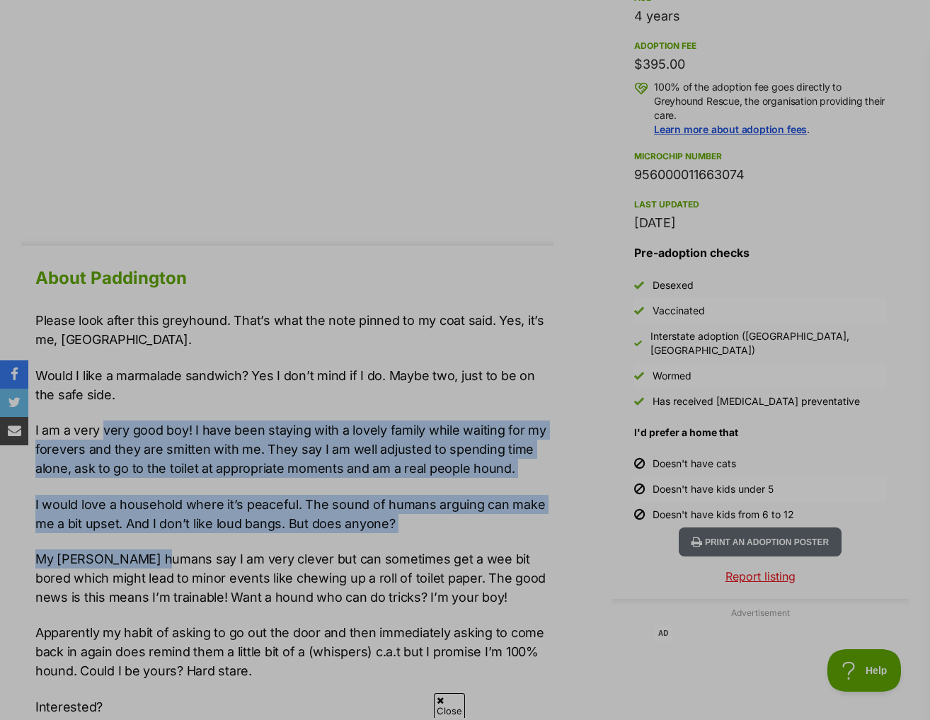
scroll to position [1061, 0]
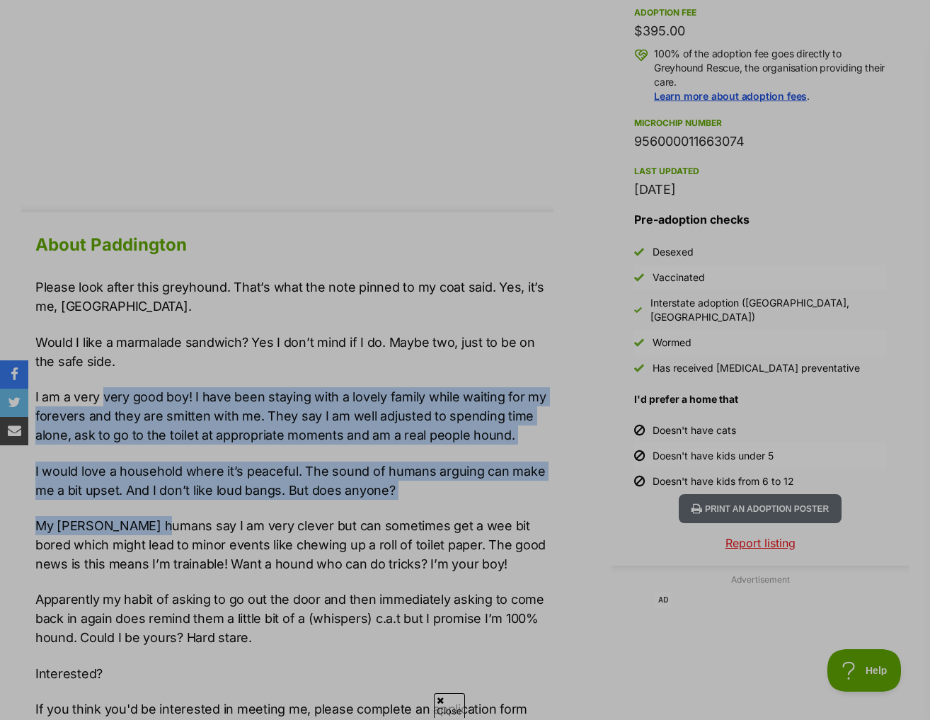
click at [175, 391] on p "I am a very very good boy! I have been staying with a lovely family while waiti…" at bounding box center [294, 415] width 518 height 57
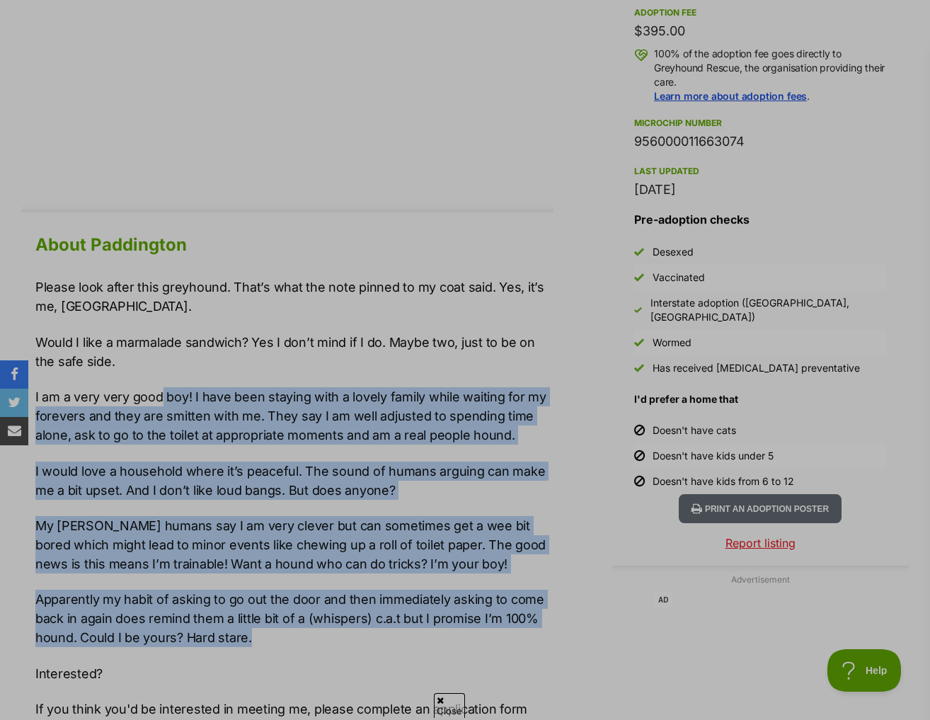
drag, startPoint x: 162, startPoint y: 354, endPoint x: 503, endPoint y: 609, distance: 425.7
click at [503, 609] on div "Please look after this greyhound. That’s what the note pinned to my coat said. …" at bounding box center [294, 600] width 518 height 646
click at [503, 609] on p "Apparently my habit of asking to go out the door and then immediately asking to…" at bounding box center [294, 617] width 518 height 57
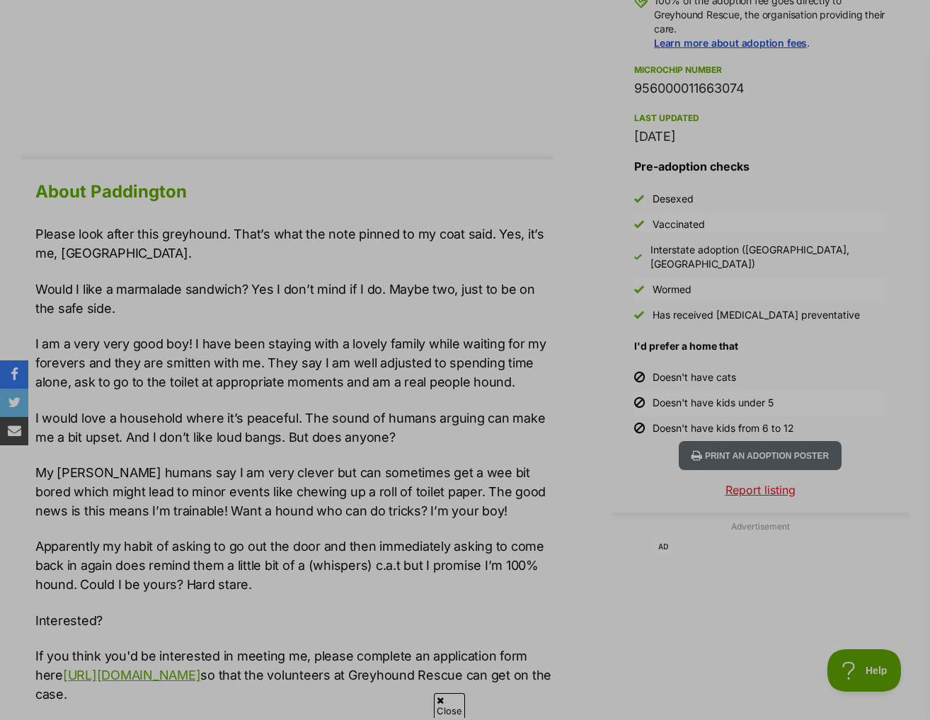
scroll to position [1274, 0]
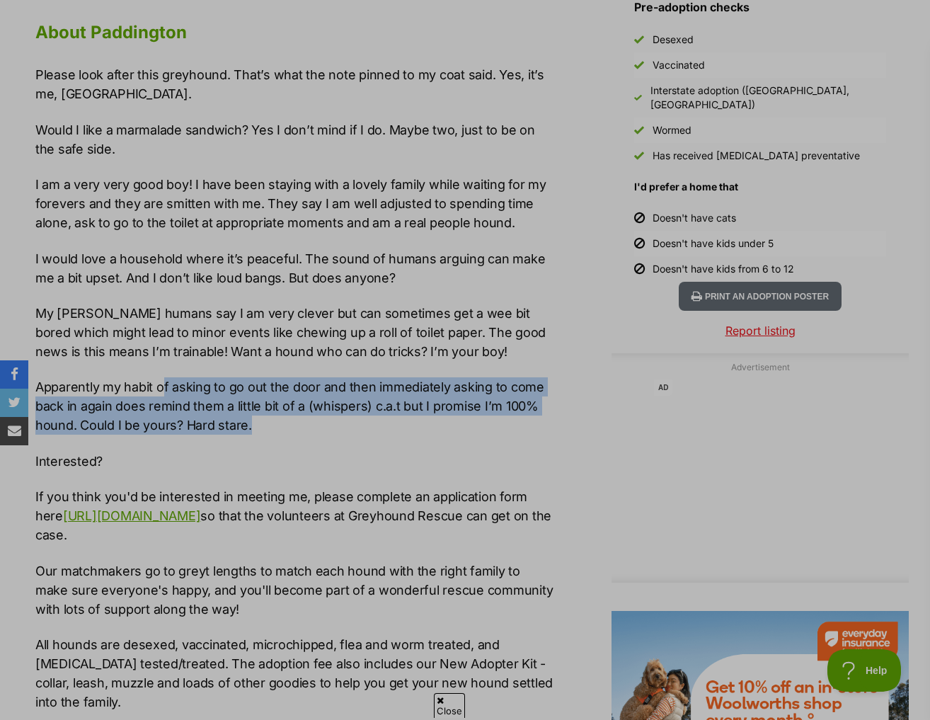
drag, startPoint x: 166, startPoint y: 381, endPoint x: 331, endPoint y: 401, distance: 166.1
click at [331, 401] on p "Apparently my habit of asking to go out the door and then immediately asking to…" at bounding box center [294, 405] width 518 height 57
click at [339, 403] on p "Apparently my habit of asking to go out the door and then immediately asking to…" at bounding box center [294, 405] width 518 height 57
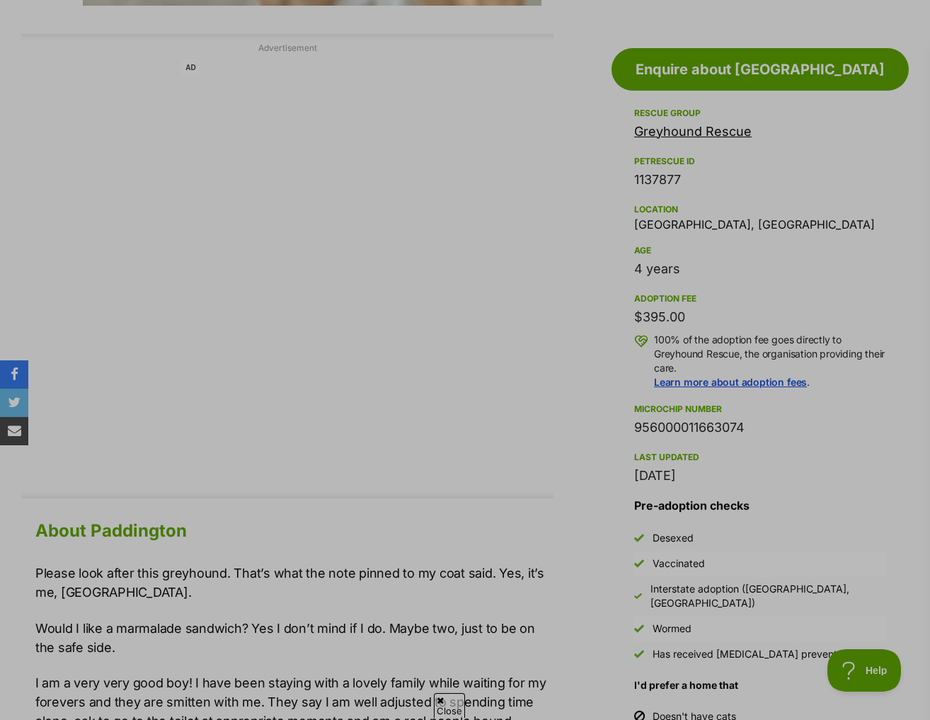
scroll to position [495, 0]
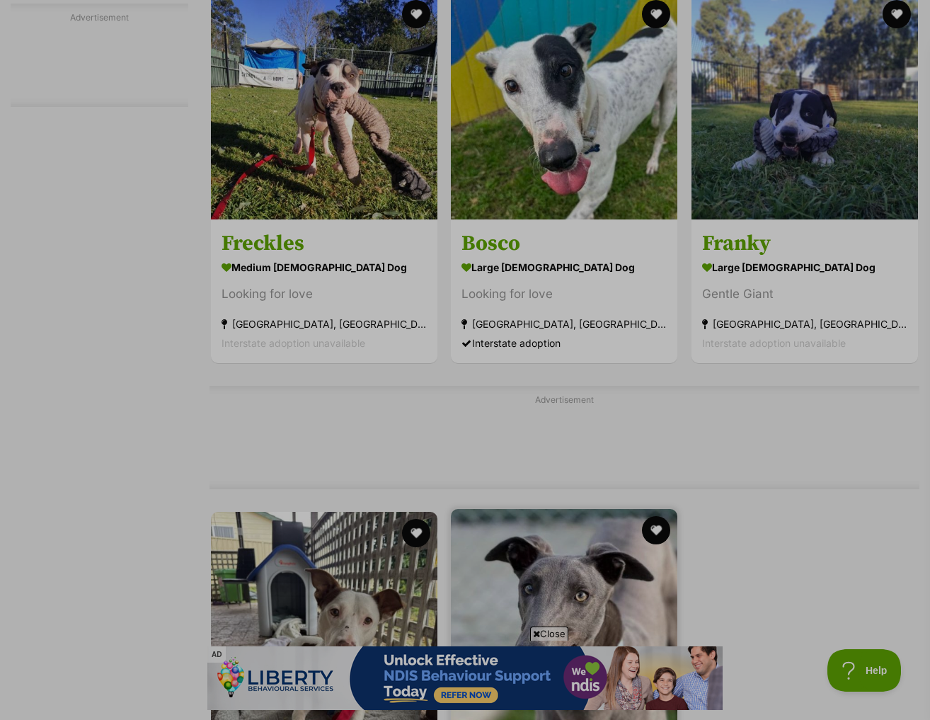
scroll to position [2972, 0]
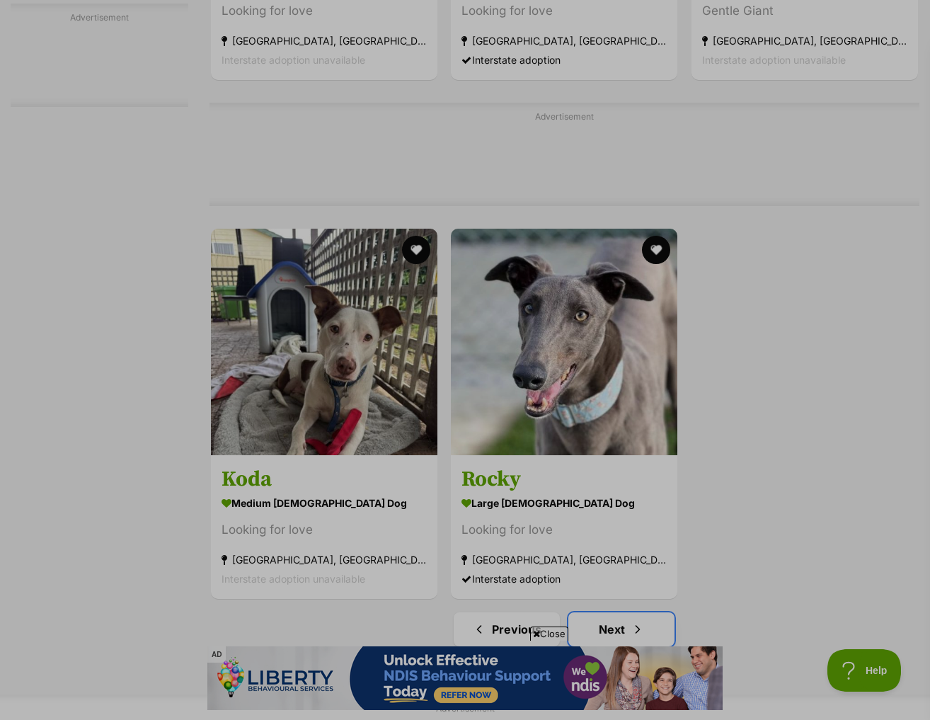
drag, startPoint x: 260, startPoint y: 447, endPoint x: 667, endPoint y: 604, distance: 435.9
click at [667, 612] on link "Next" at bounding box center [621, 629] width 106 height 34
click at [666, 612] on link "Next" at bounding box center [621, 629] width 106 height 34
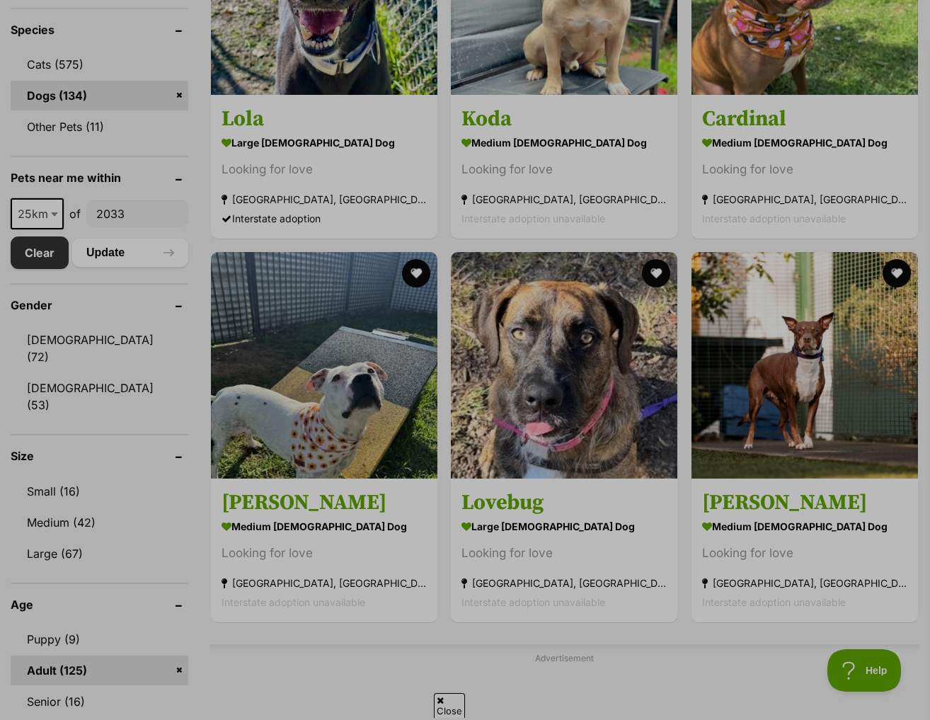
scroll to position [637, 0]
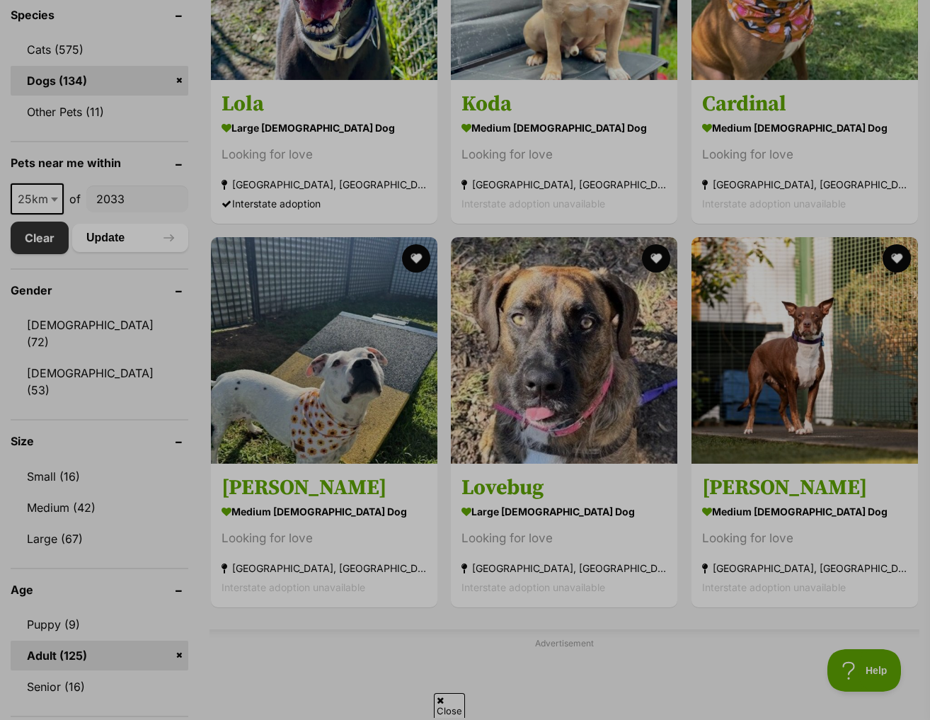
click at [33, 189] on span "25km" at bounding box center [37, 199] width 50 height 20
drag, startPoint x: 48, startPoint y: 202, endPoint x: 60, endPoint y: 201, distance: 12.1
select select "10"
click at [139, 224] on button "Update" at bounding box center [130, 238] width 116 height 28
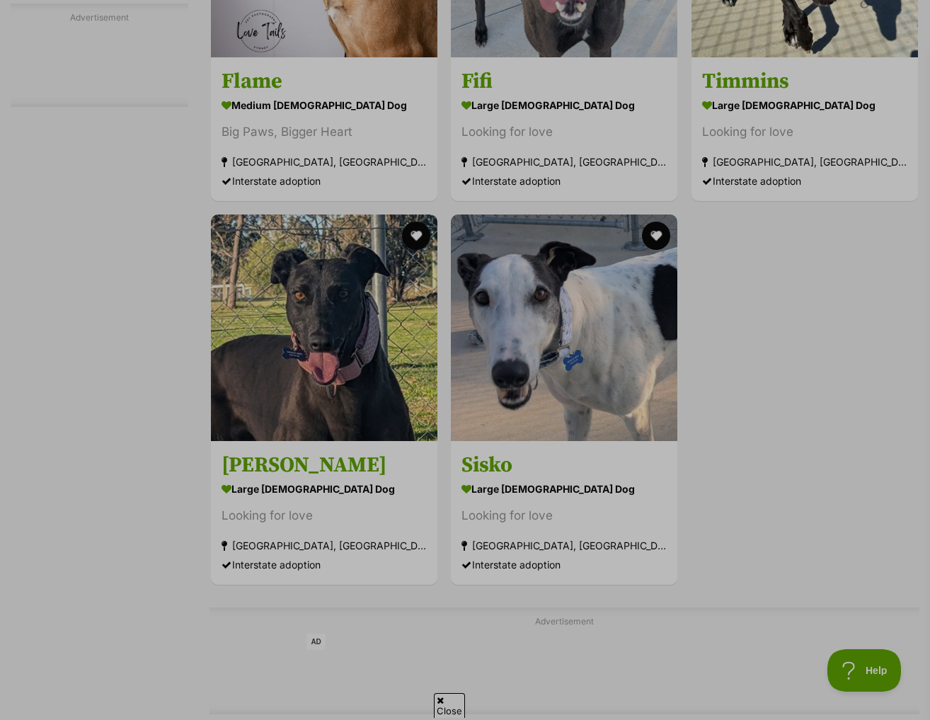
scroll to position [2901, 0]
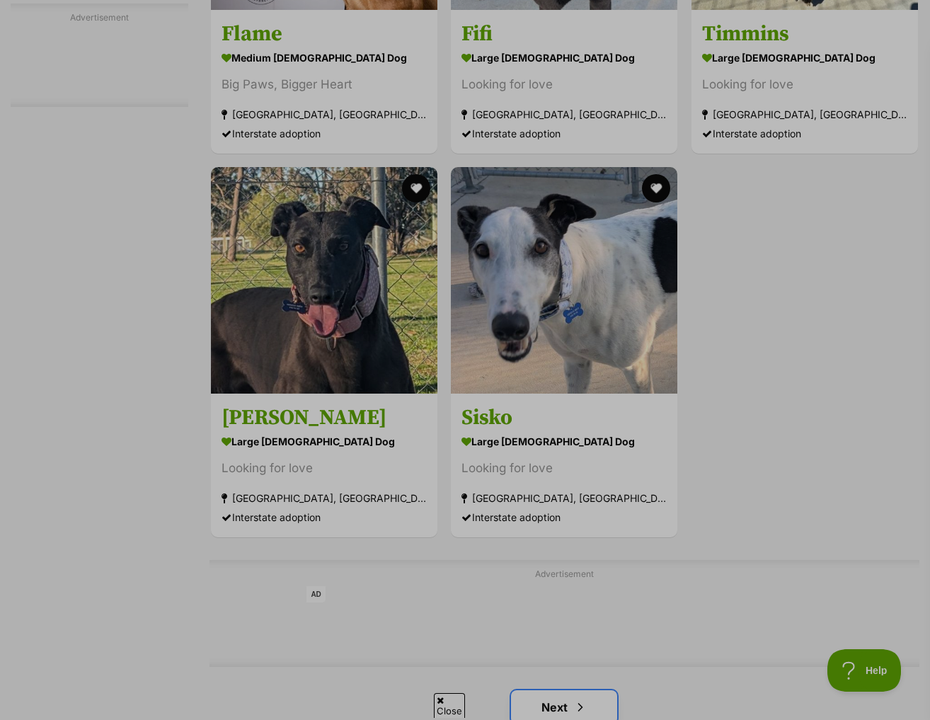
click at [597, 690] on link "Next" at bounding box center [564, 707] width 106 height 34
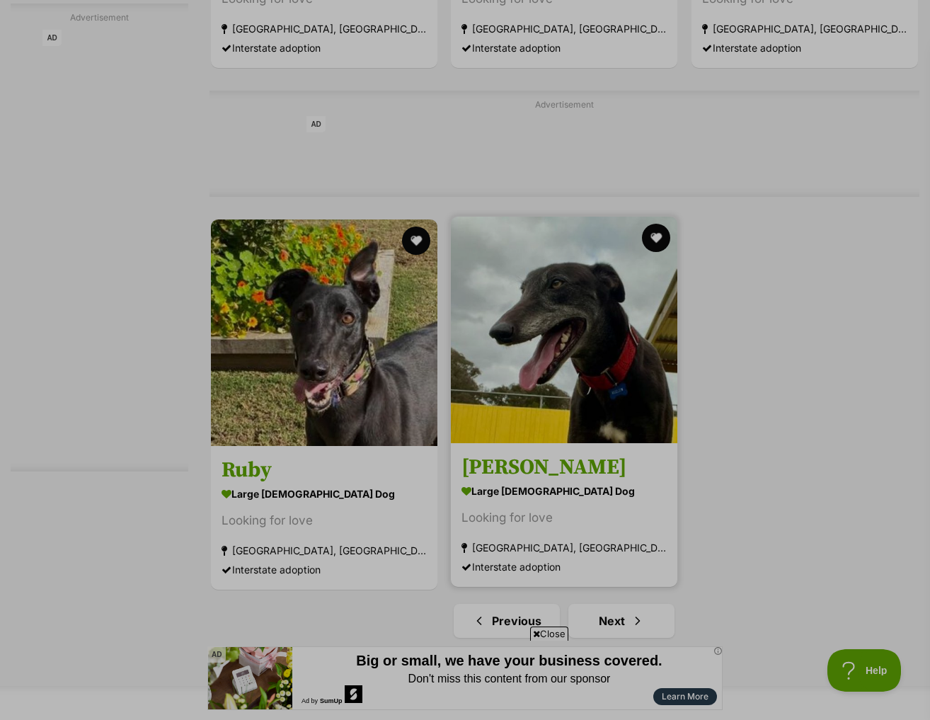
scroll to position [3184, 0]
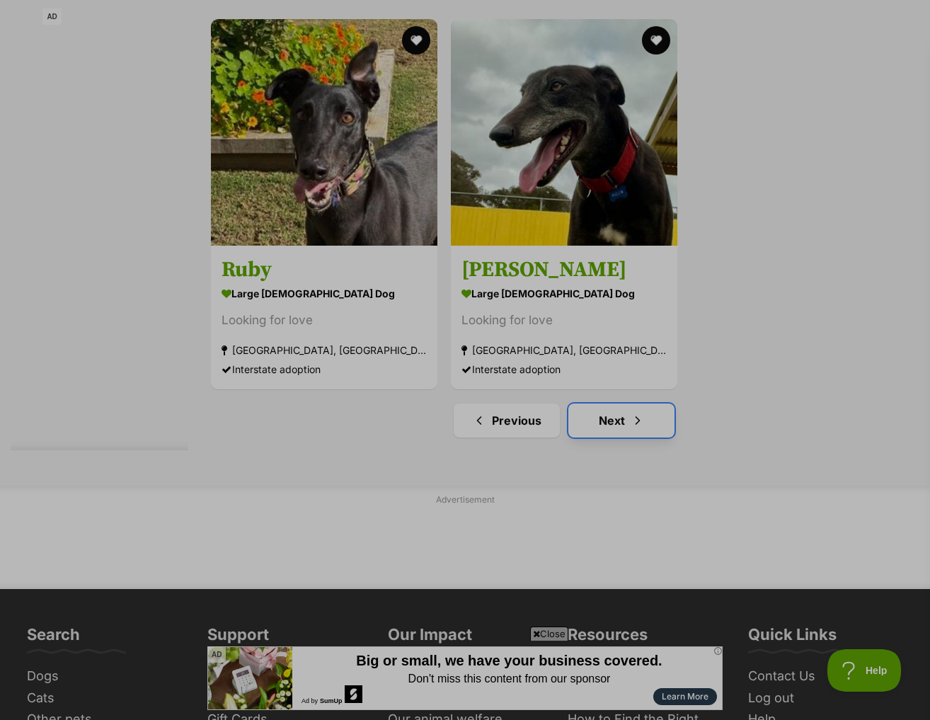
click at [618, 407] on link "Next" at bounding box center [621, 420] width 106 height 34
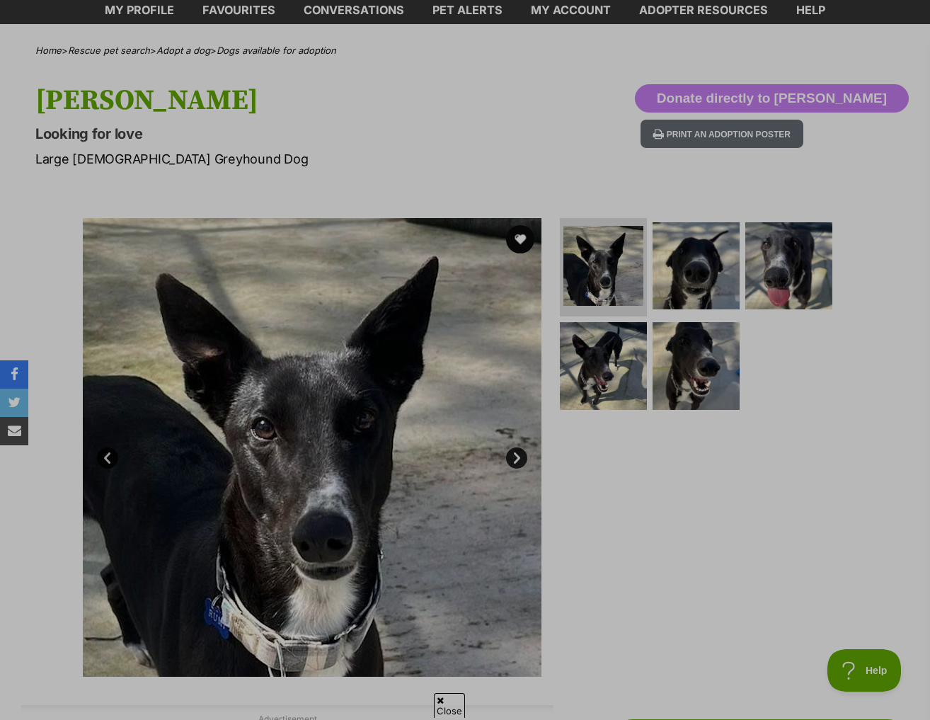
scroll to position [142, 0]
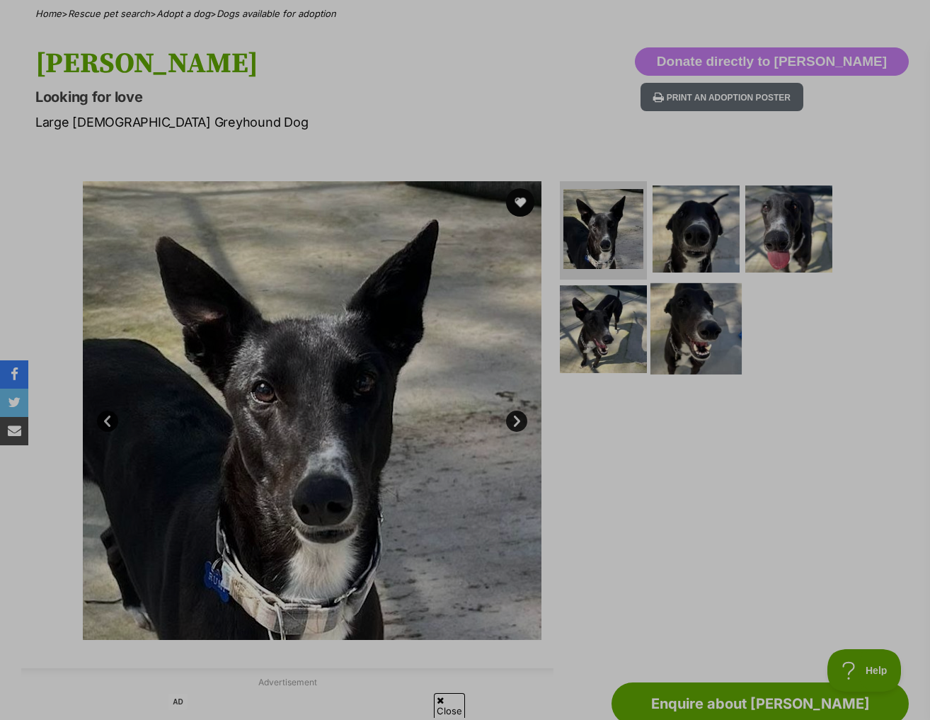
click at [681, 287] on img at bounding box center [695, 328] width 91 height 91
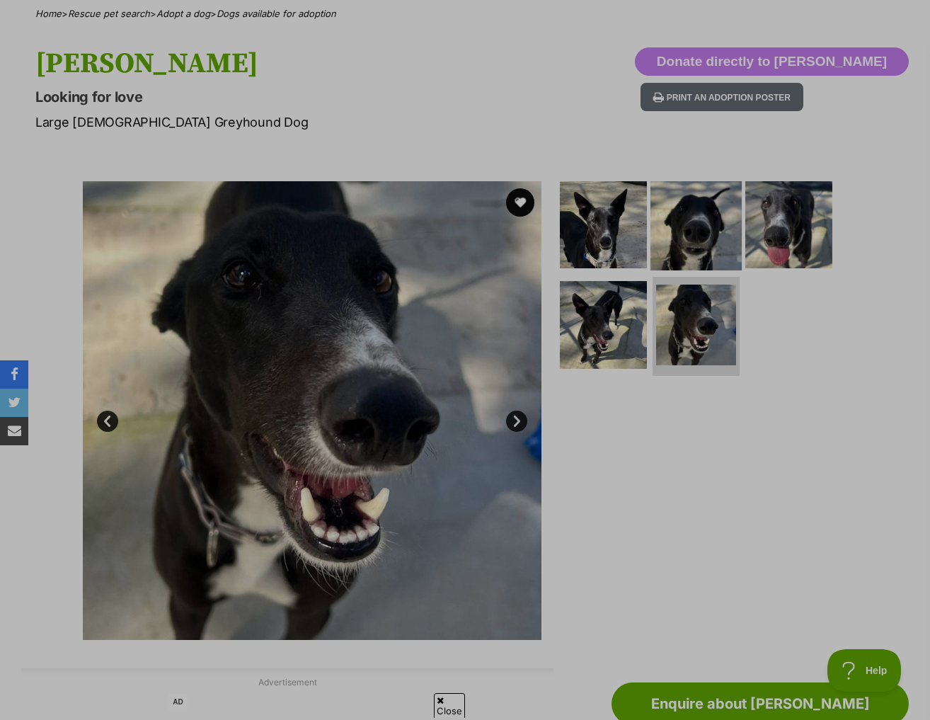
click at [691, 178] on img at bounding box center [695, 223] width 91 height 91
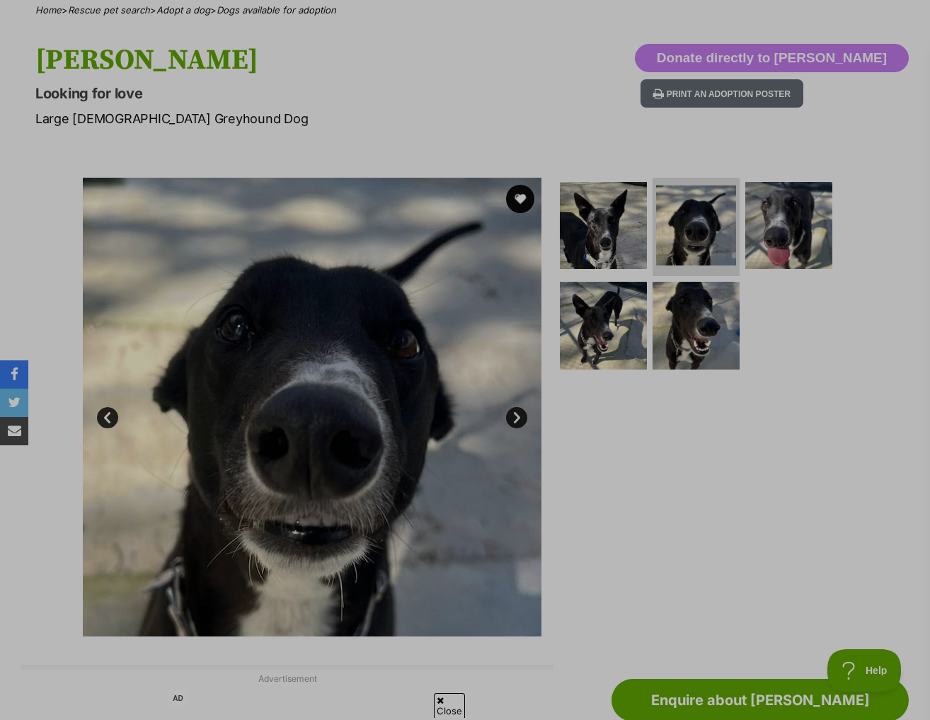
scroll to position [71, 0]
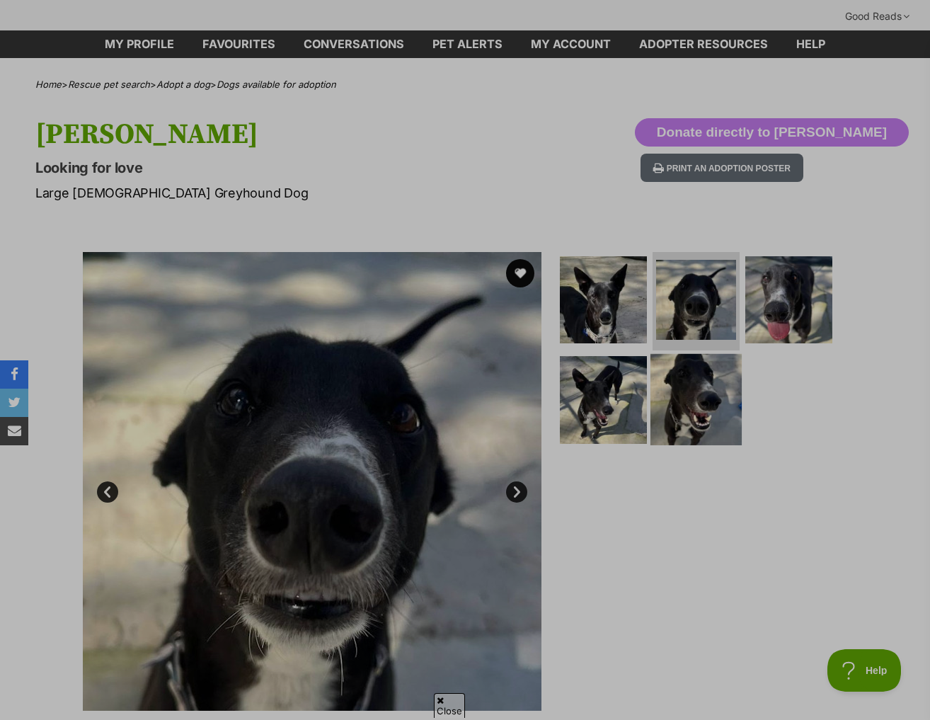
click at [696, 378] on img at bounding box center [695, 399] width 91 height 91
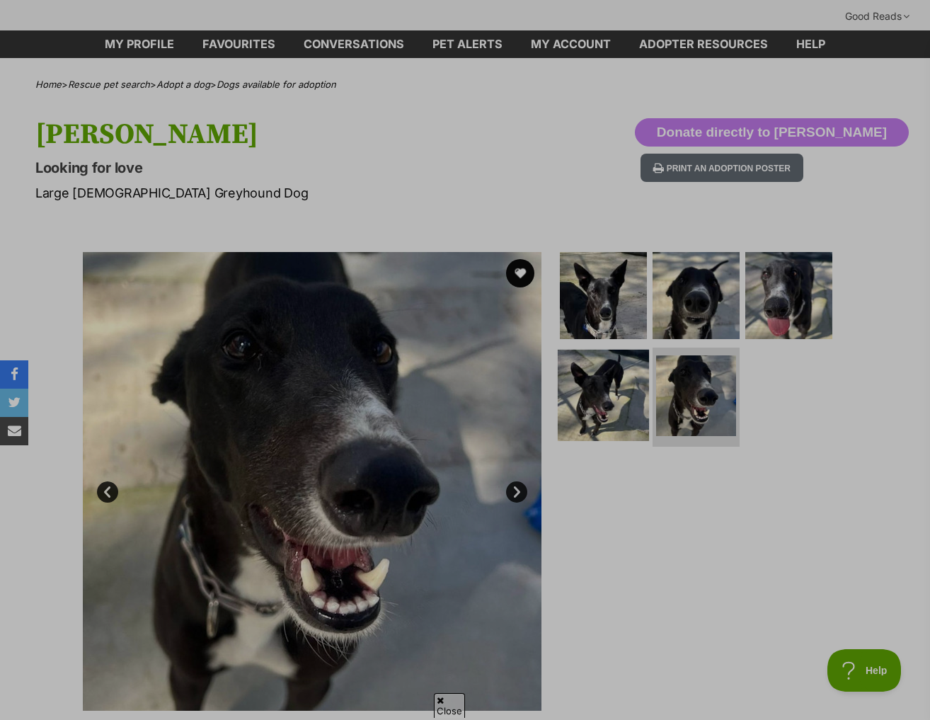
click at [607, 372] on img at bounding box center [603, 395] width 91 height 91
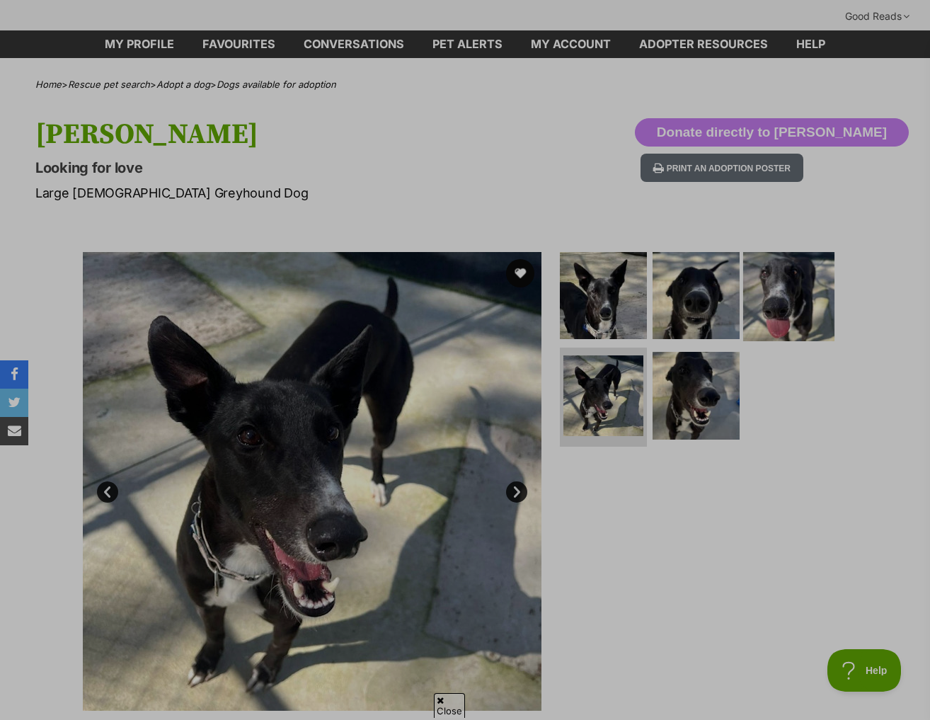
click at [788, 260] on img at bounding box center [788, 294] width 91 height 91
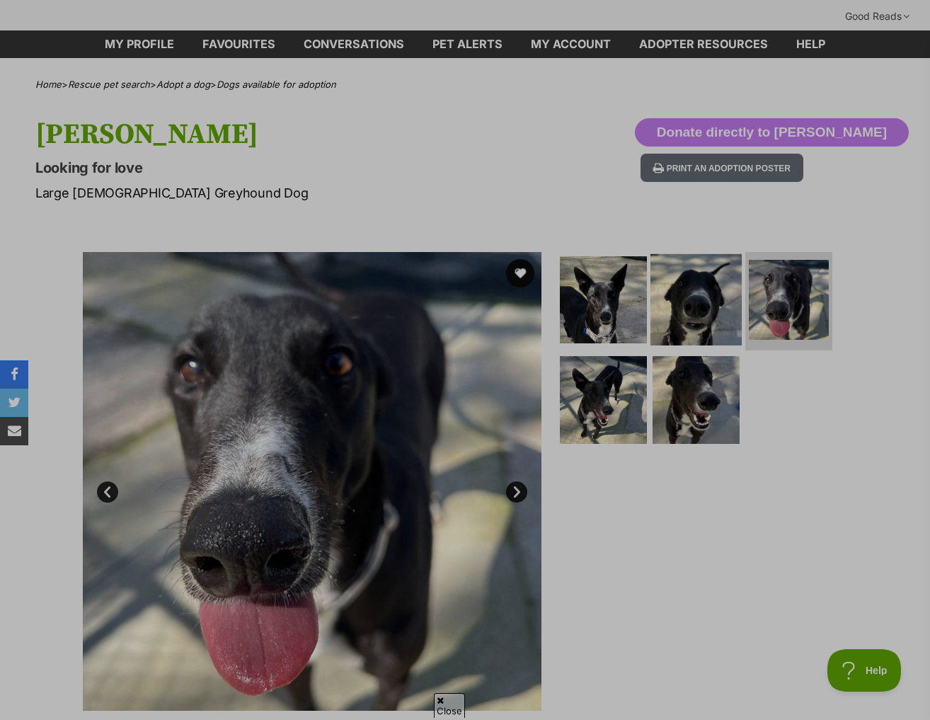
click at [713, 265] on img at bounding box center [695, 298] width 91 height 91
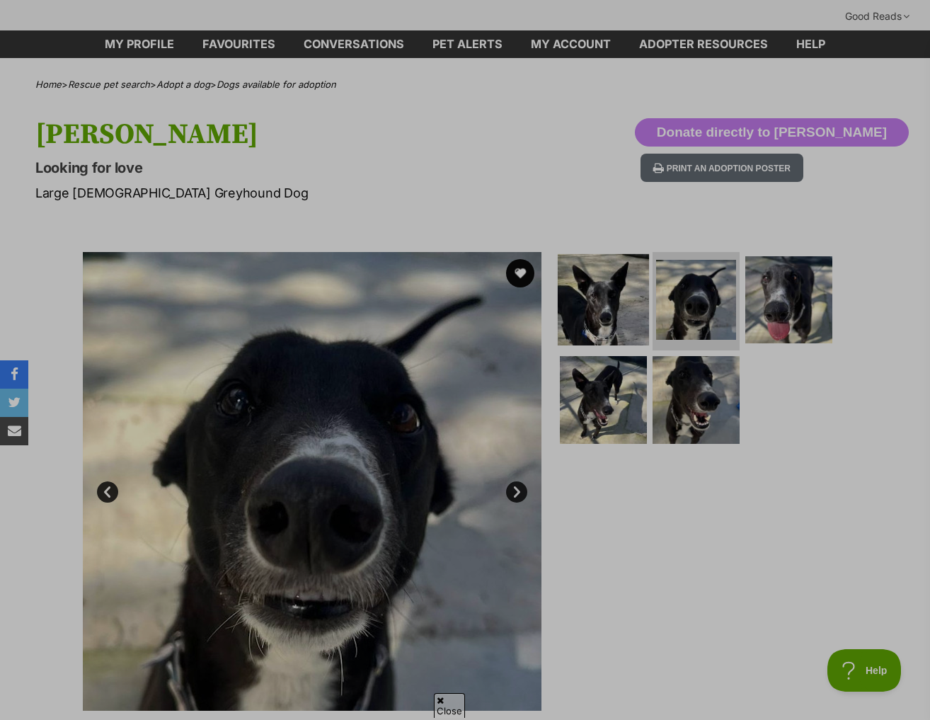
click at [585, 269] on img at bounding box center [603, 298] width 91 height 91
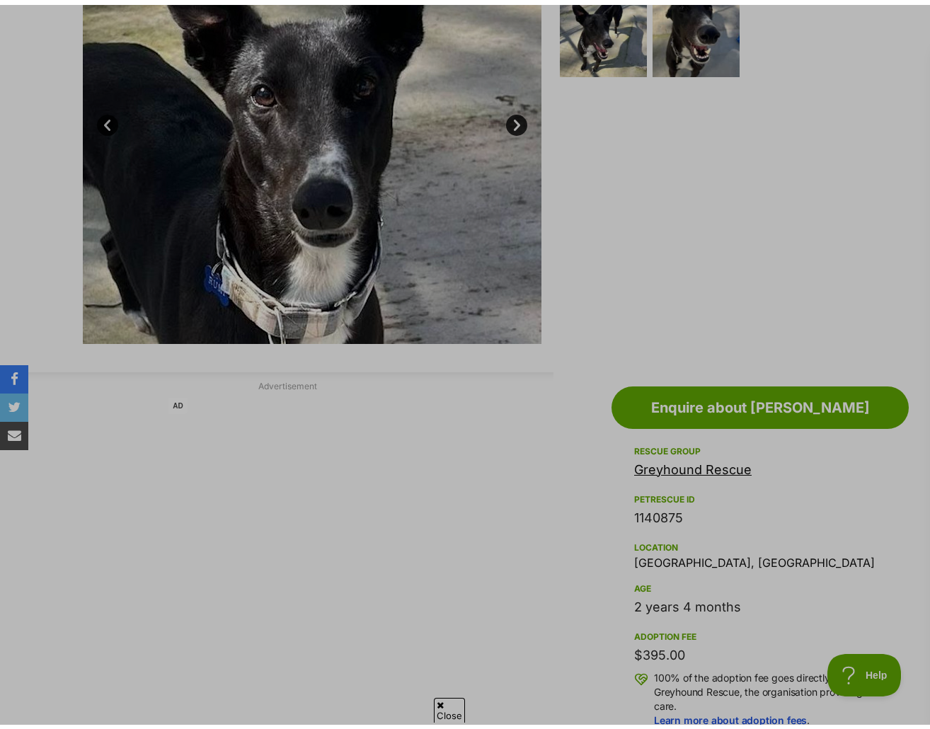
scroll to position [142, 0]
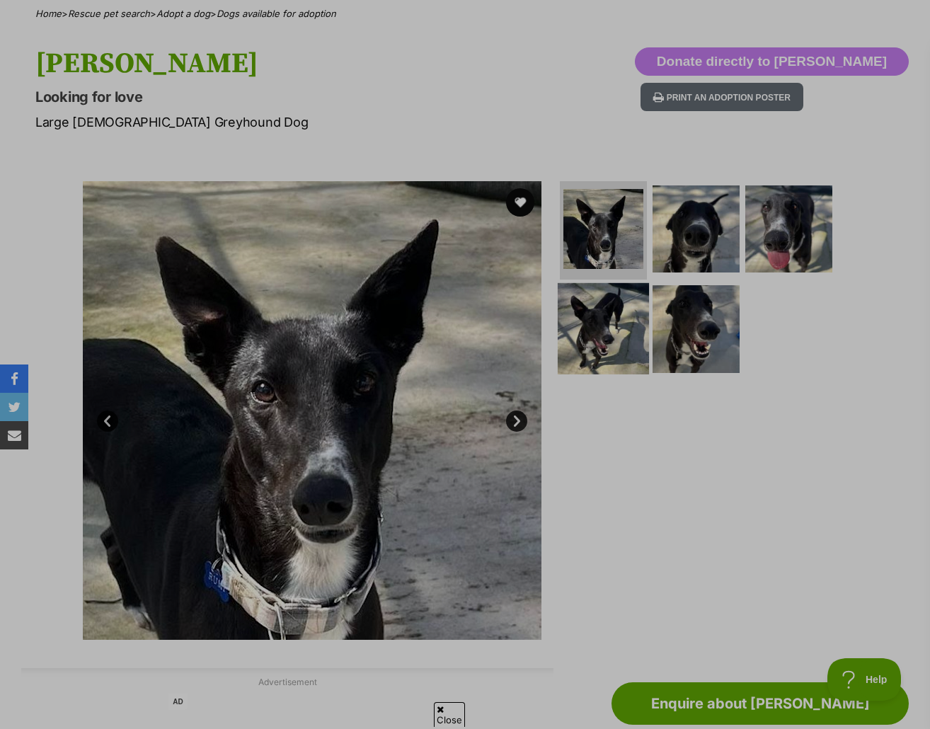
click at [615, 337] on img at bounding box center [603, 328] width 91 height 91
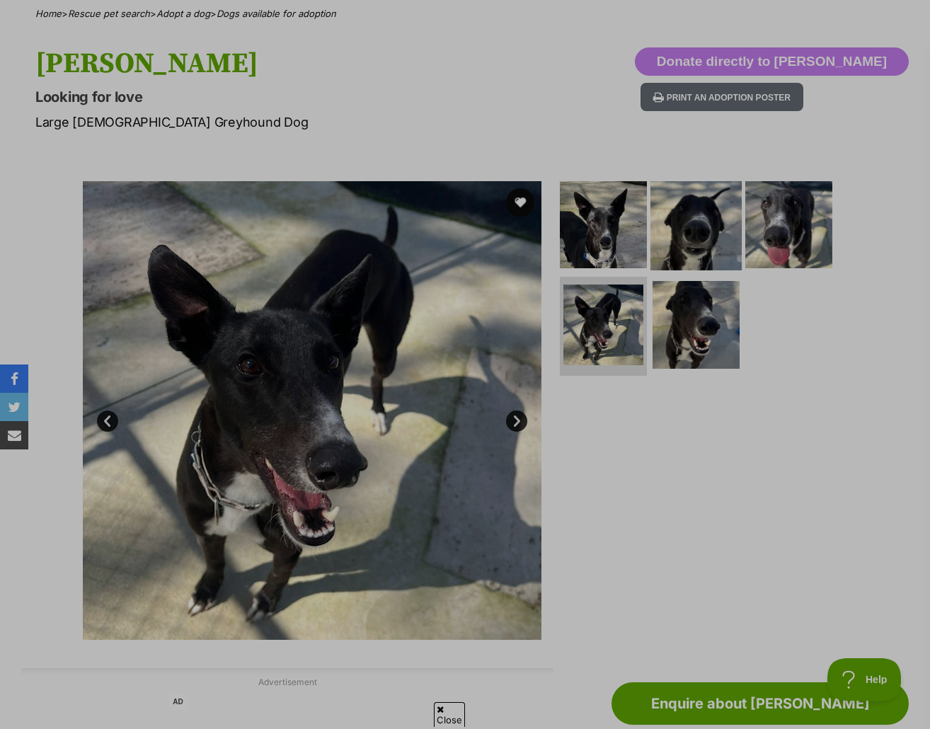
click at [684, 219] on img at bounding box center [695, 223] width 91 height 91
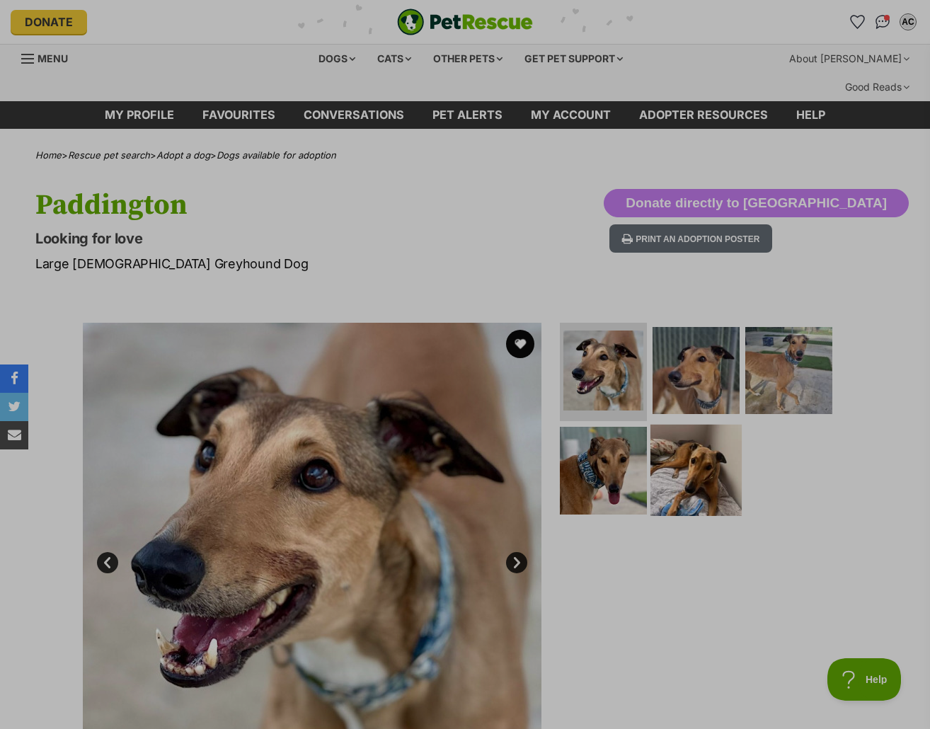
click at [674, 442] on img at bounding box center [695, 470] width 91 height 91
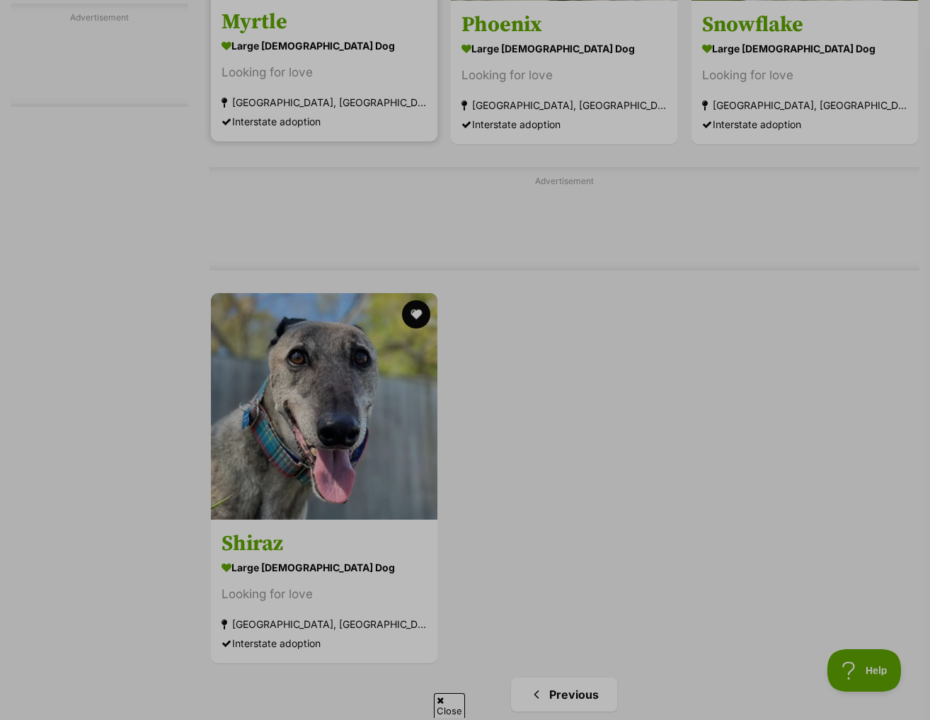
scroll to position [2901, 0]
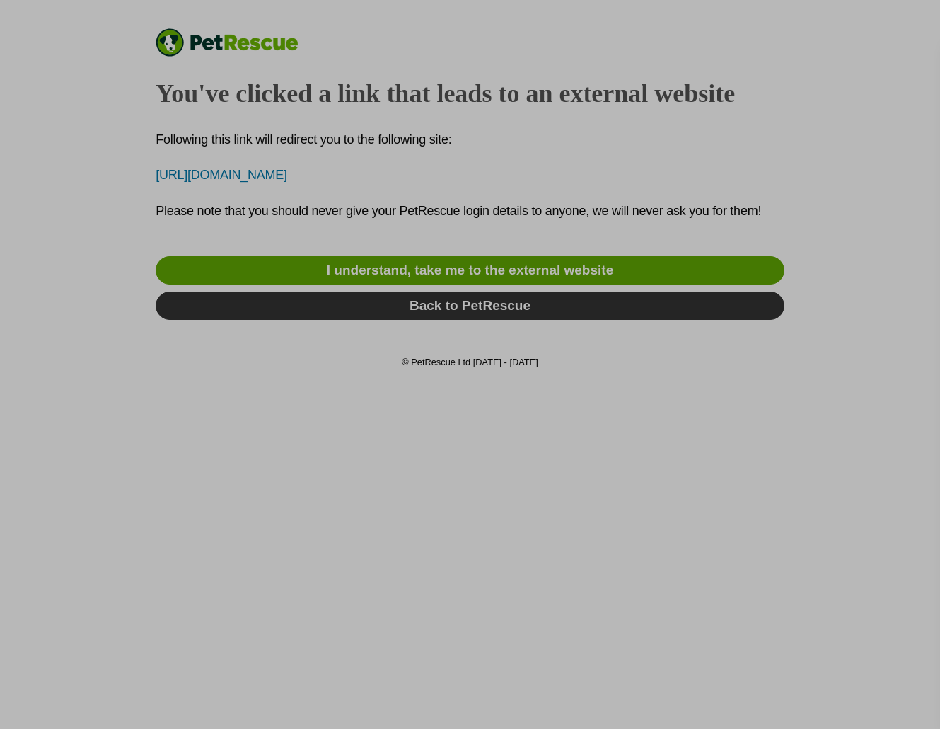
click at [311, 178] on p "[URL][DOMAIN_NAME]" at bounding box center [470, 175] width 628 height 19
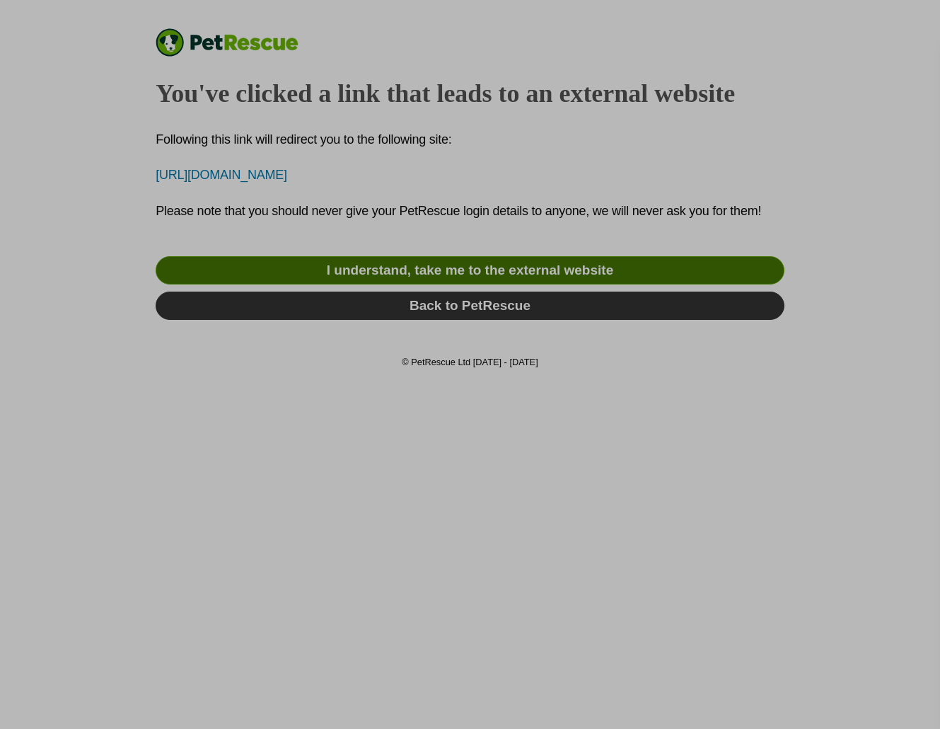
click at [492, 276] on link "I understand, take me to the external website" at bounding box center [470, 270] width 628 height 28
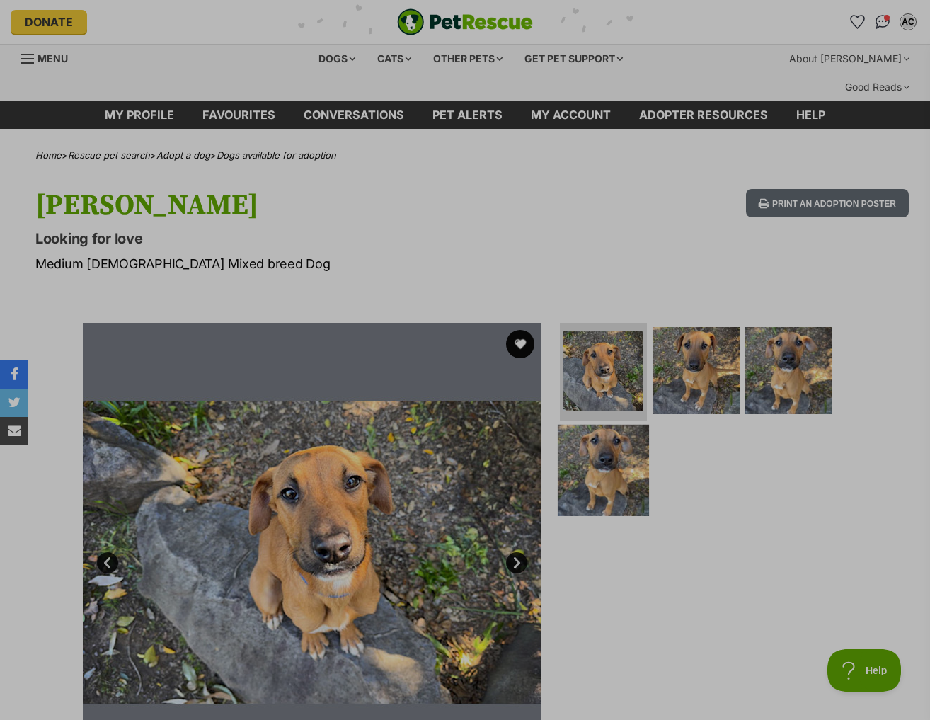
click at [603, 430] on img at bounding box center [603, 470] width 91 height 91
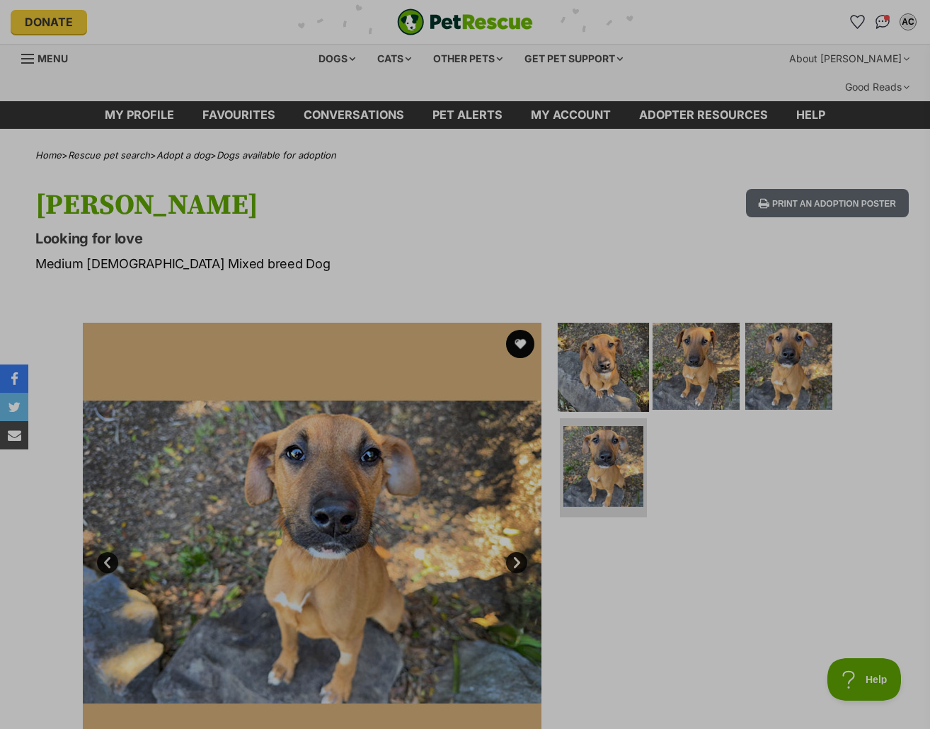
click at [592, 320] on img at bounding box center [603, 365] width 91 height 91
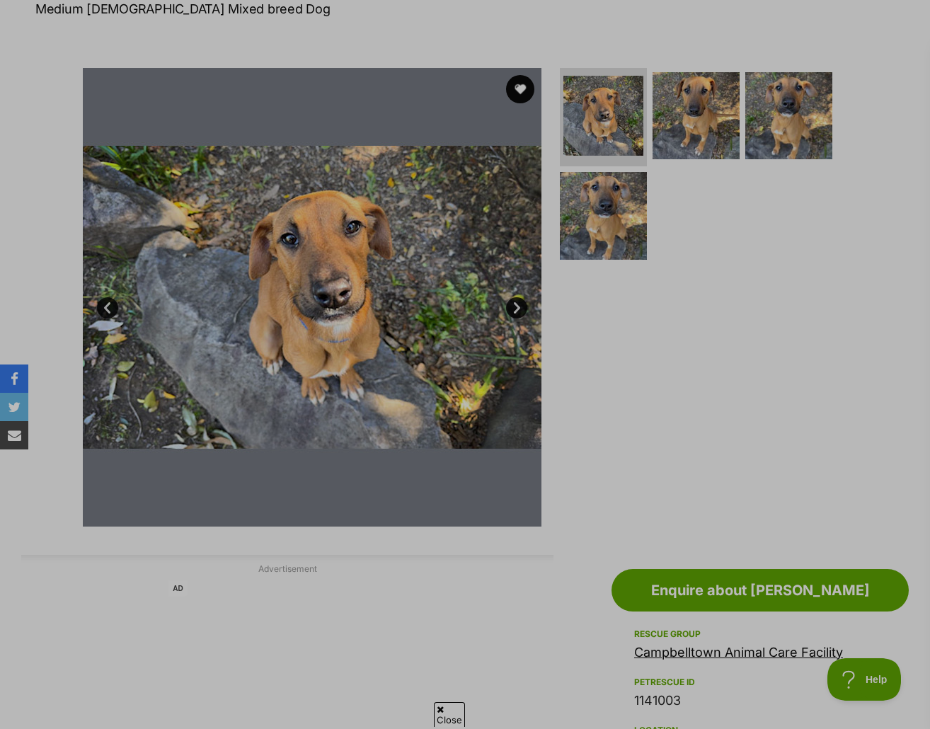
scroll to position [212, 0]
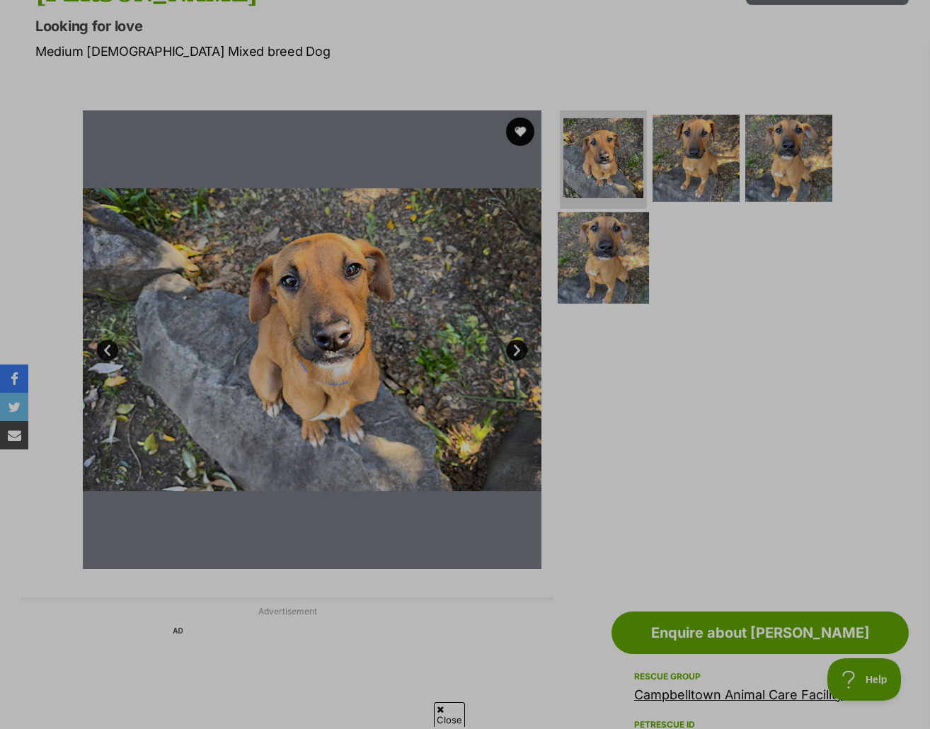
click at [602, 220] on img at bounding box center [603, 257] width 91 height 91
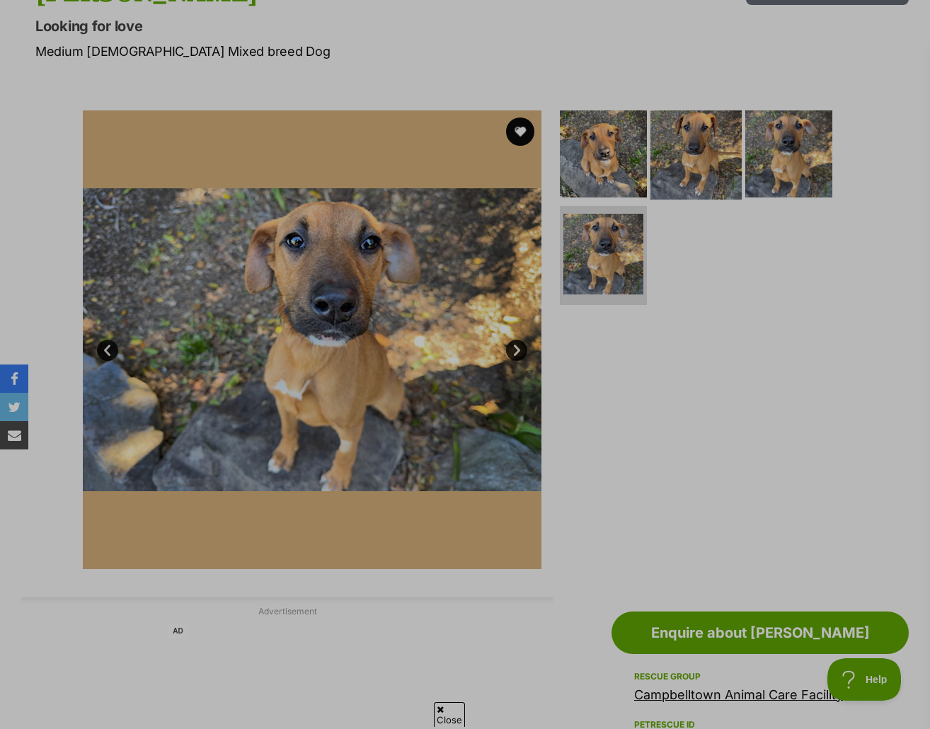
click at [692, 139] on img at bounding box center [695, 153] width 91 height 91
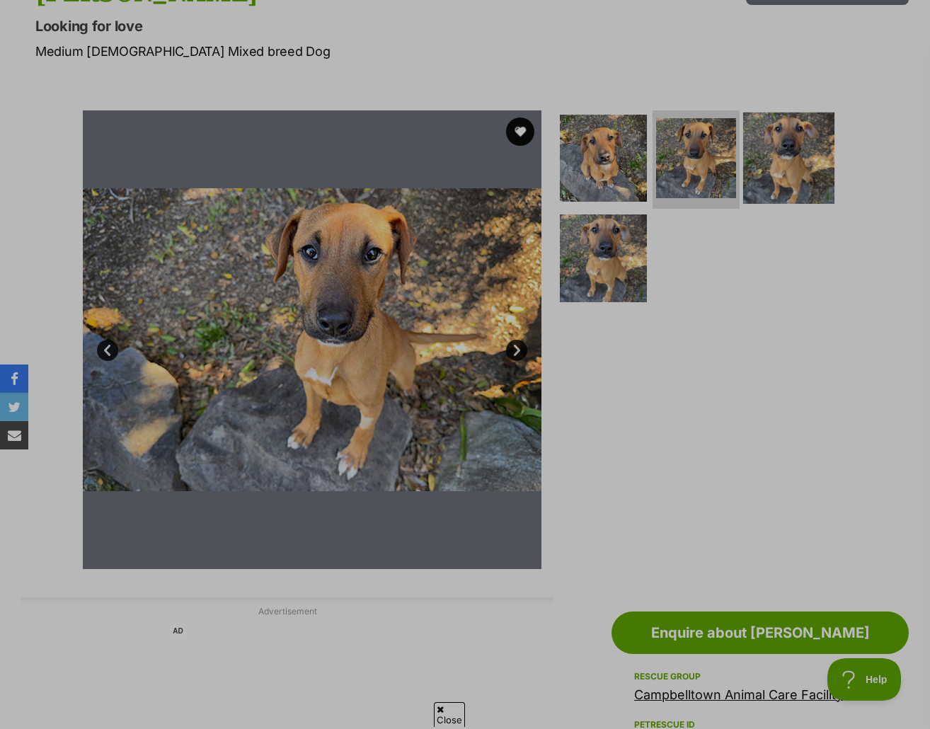
click at [822, 131] on img at bounding box center [788, 157] width 91 height 91
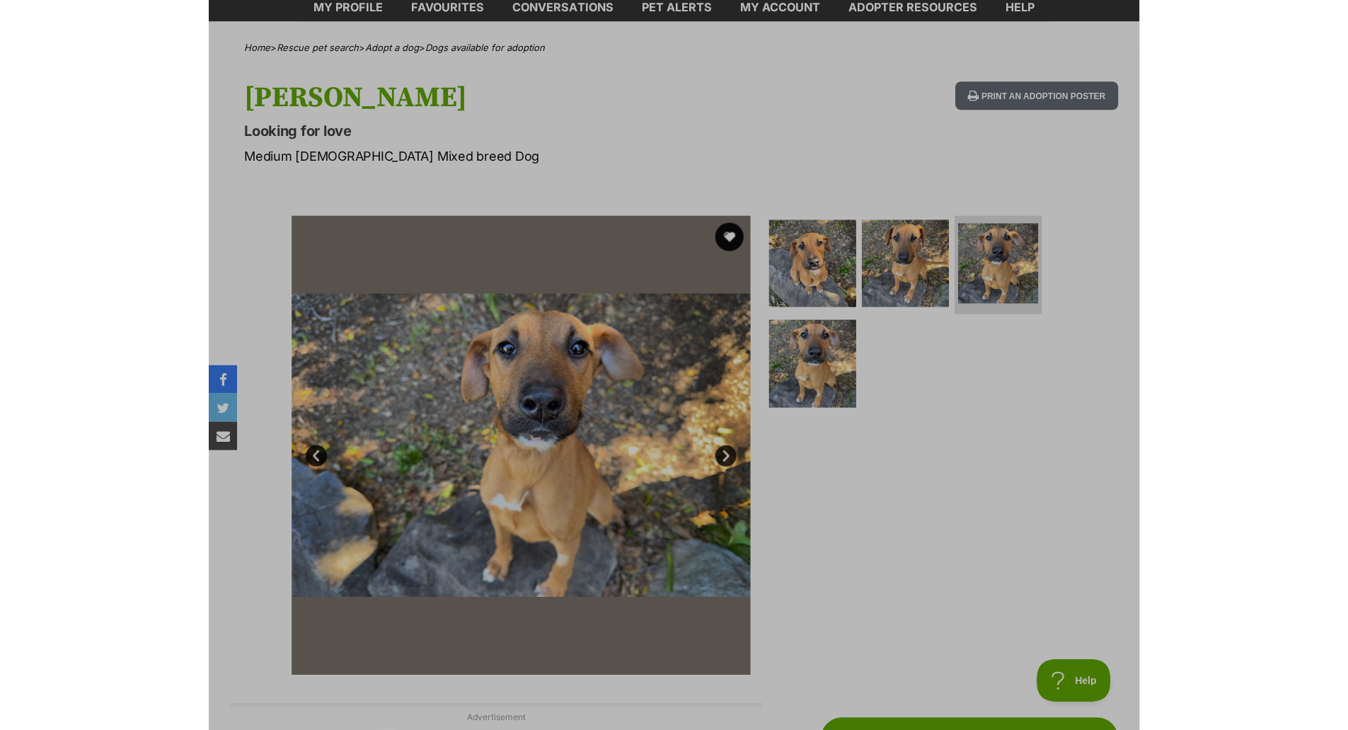
scroll to position [0, 0]
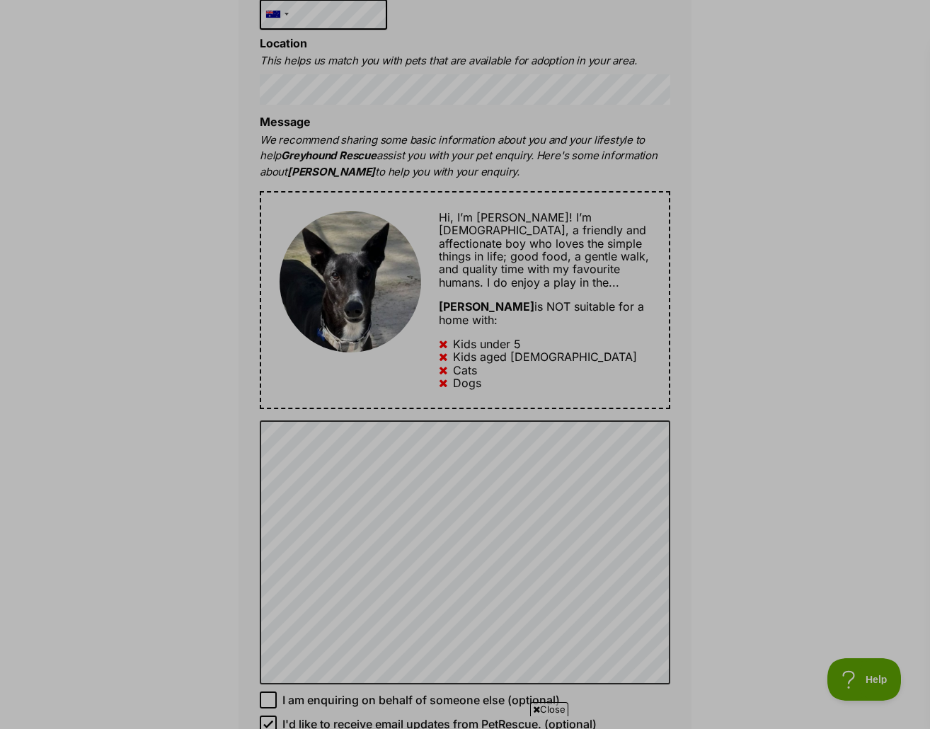
scroll to position [566, 0]
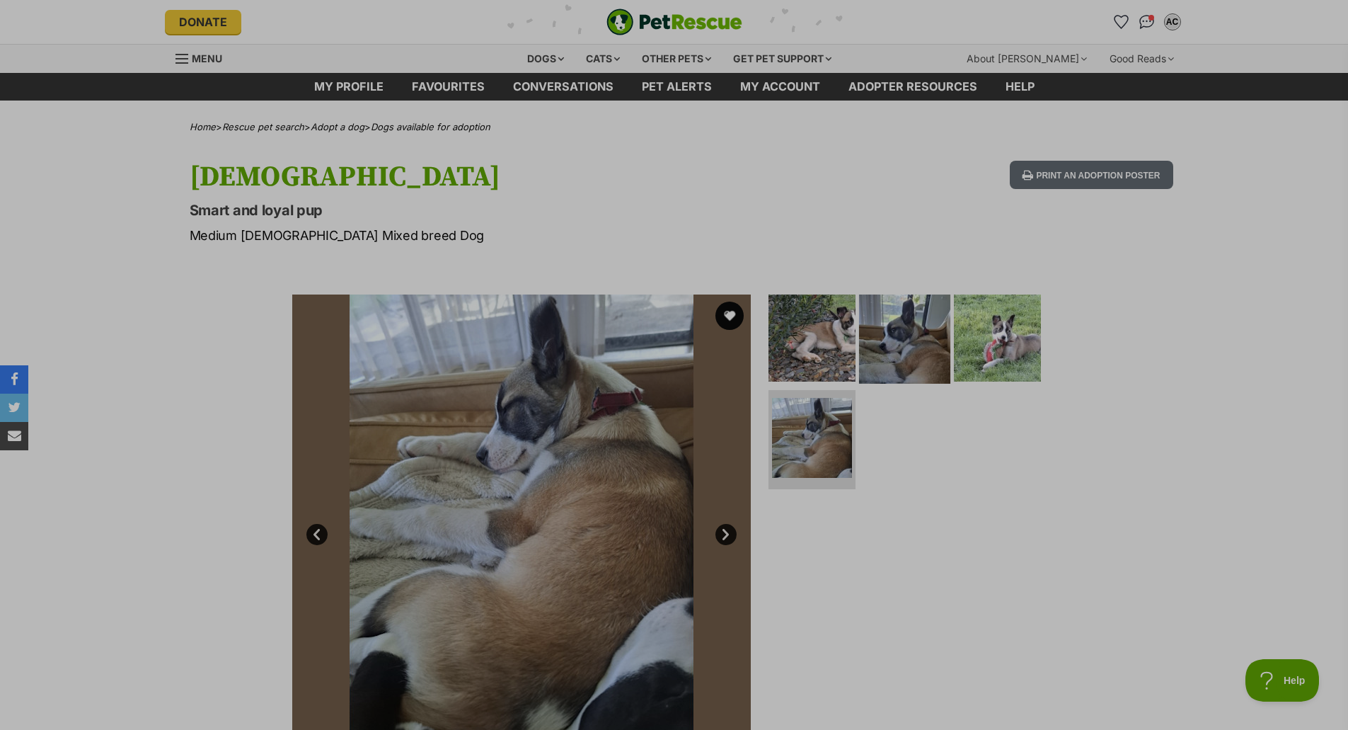
click at [909, 334] on img at bounding box center [904, 337] width 91 height 91
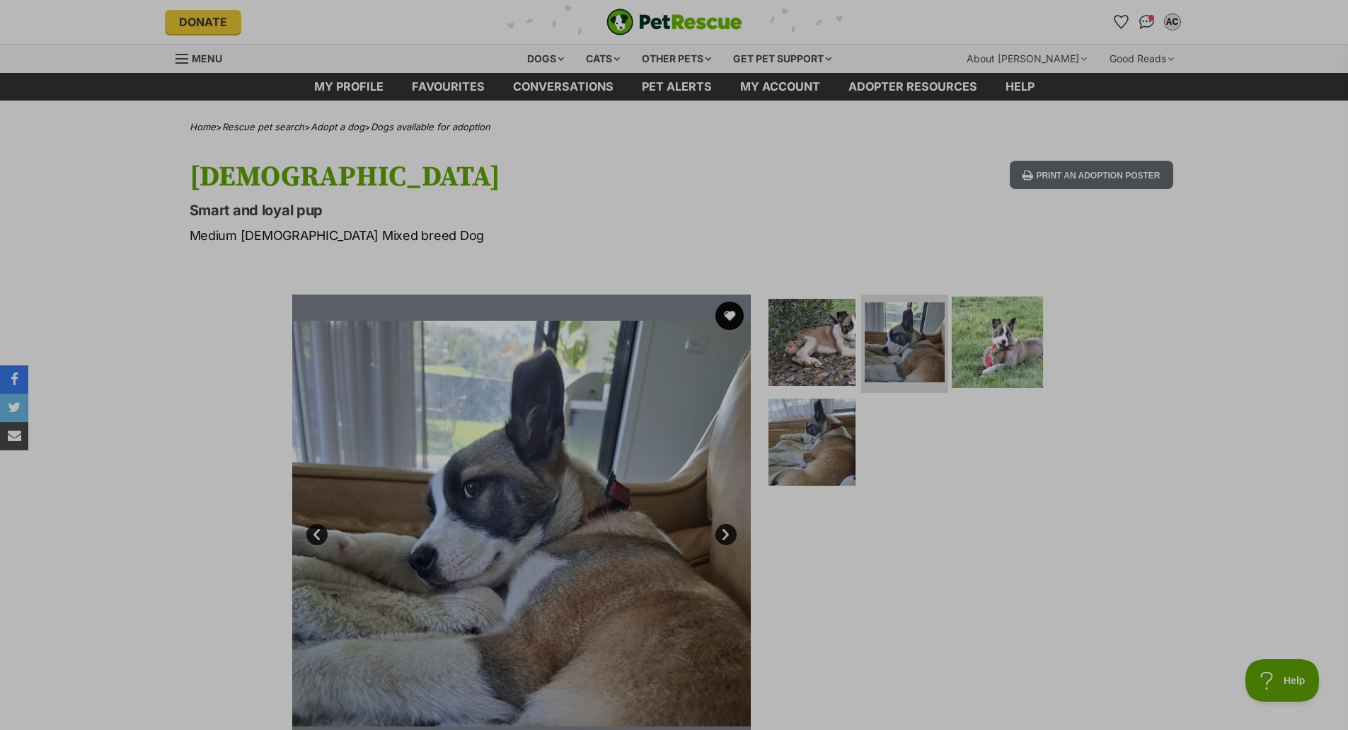
click at [999, 330] on img at bounding box center [997, 341] width 91 height 91
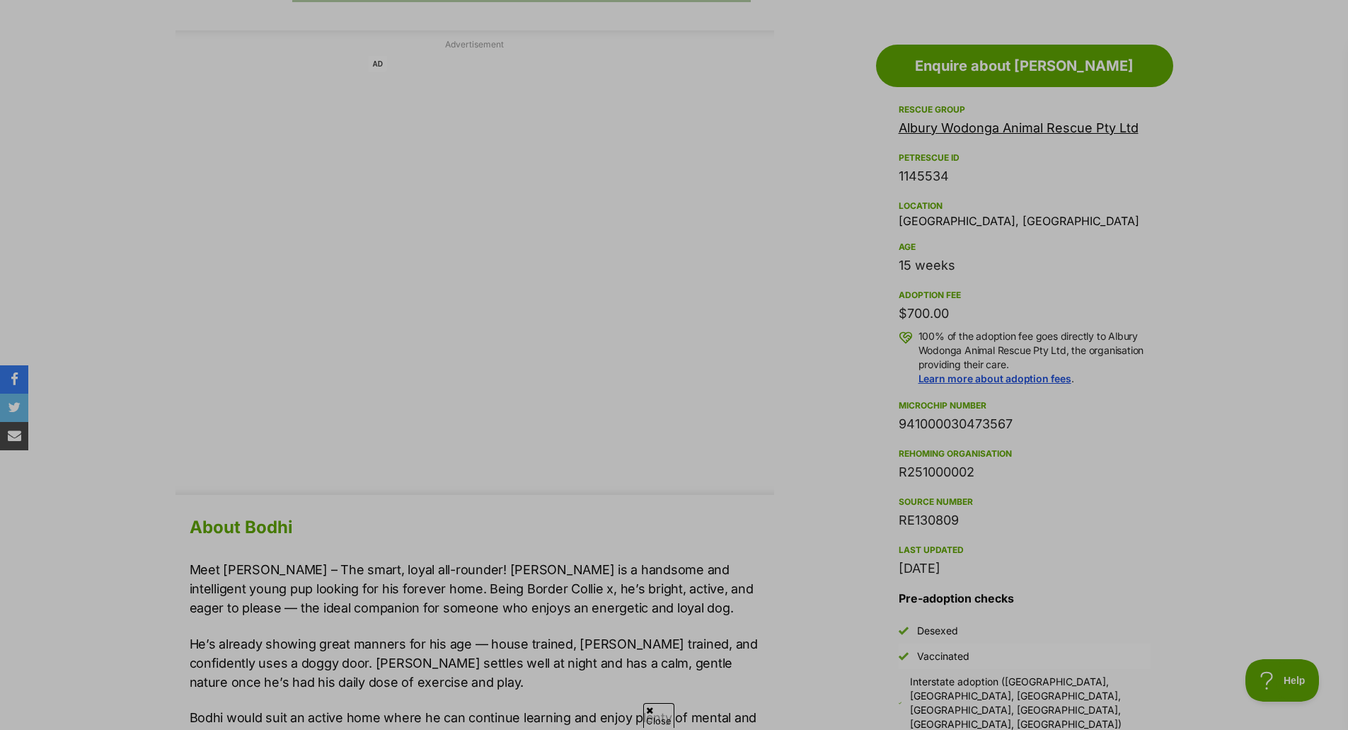
scroll to position [778, 0]
